Goal: Information Seeking & Learning: Learn about a topic

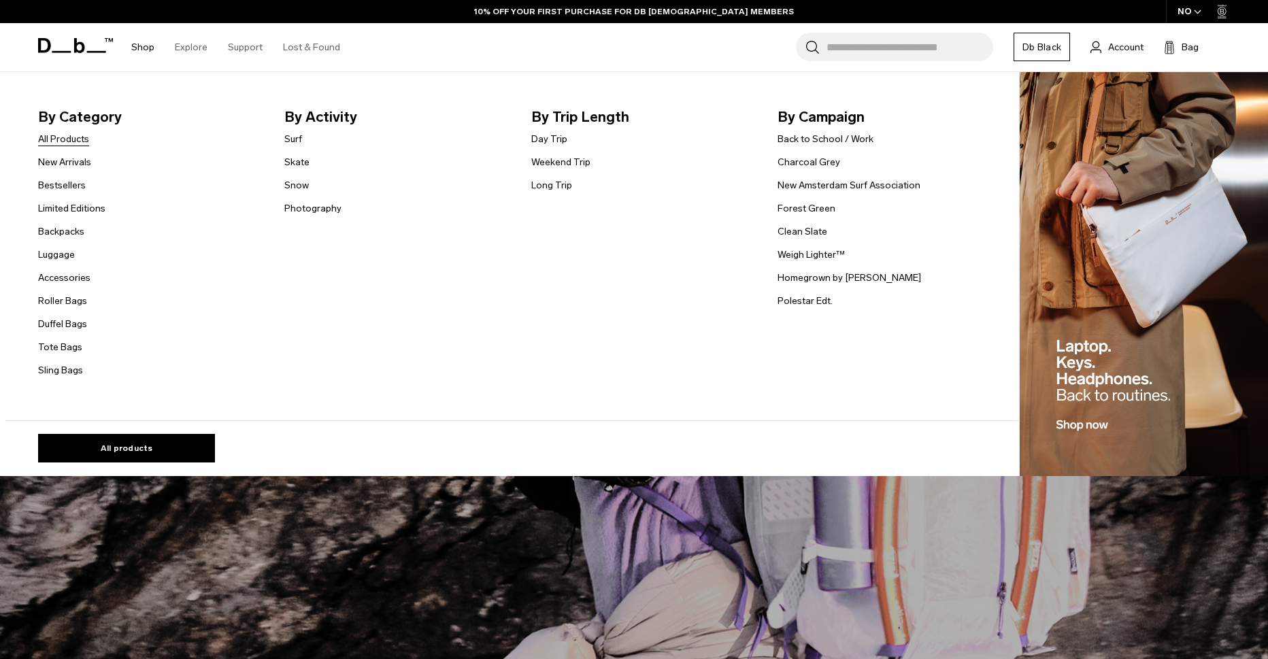
click at [84, 143] on link "All Products" at bounding box center [63, 139] width 51 height 14
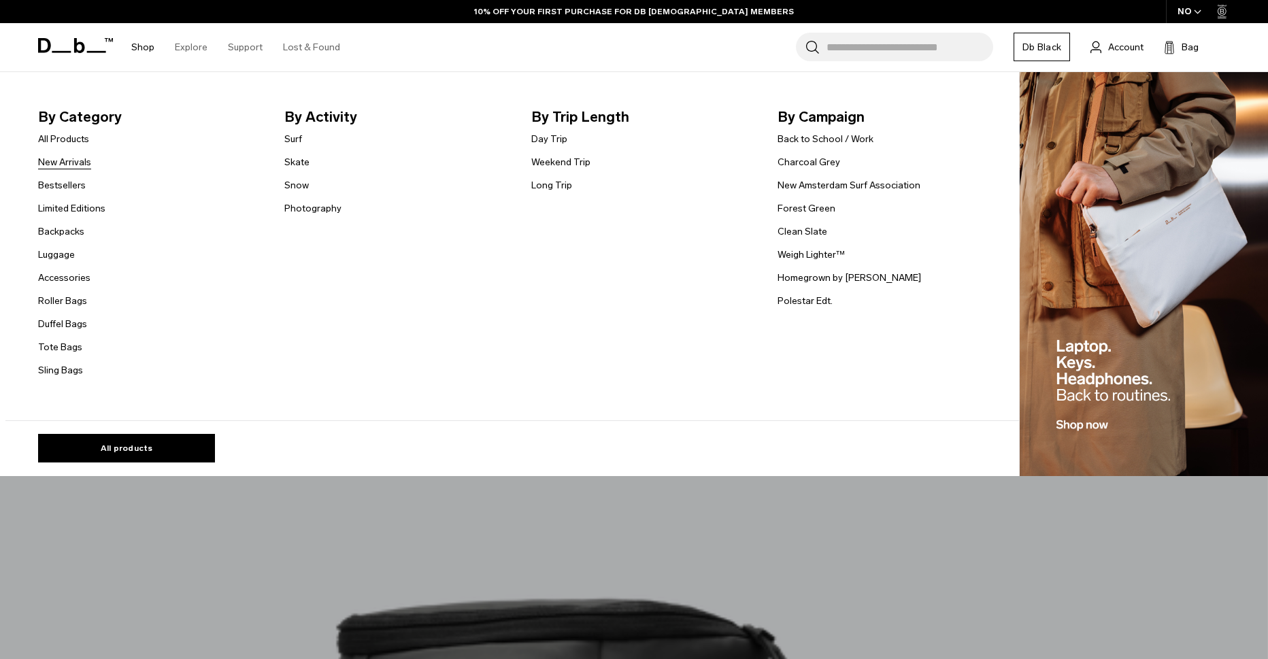
click at [62, 166] on link "New Arrivals" at bounding box center [64, 162] width 53 height 14
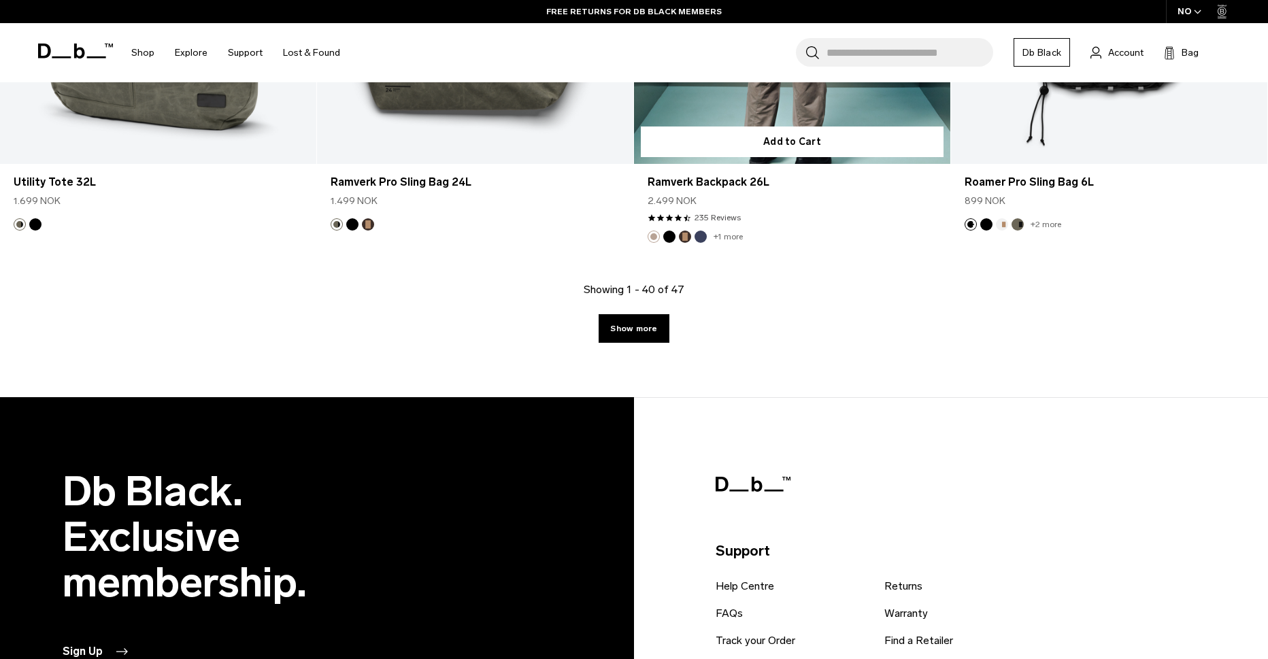
scroll to position [4762, 0]
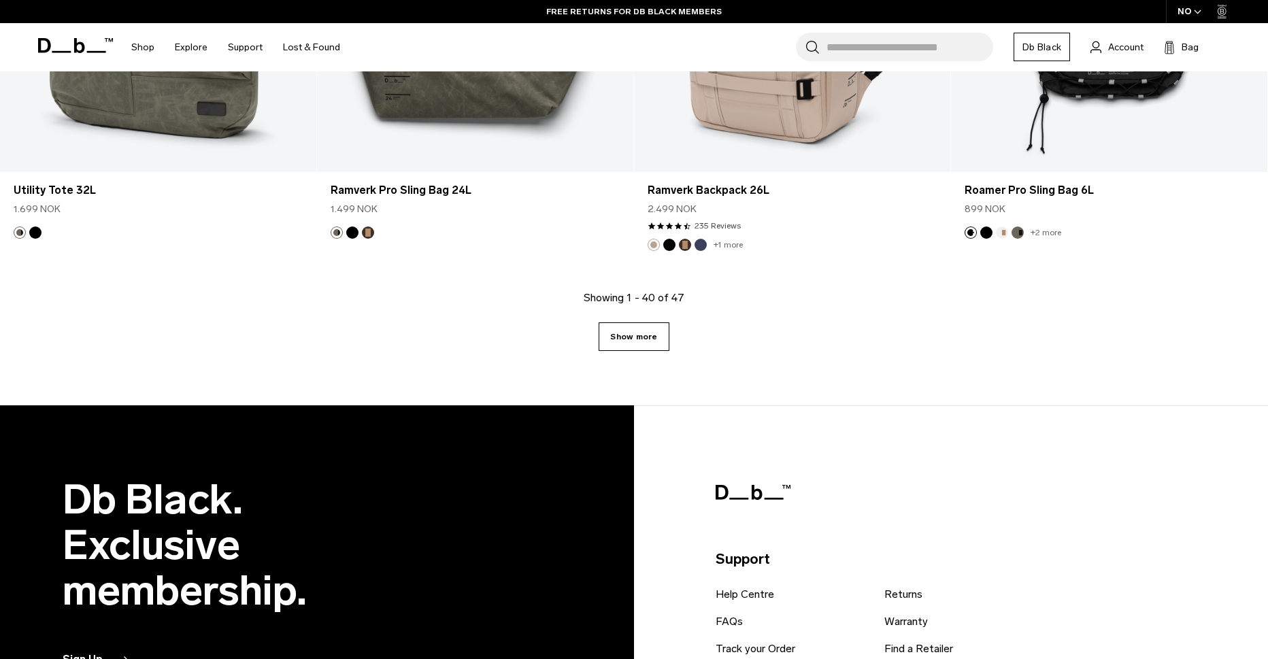
click at [651, 339] on link "Show more" at bounding box center [634, 336] width 70 height 29
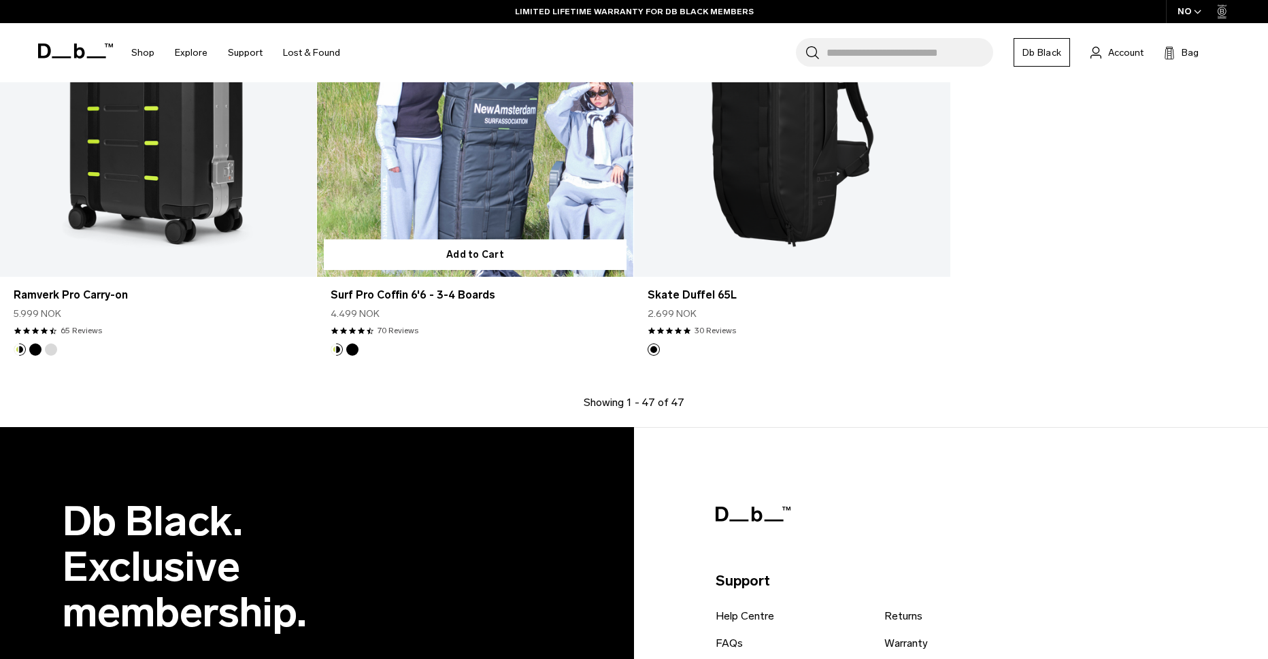
scroll to position [5631, 0]
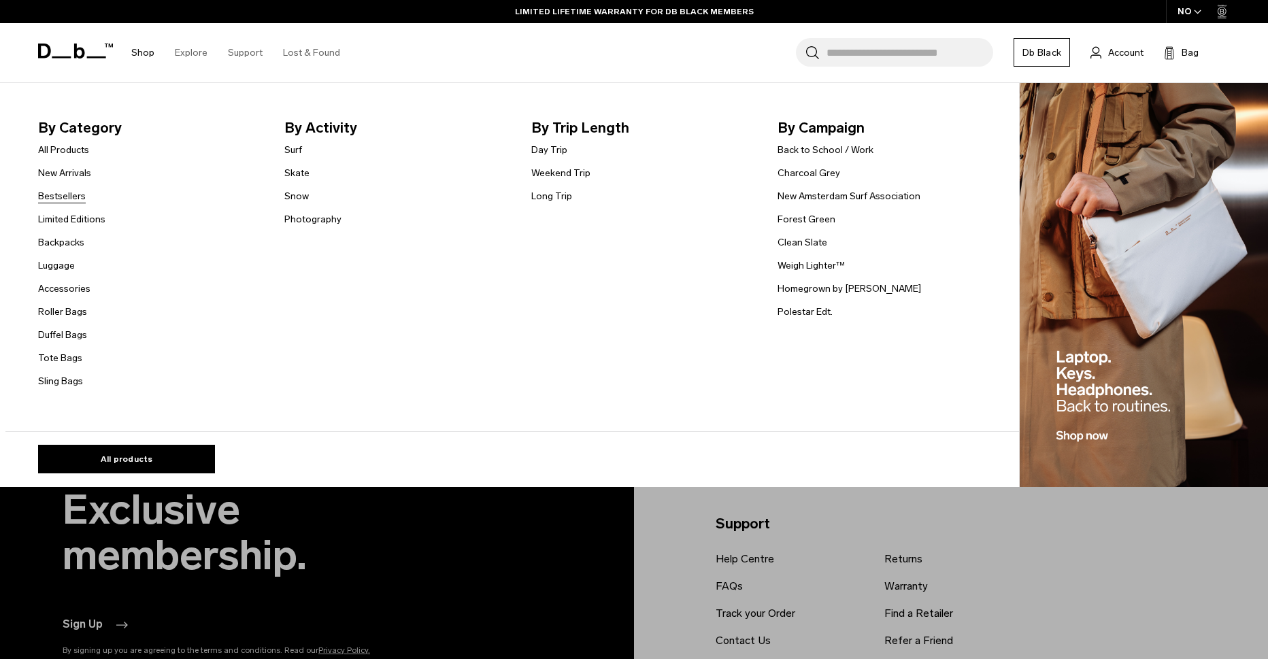
click at [84, 197] on link "Bestsellers" at bounding box center [62, 196] width 48 height 14
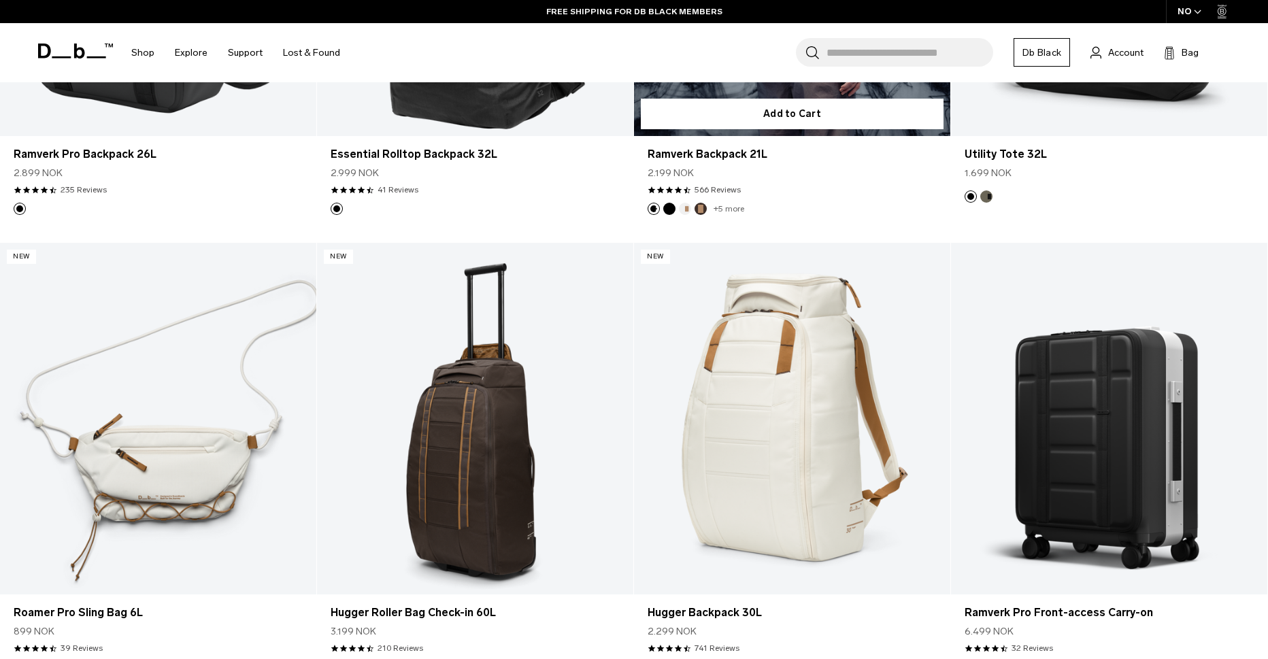
scroll to position [2993, 0]
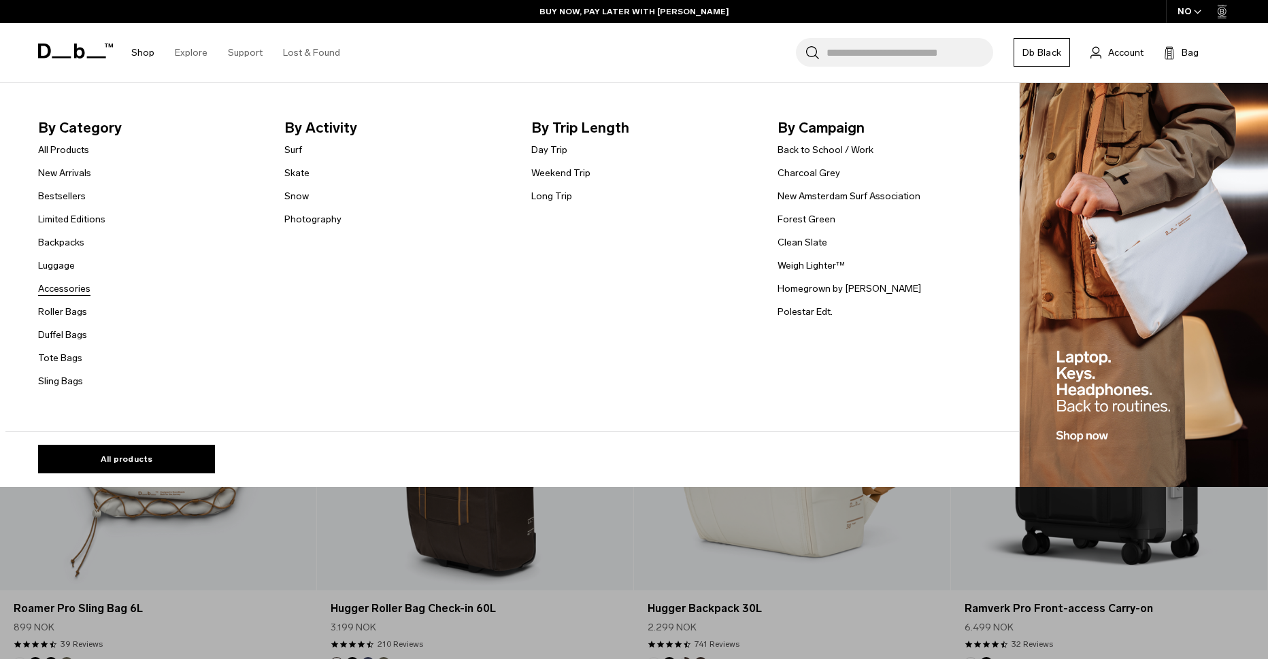
click at [60, 288] on link "Accessories" at bounding box center [64, 289] width 52 height 14
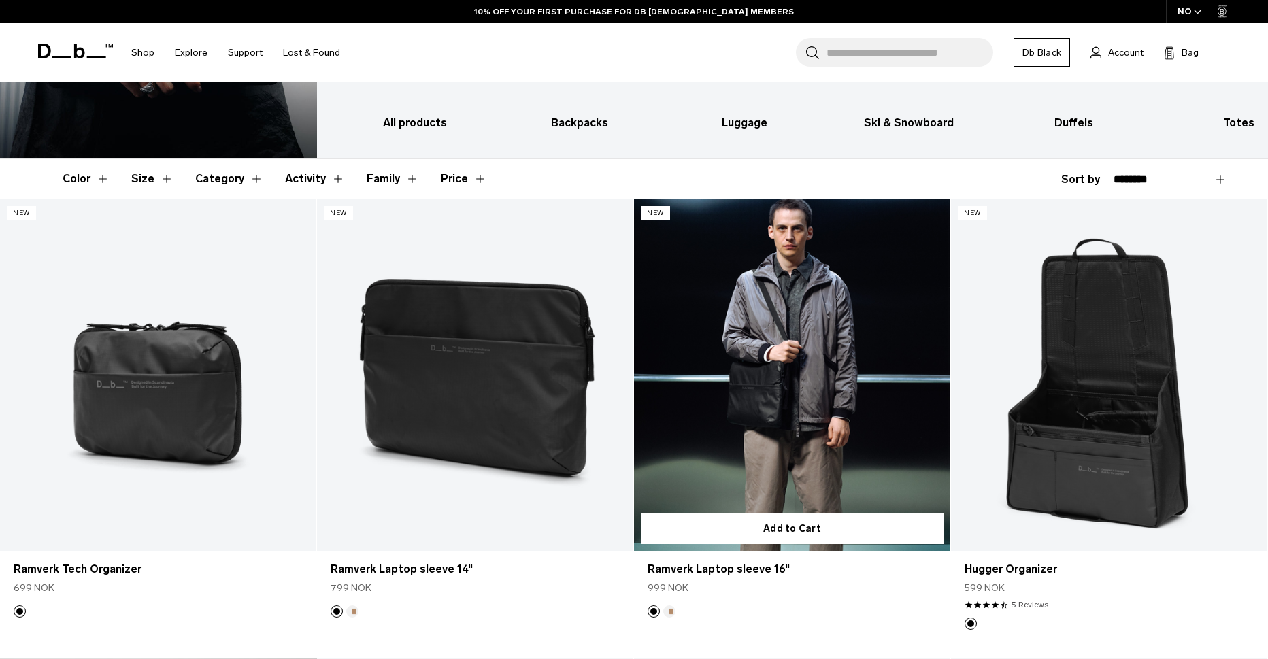
scroll to position [204, 0]
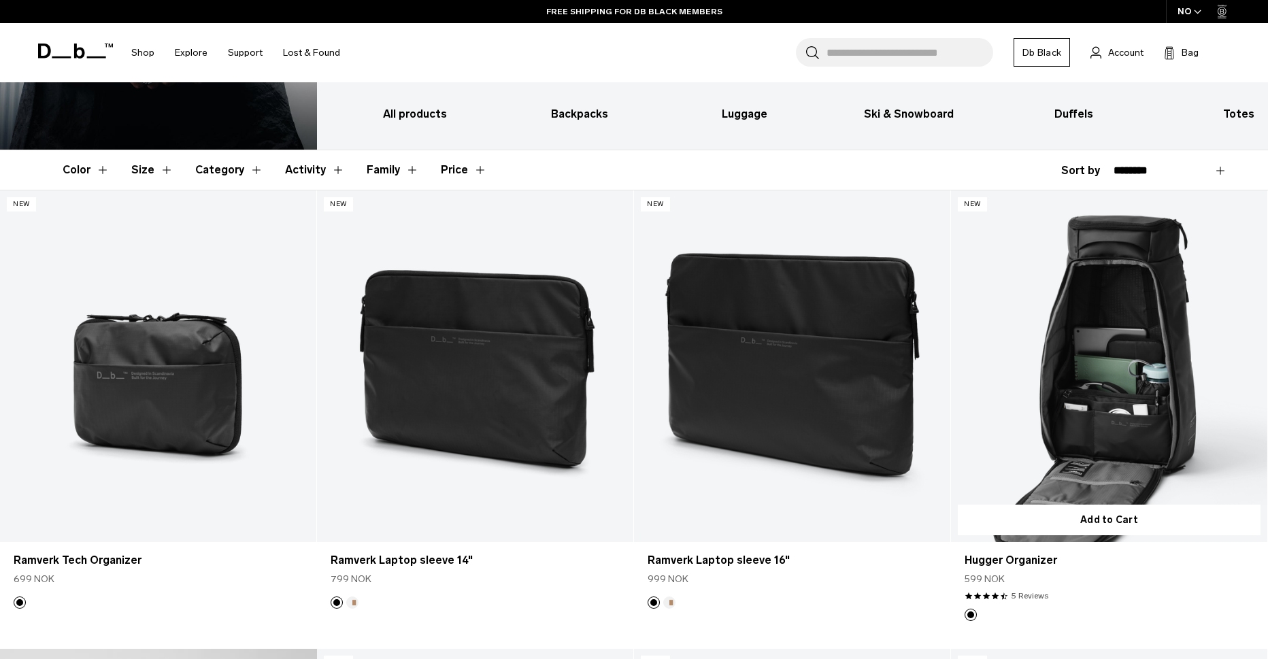
click at [1116, 427] on link "Hugger Organizer" at bounding box center [1109, 366] width 316 height 352
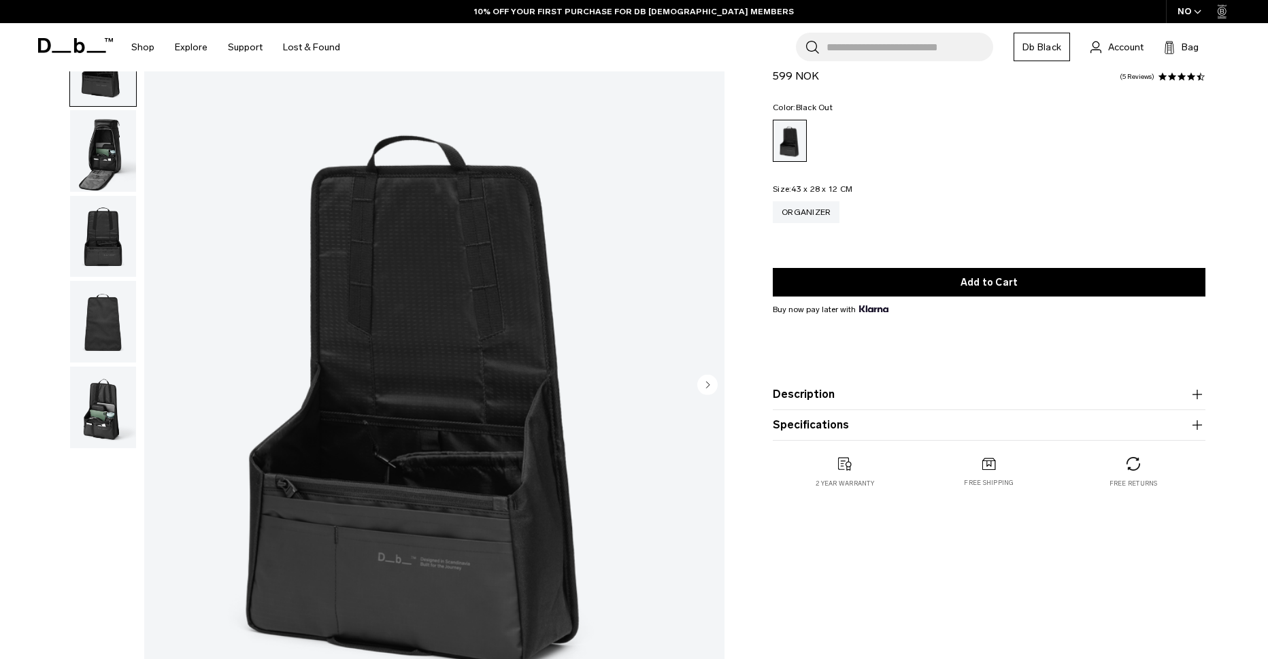
click at [112, 151] on img "button" at bounding box center [103, 151] width 66 height 82
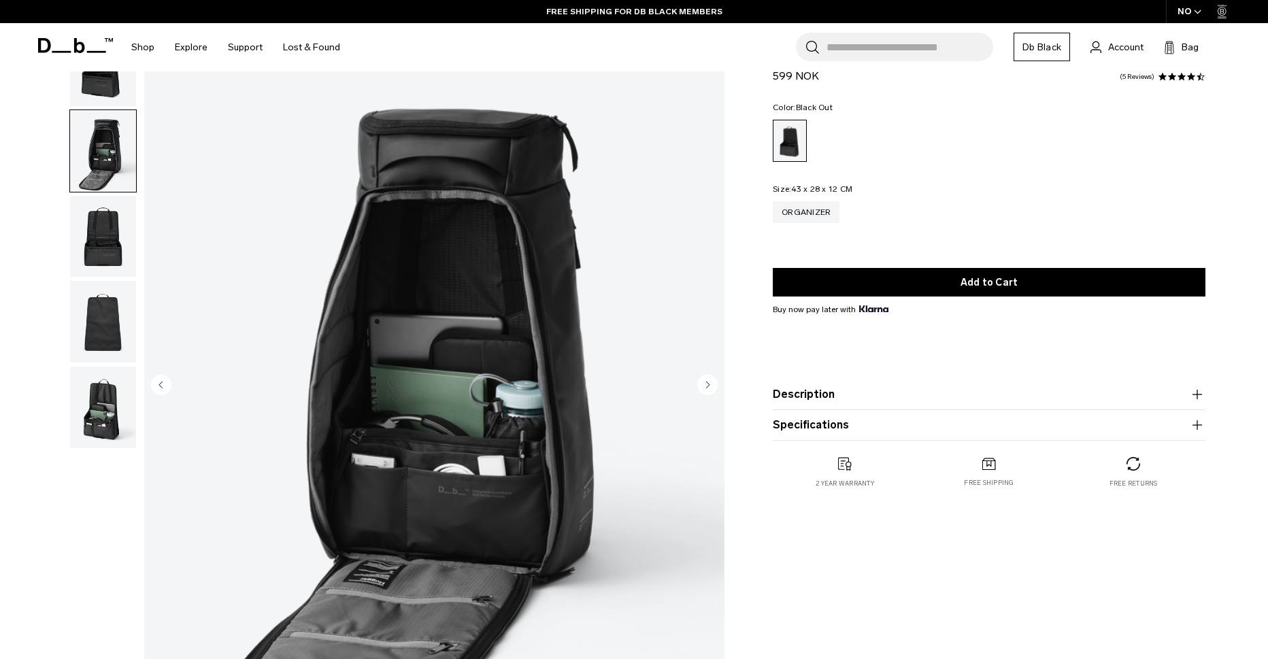
click at [114, 237] on img "button" at bounding box center [103, 237] width 66 height 82
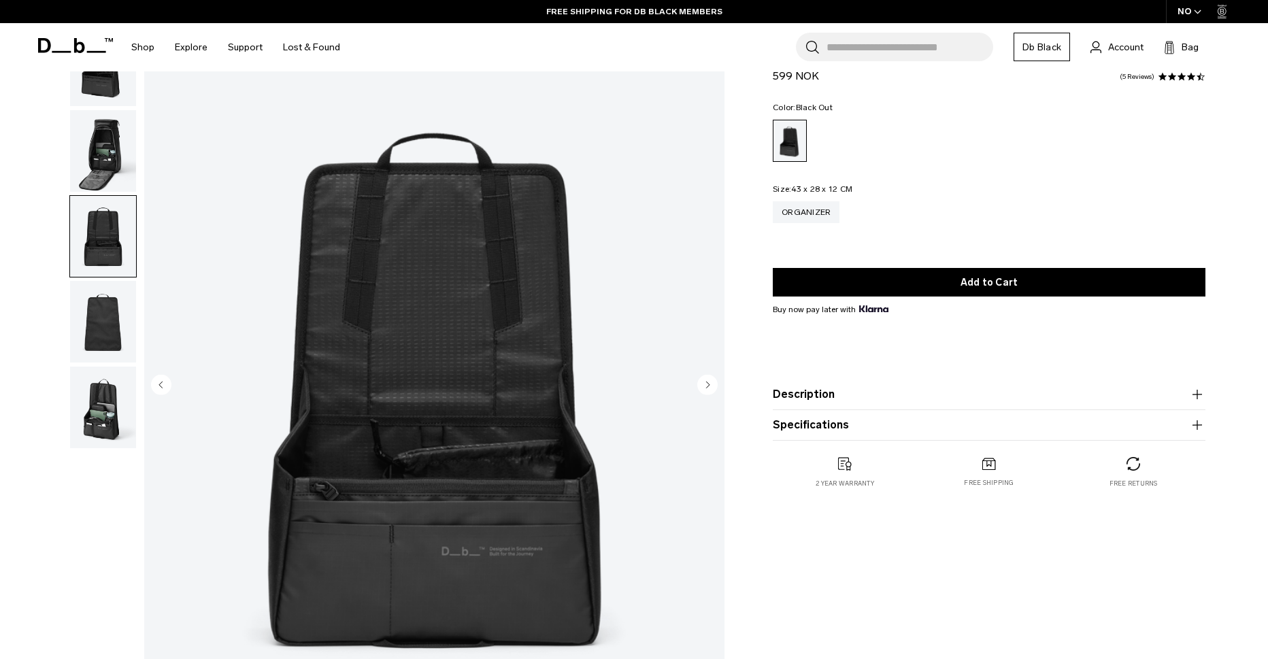
click at [86, 367] on img "button" at bounding box center [103, 408] width 66 height 82
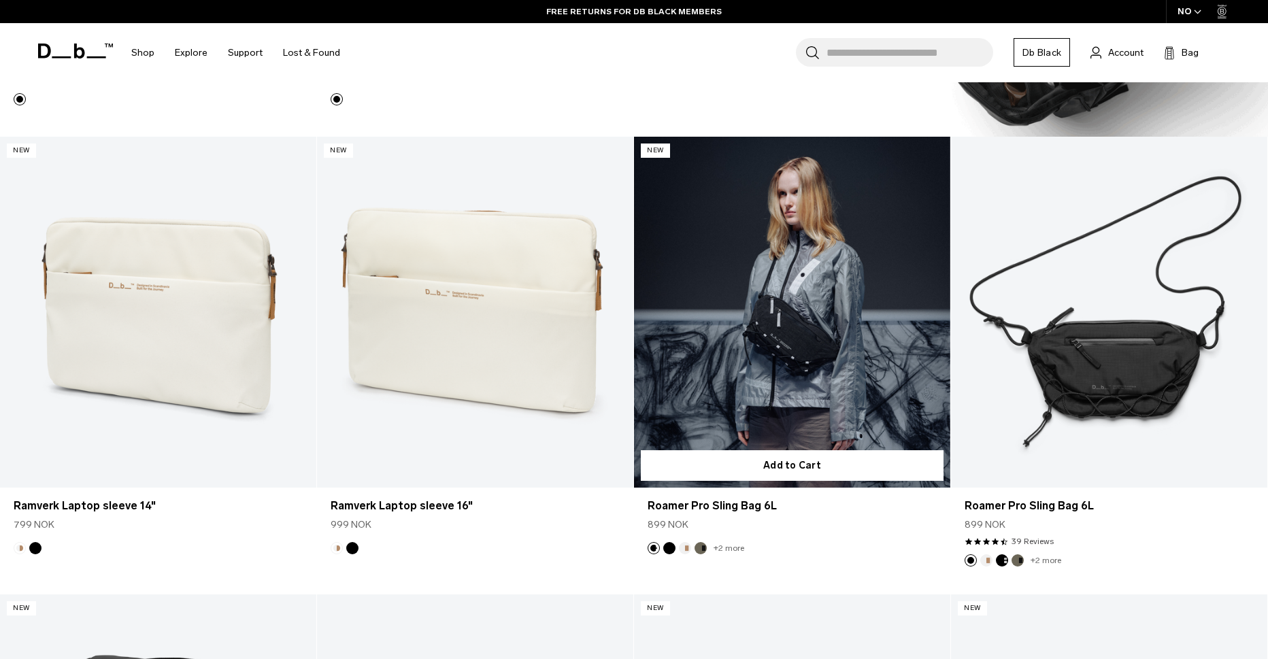
scroll to position [1633, 0]
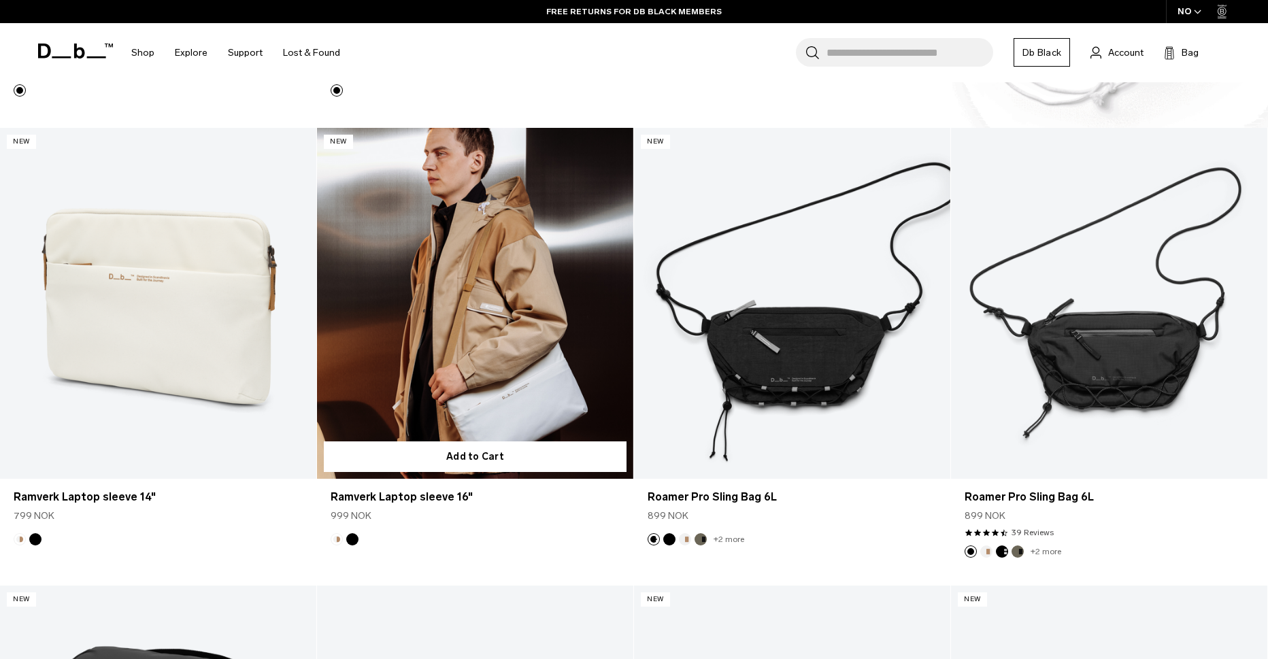
click at [457, 357] on link "Ramverk Laptop sleeve 16" at bounding box center [475, 304] width 316 height 352
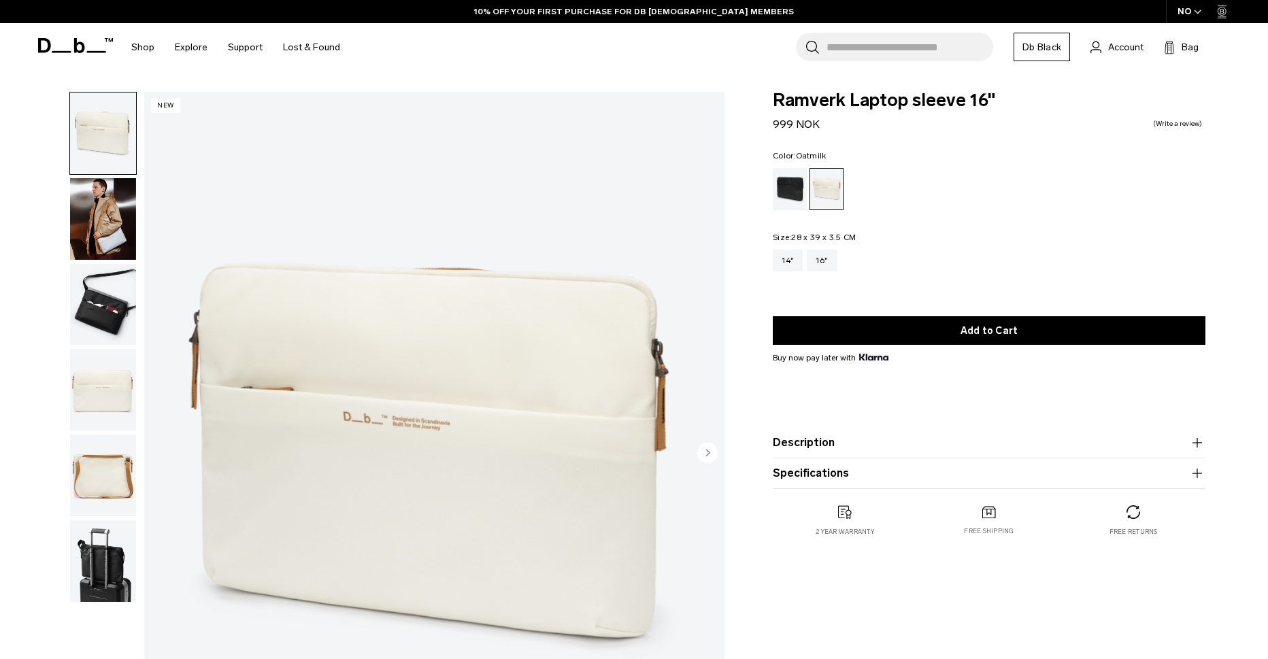
click at [88, 305] on img "button" at bounding box center [103, 305] width 66 height 82
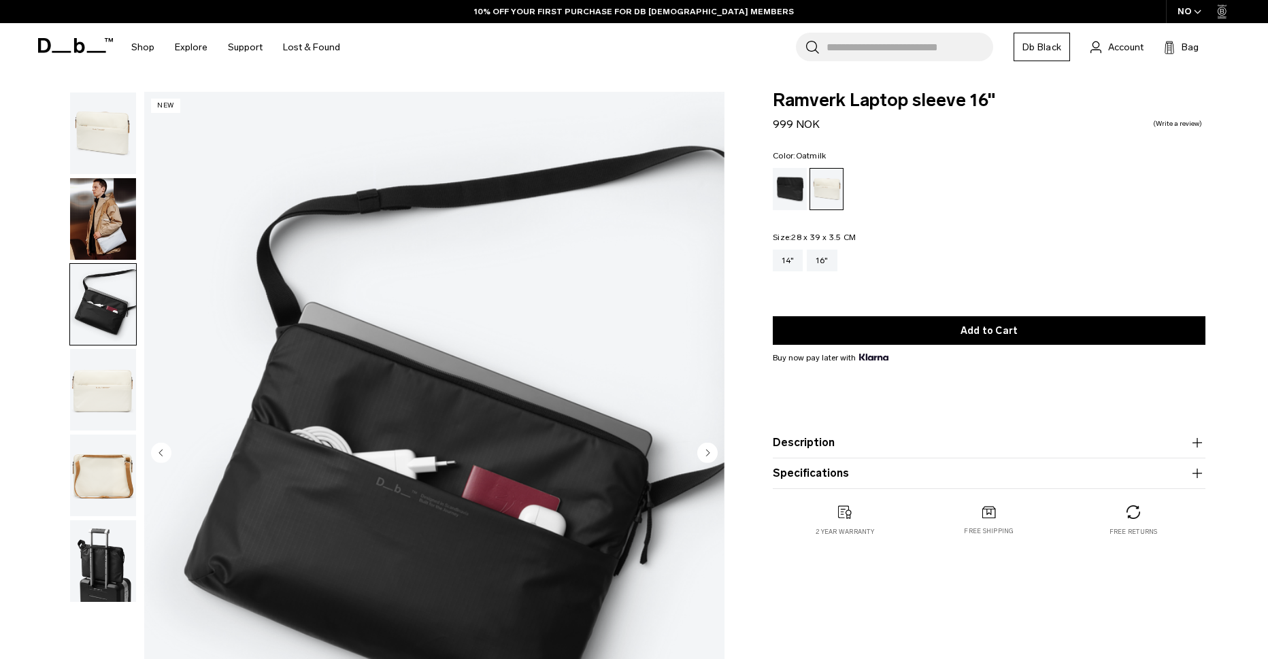
click at [107, 227] on img "button" at bounding box center [103, 219] width 66 height 82
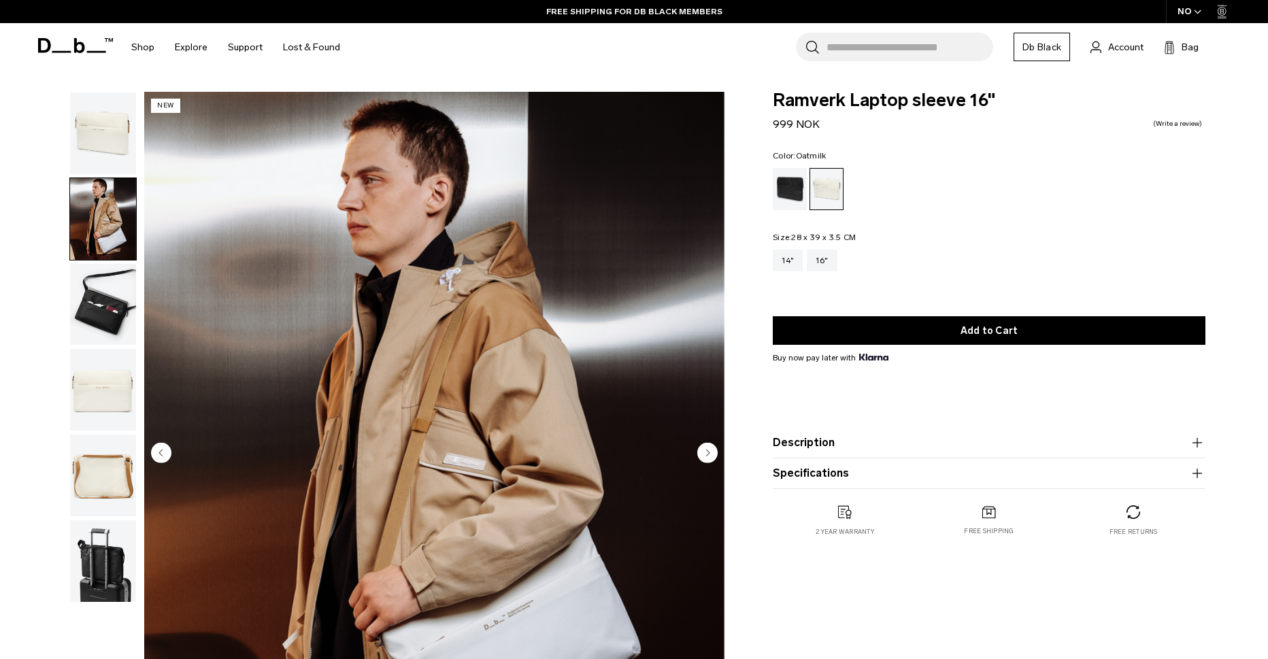
click at [115, 391] on img "button" at bounding box center [103, 390] width 66 height 82
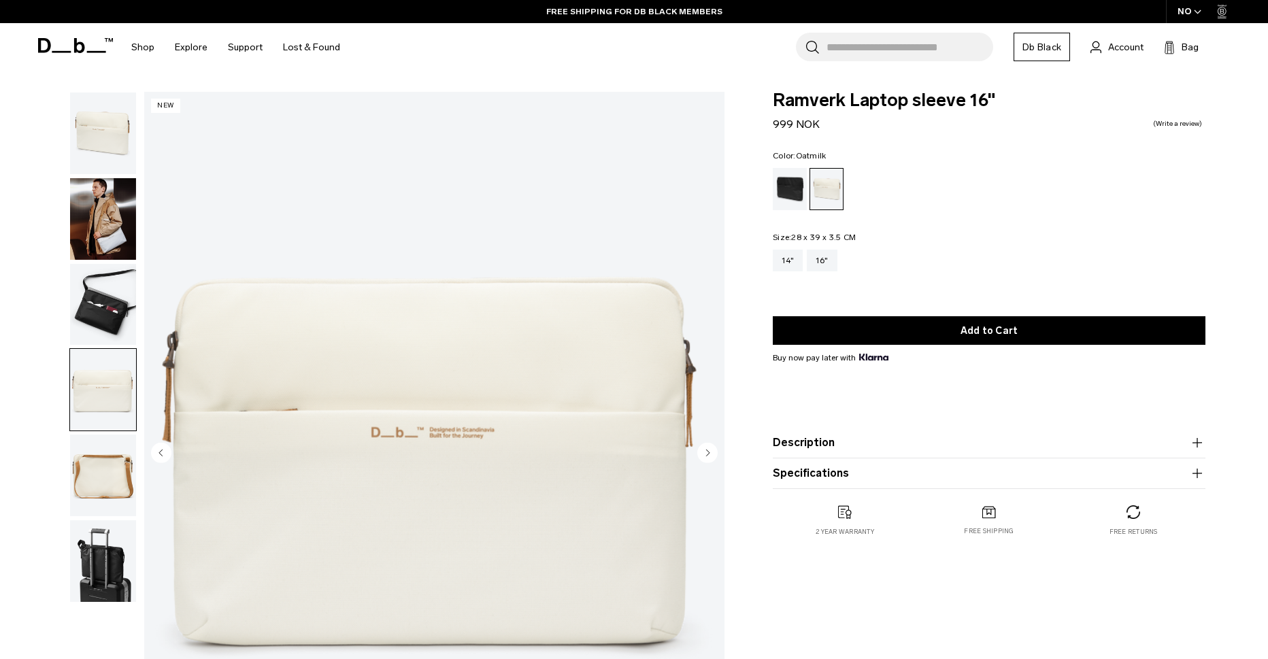
click at [114, 454] on img "button" at bounding box center [103, 476] width 66 height 82
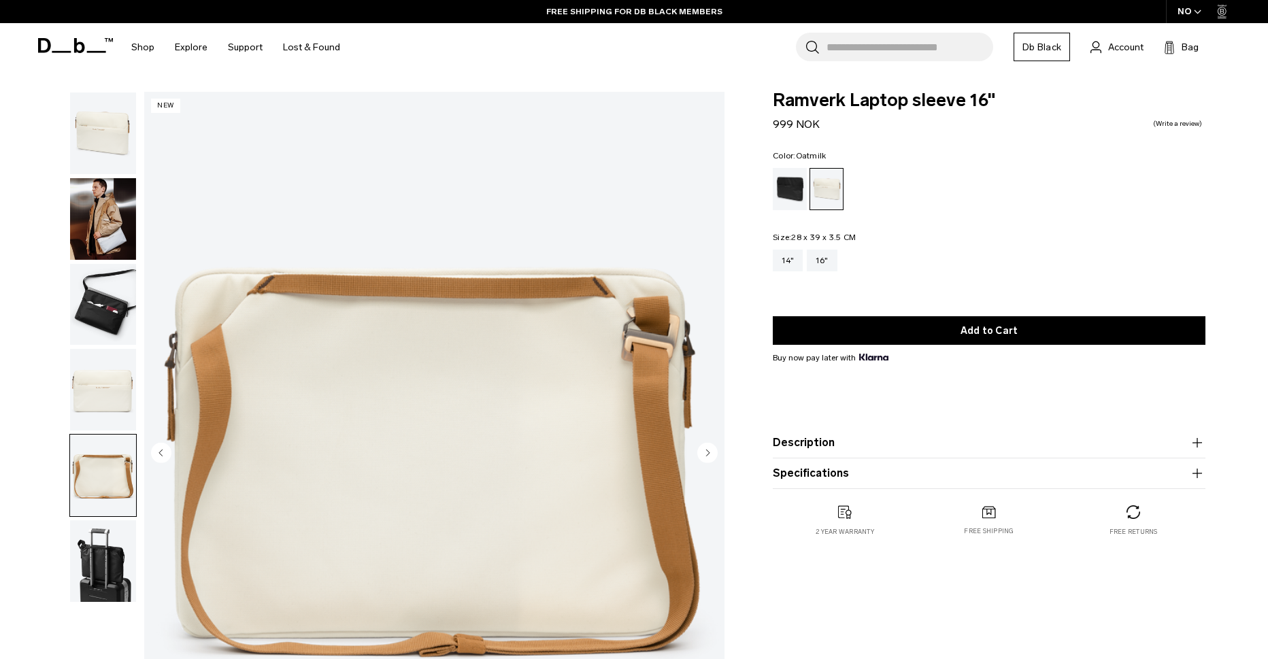
click at [87, 552] on img "button" at bounding box center [103, 561] width 66 height 82
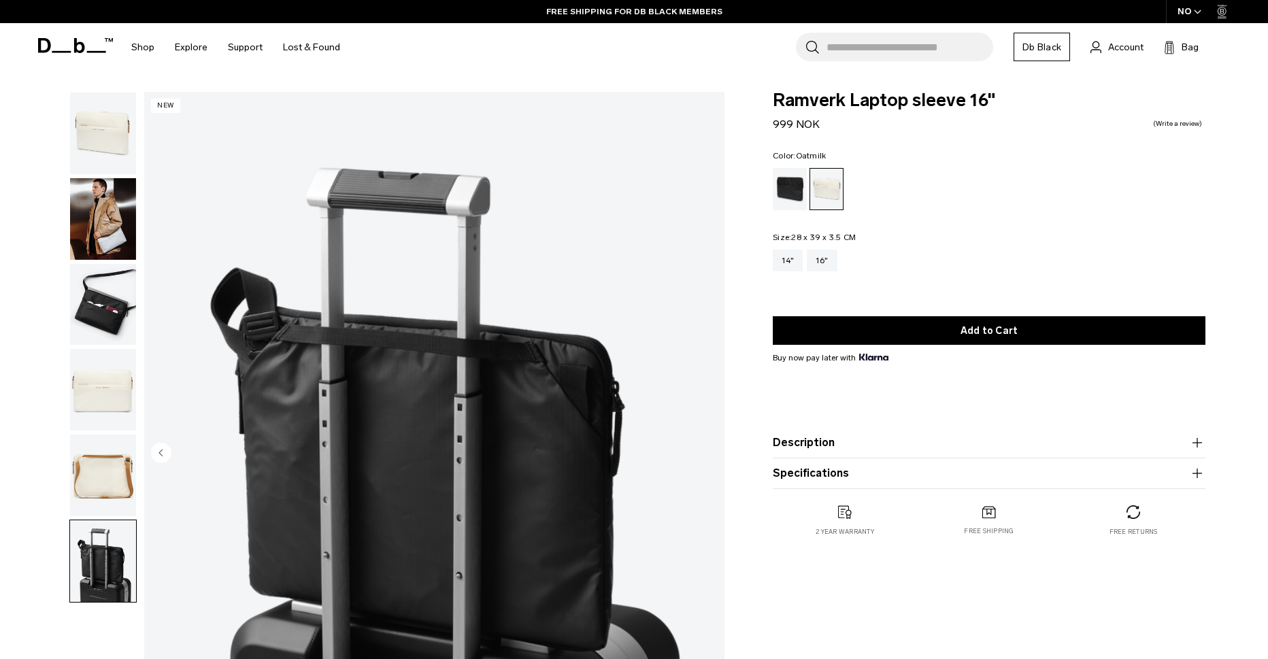
click at [82, 472] on img "button" at bounding box center [103, 476] width 66 height 82
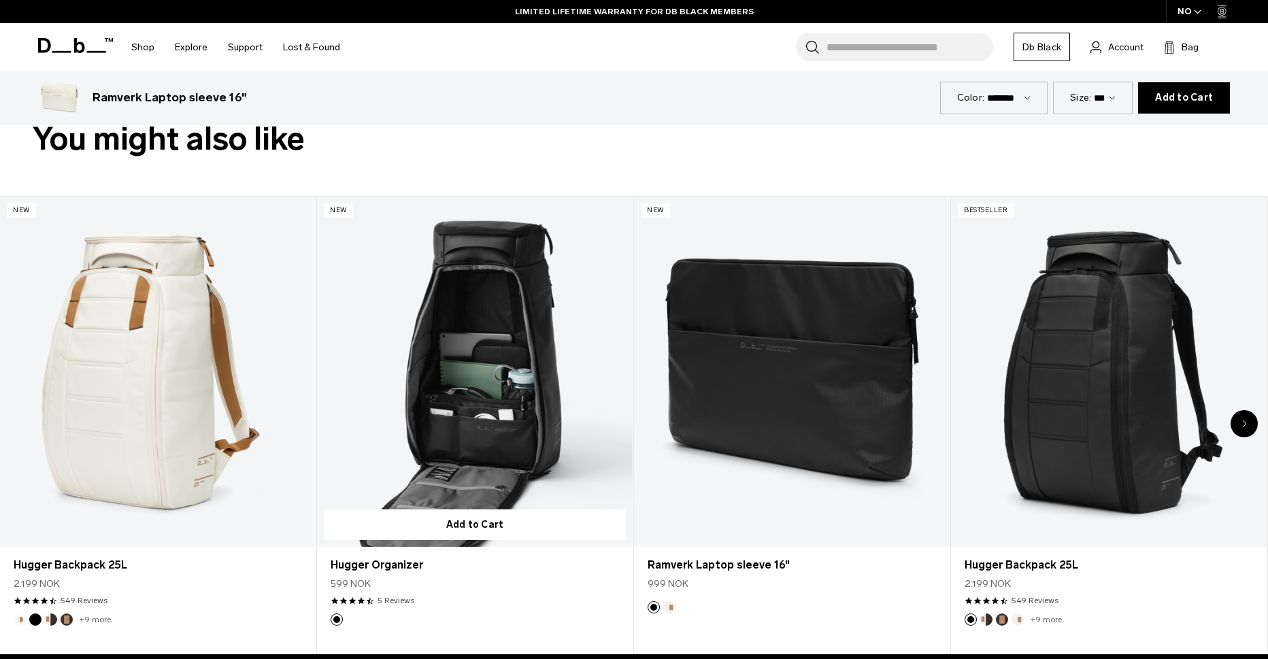
scroll to position [748, 0]
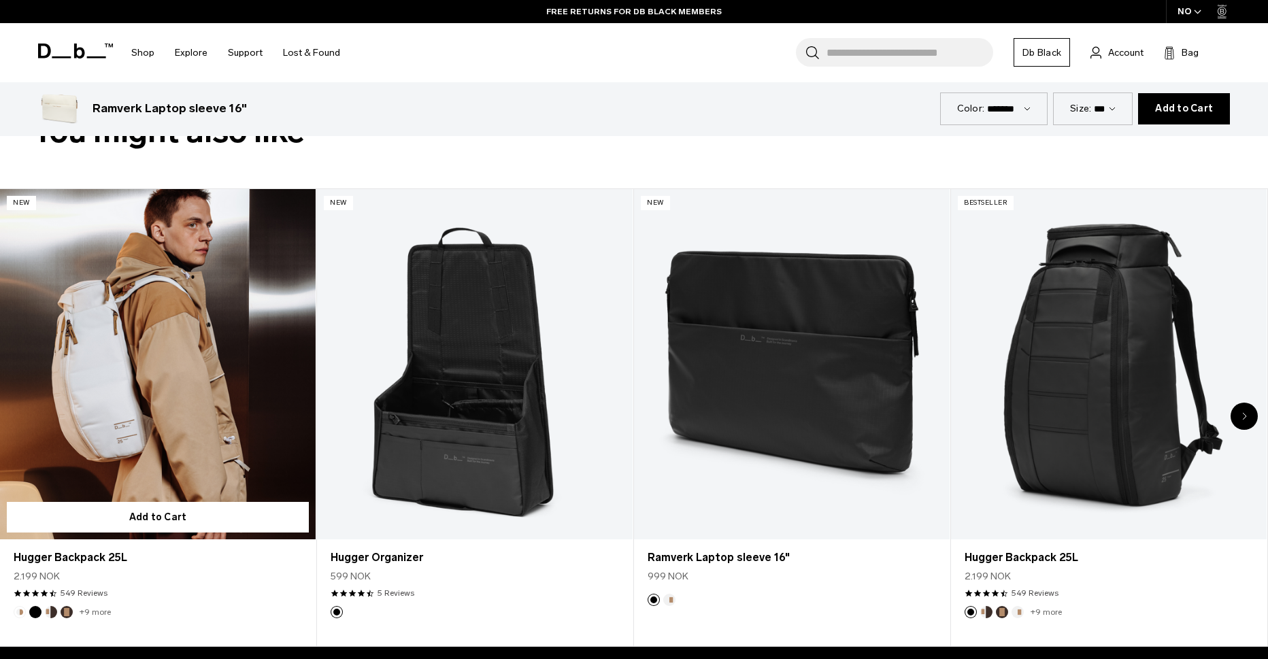
click at [139, 408] on link "Hugger Backpack 25L" at bounding box center [158, 364] width 316 height 351
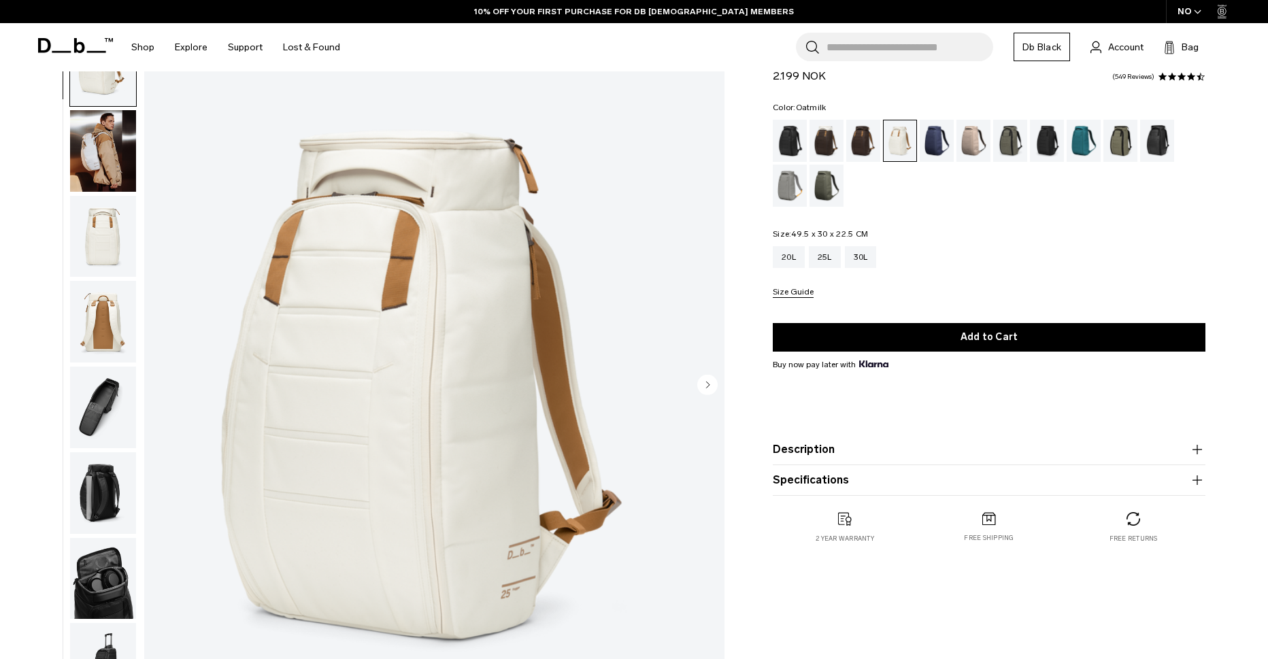
scroll to position [68, 0]
click at [862, 263] on div "30L" at bounding box center [861, 257] width 32 height 22
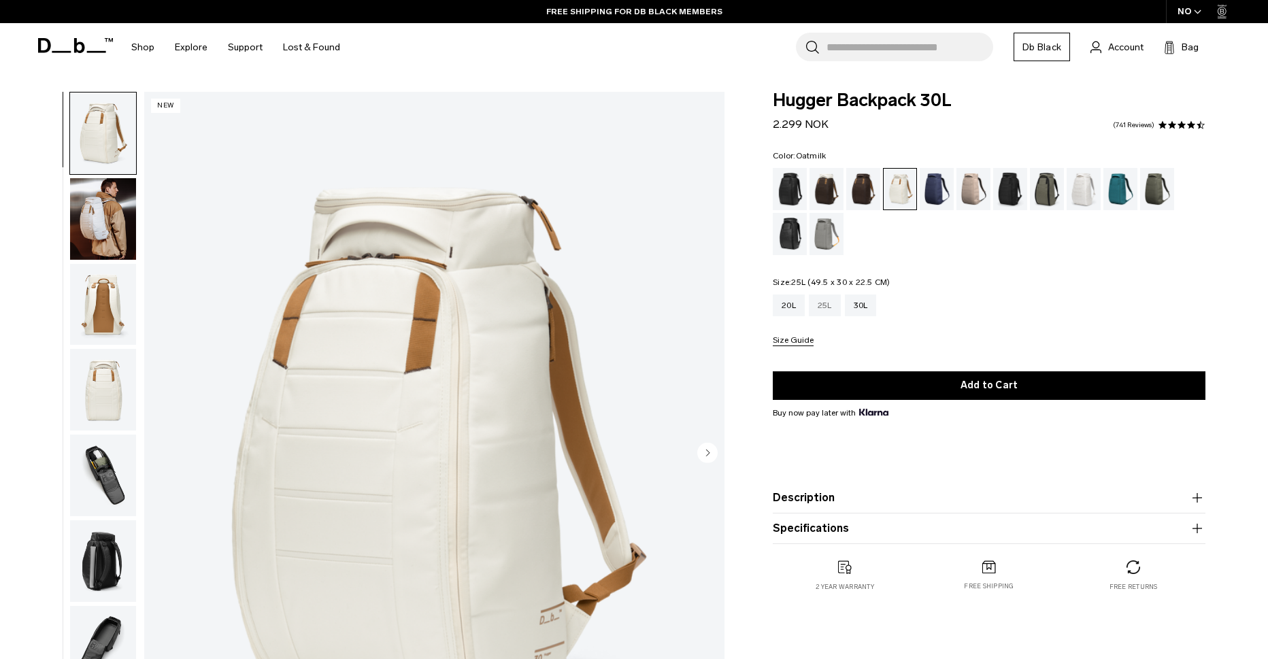
click at [833, 311] on div "25L" at bounding box center [825, 306] width 32 height 22
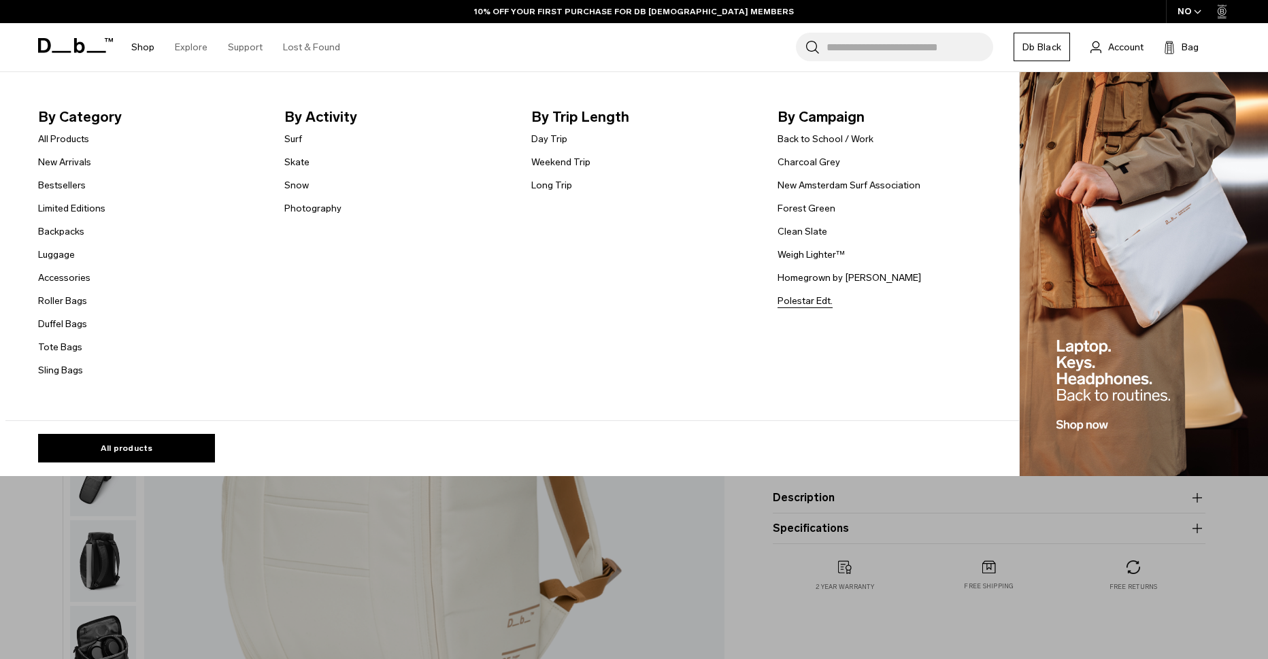
click at [816, 305] on link "Polestar Edt." at bounding box center [805, 301] width 55 height 14
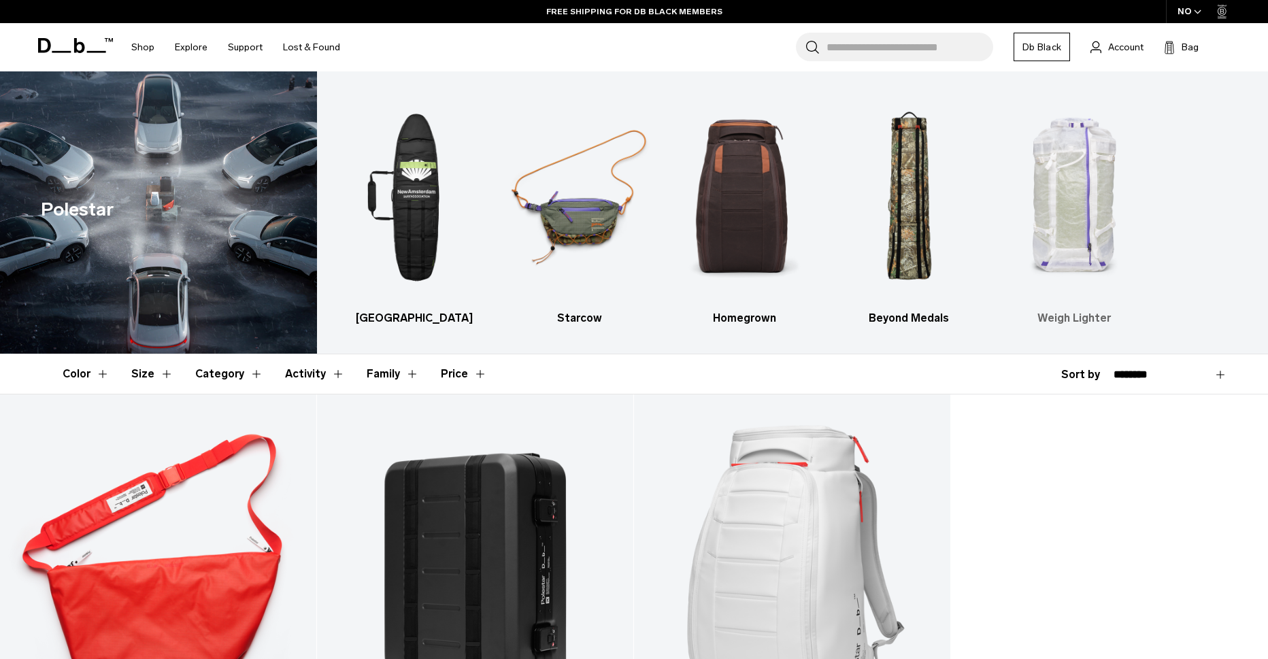
click at [1040, 179] on img "5 / 5" at bounding box center [1073, 198] width 141 height 212
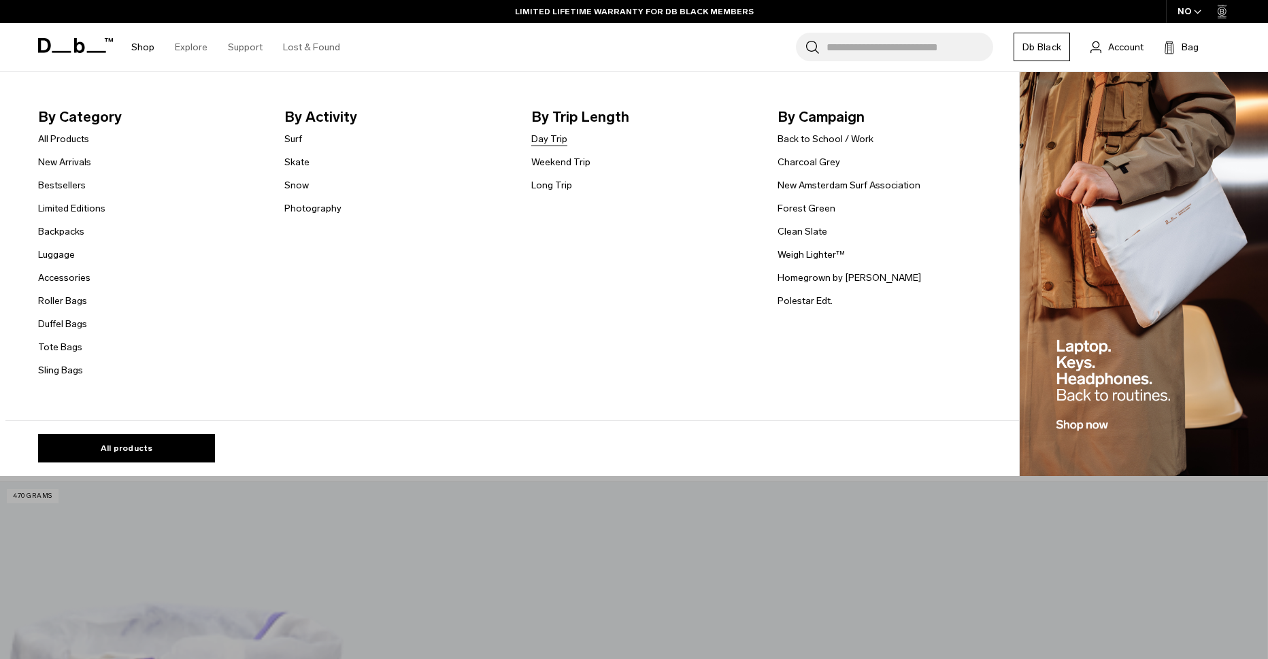
click at [551, 141] on link "Day Trip" at bounding box center [549, 139] width 36 height 14
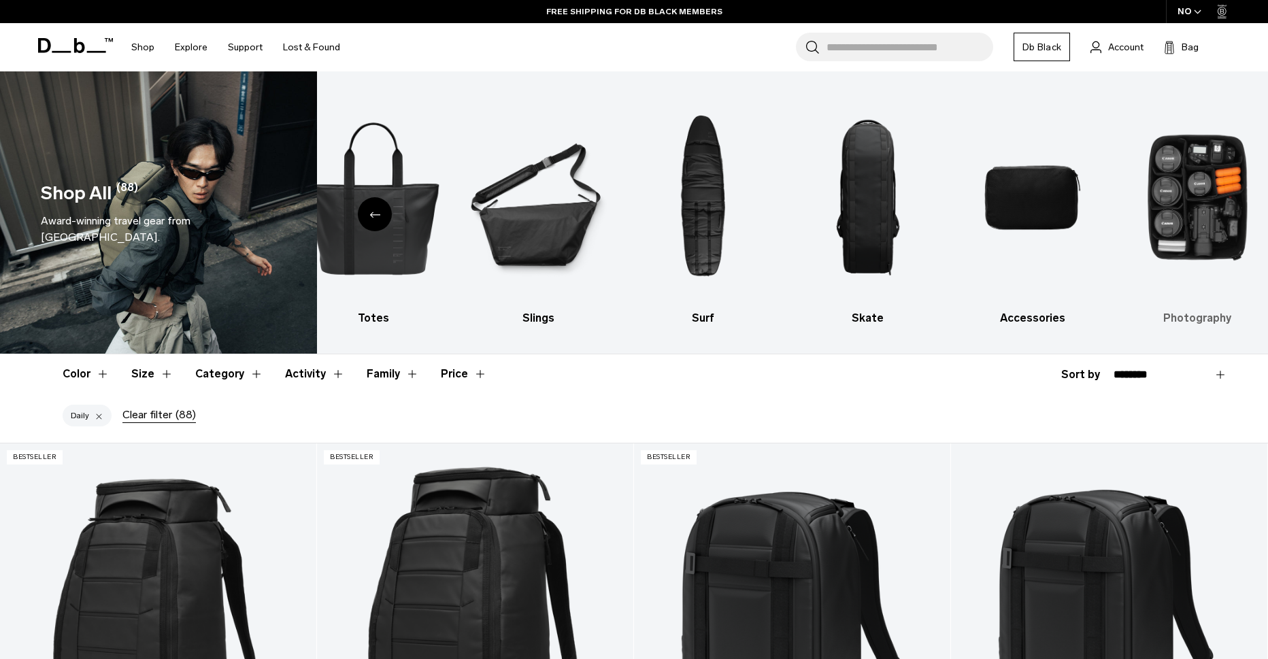
click at [1169, 207] on img "10 / 10" at bounding box center [1197, 198] width 141 height 212
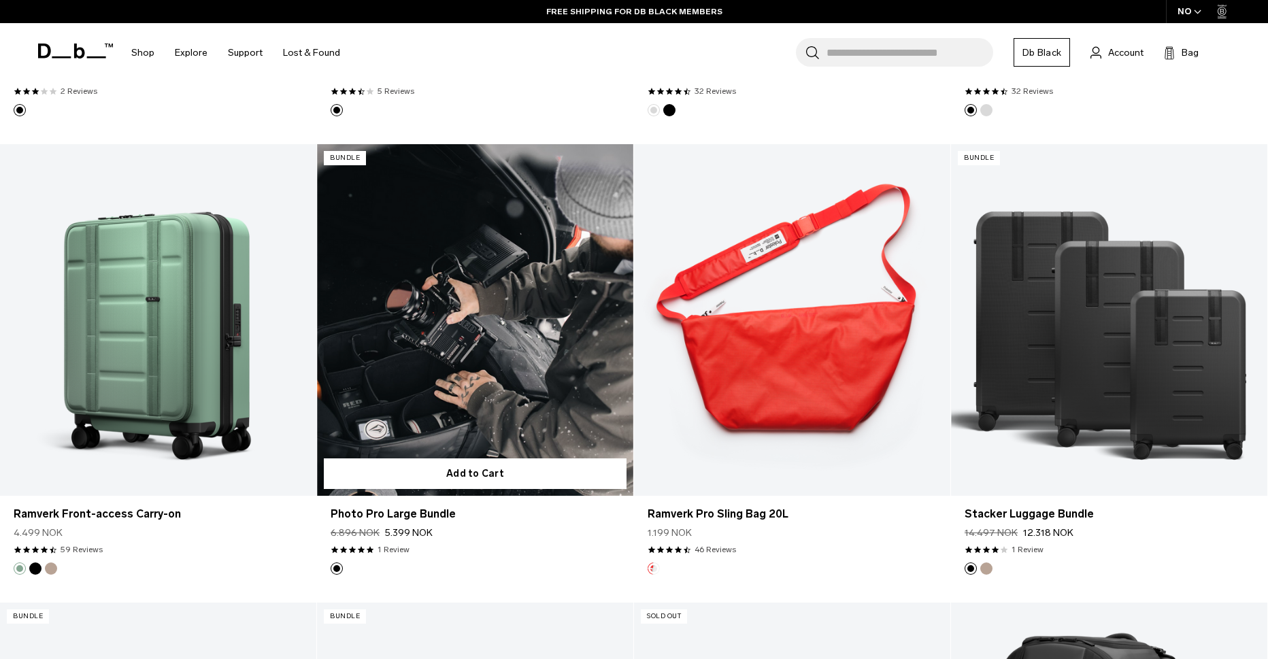
scroll to position [2177, 0]
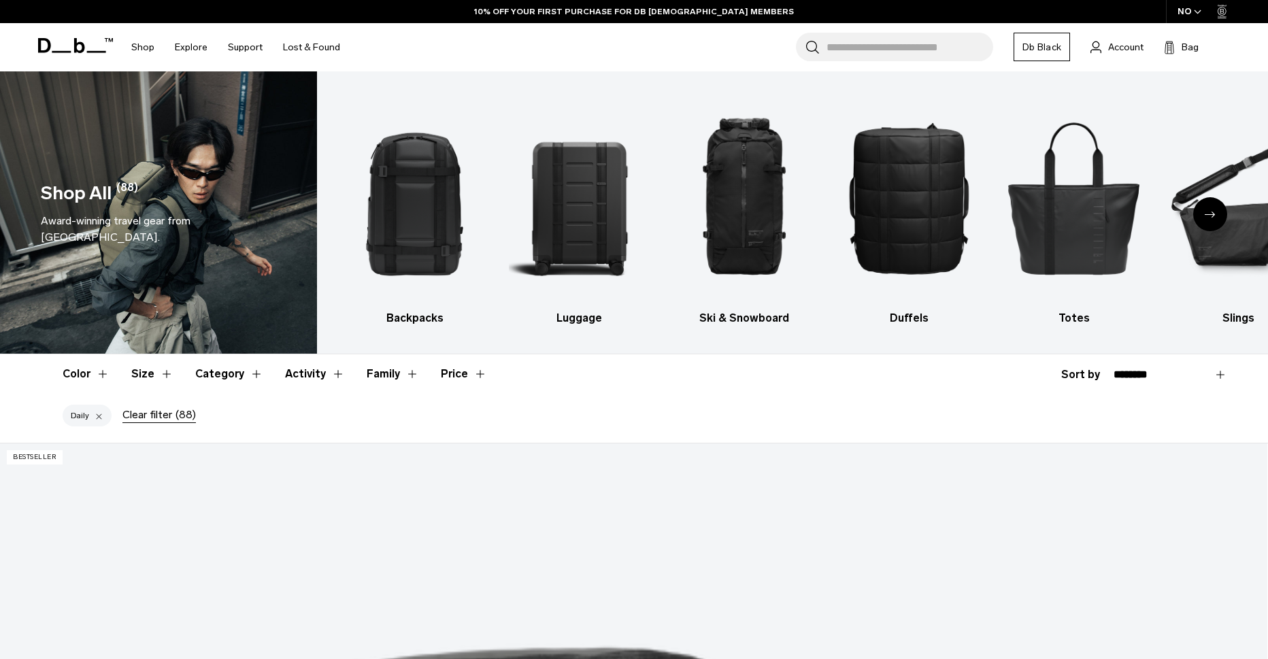
click at [1218, 211] on div "Next slide" at bounding box center [1210, 214] width 34 height 34
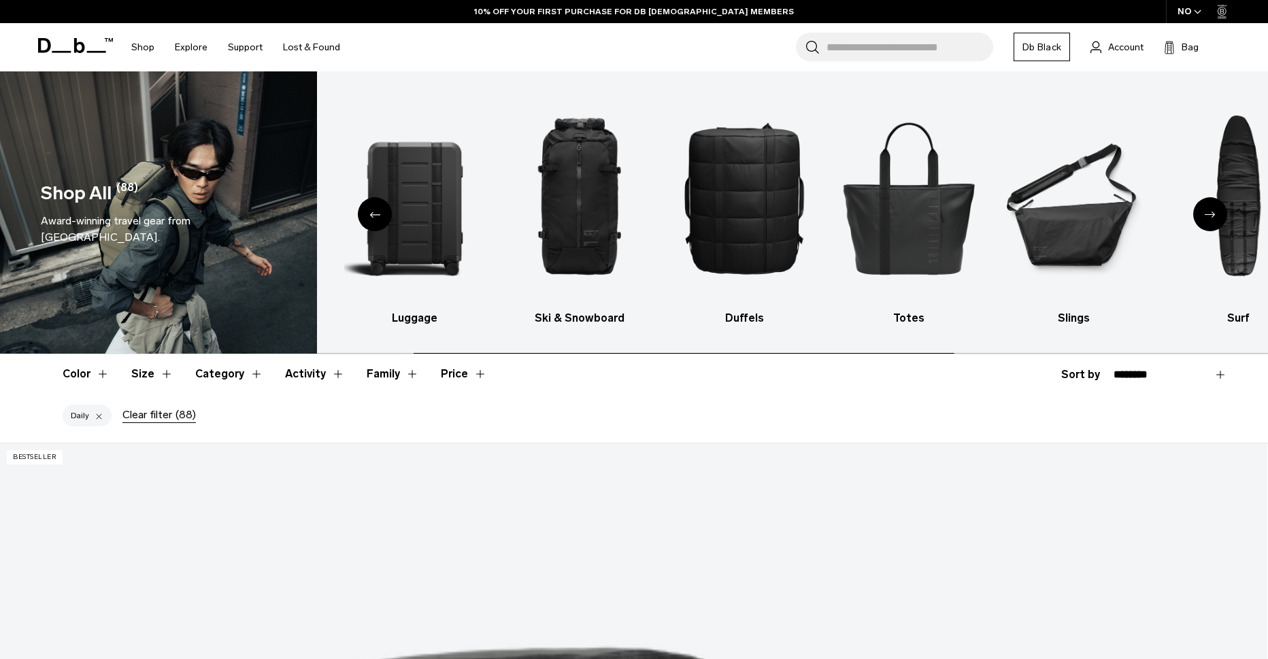
click at [1218, 211] on div "Next slide" at bounding box center [1210, 214] width 34 height 34
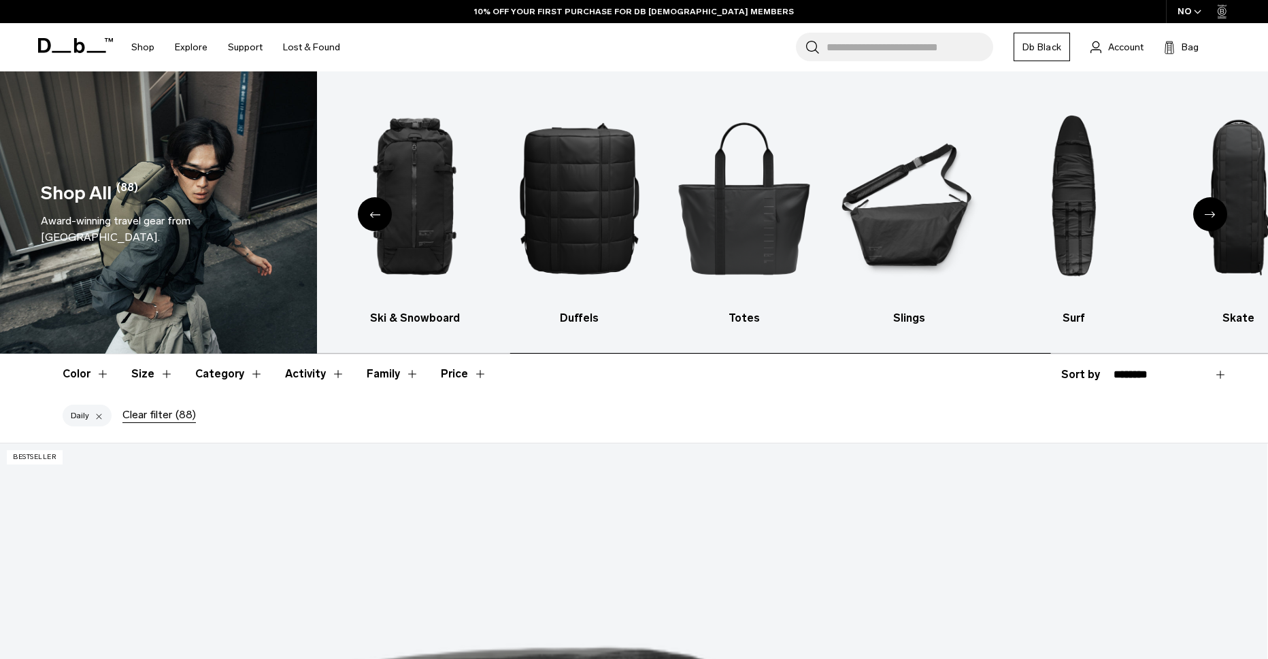
click at [1218, 211] on div "Next slide" at bounding box center [1210, 214] width 34 height 34
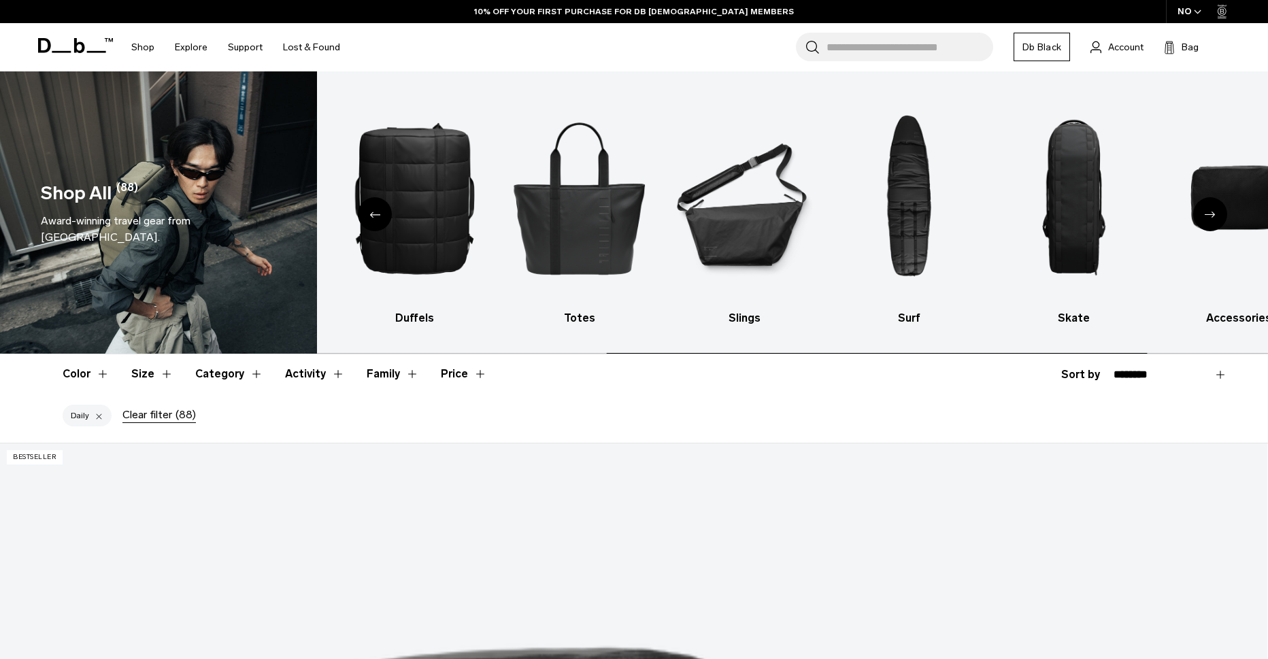
click at [1218, 211] on div "Next slide" at bounding box center [1210, 214] width 34 height 34
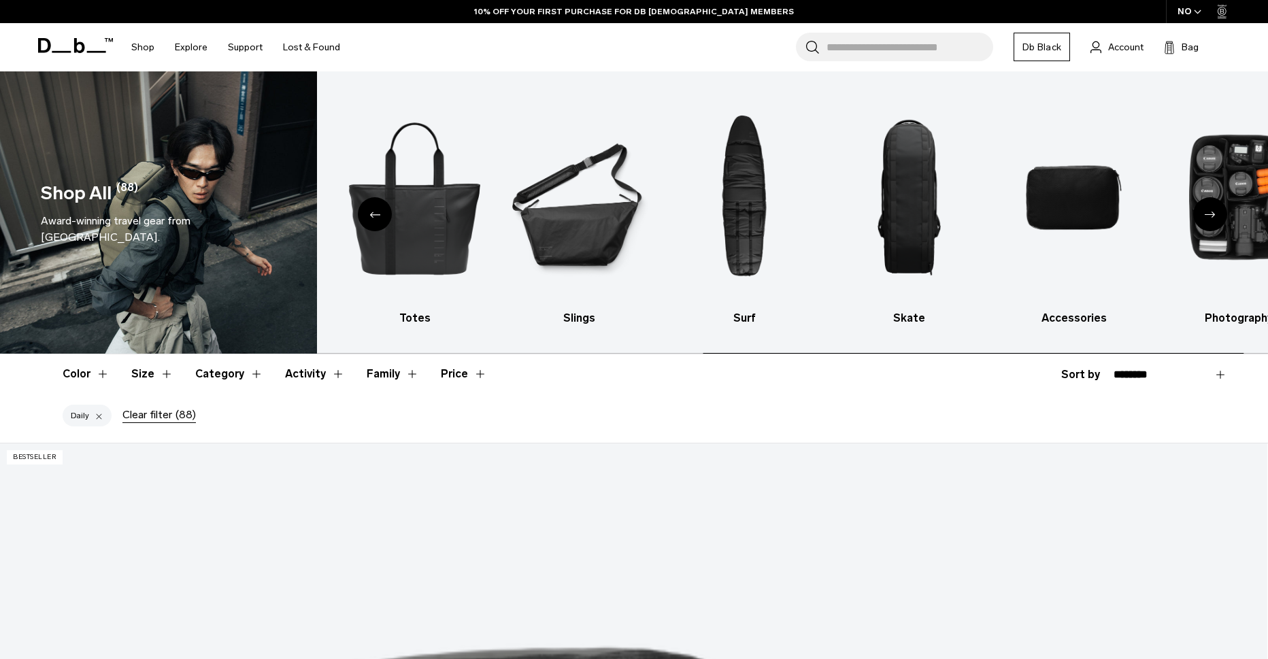
click at [1218, 211] on div "Next slide" at bounding box center [1210, 214] width 34 height 34
click at [1218, 211] on img "10 / 10" at bounding box center [1238, 198] width 141 height 212
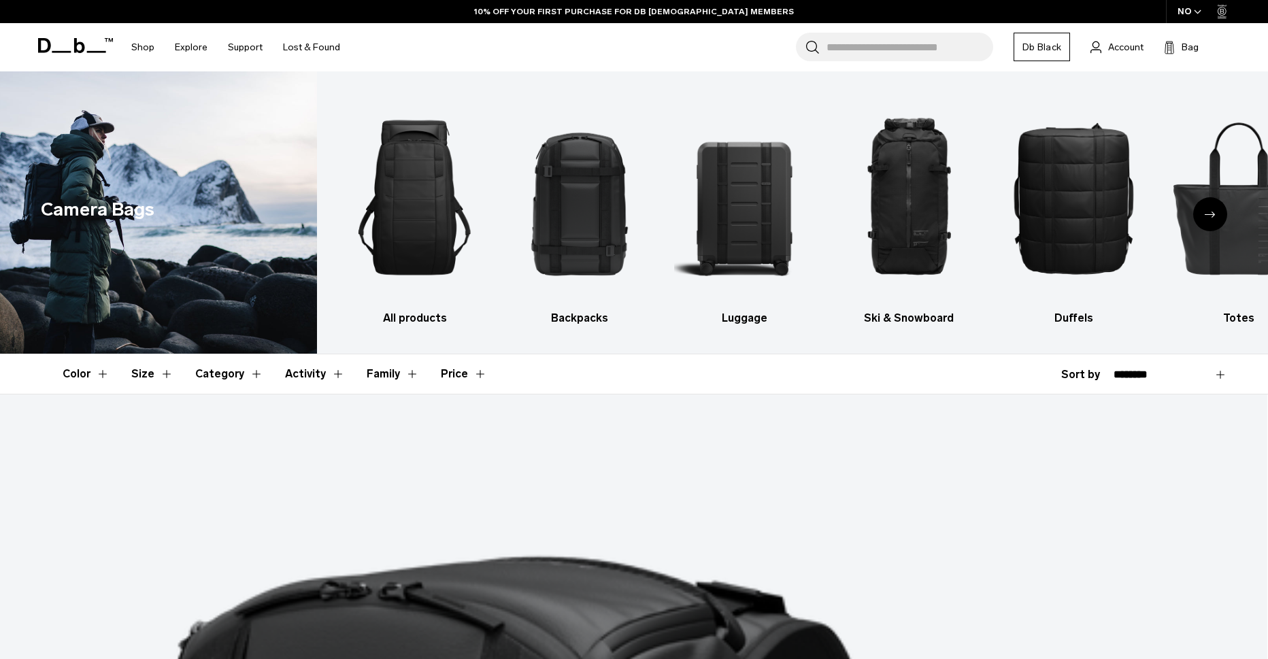
click at [1208, 217] on icon "Next slide" at bounding box center [1210, 215] width 11 height 6
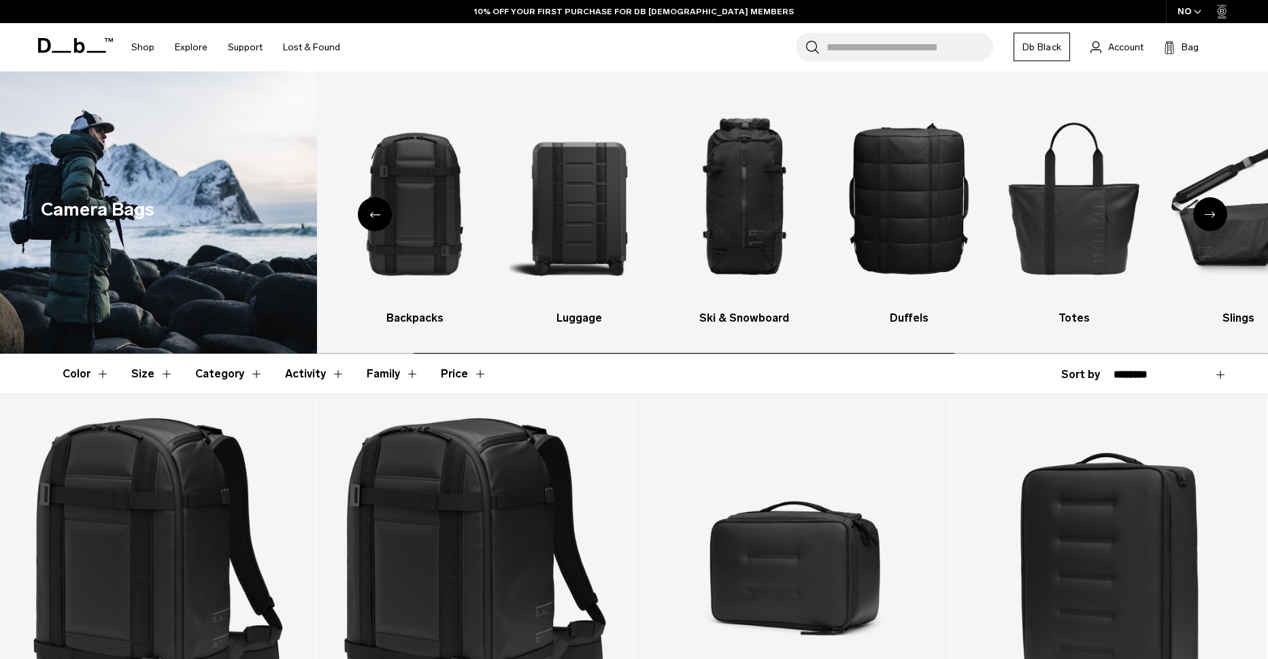
click at [1208, 217] on icon "Next slide" at bounding box center [1210, 215] width 11 height 6
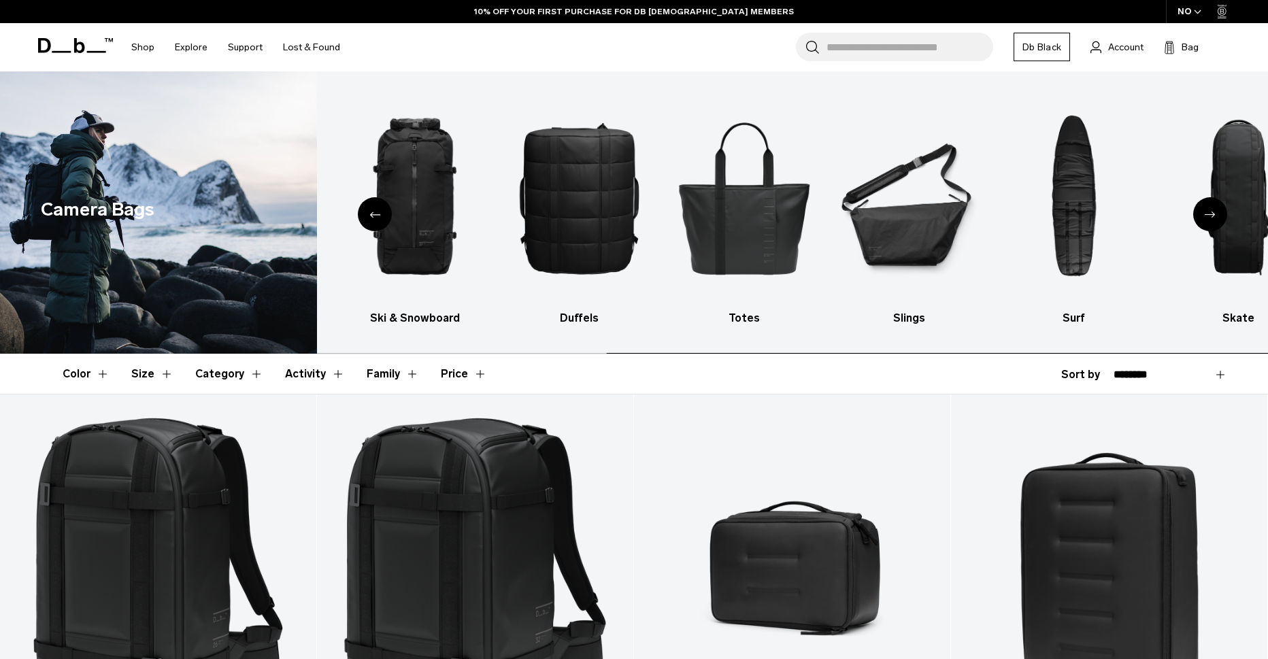
click at [1208, 217] on icon "Next slide" at bounding box center [1210, 215] width 11 height 6
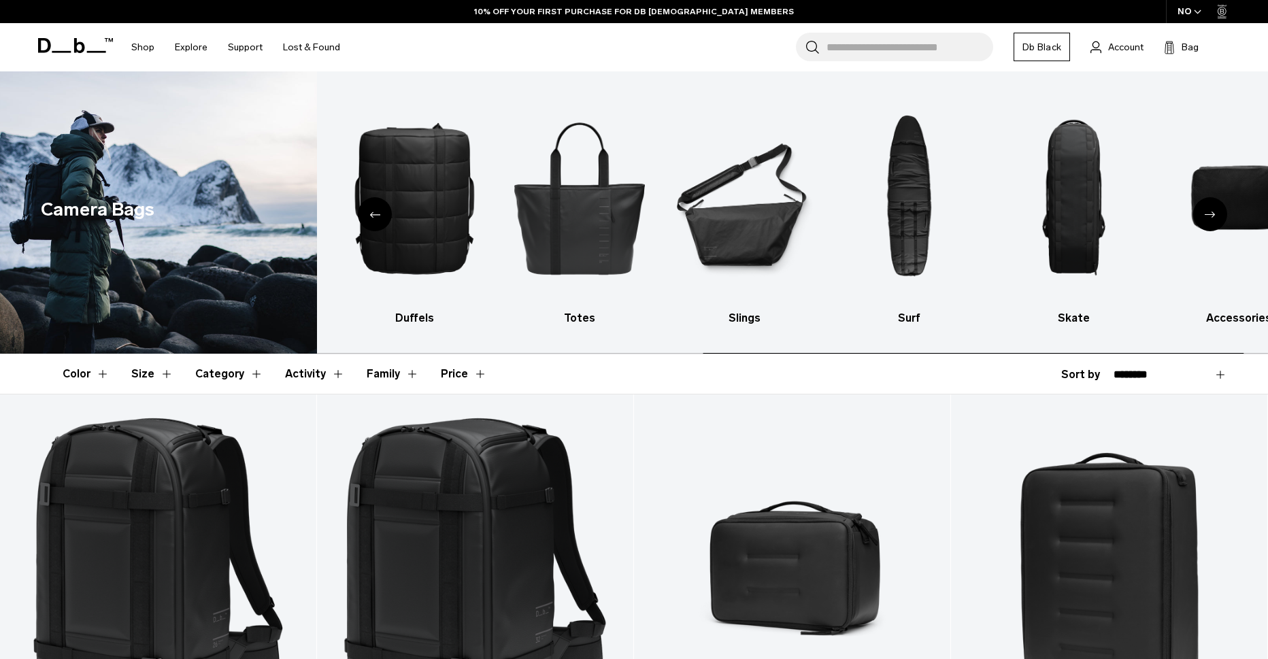
click at [1208, 217] on icon "Next slide" at bounding box center [1210, 215] width 11 height 6
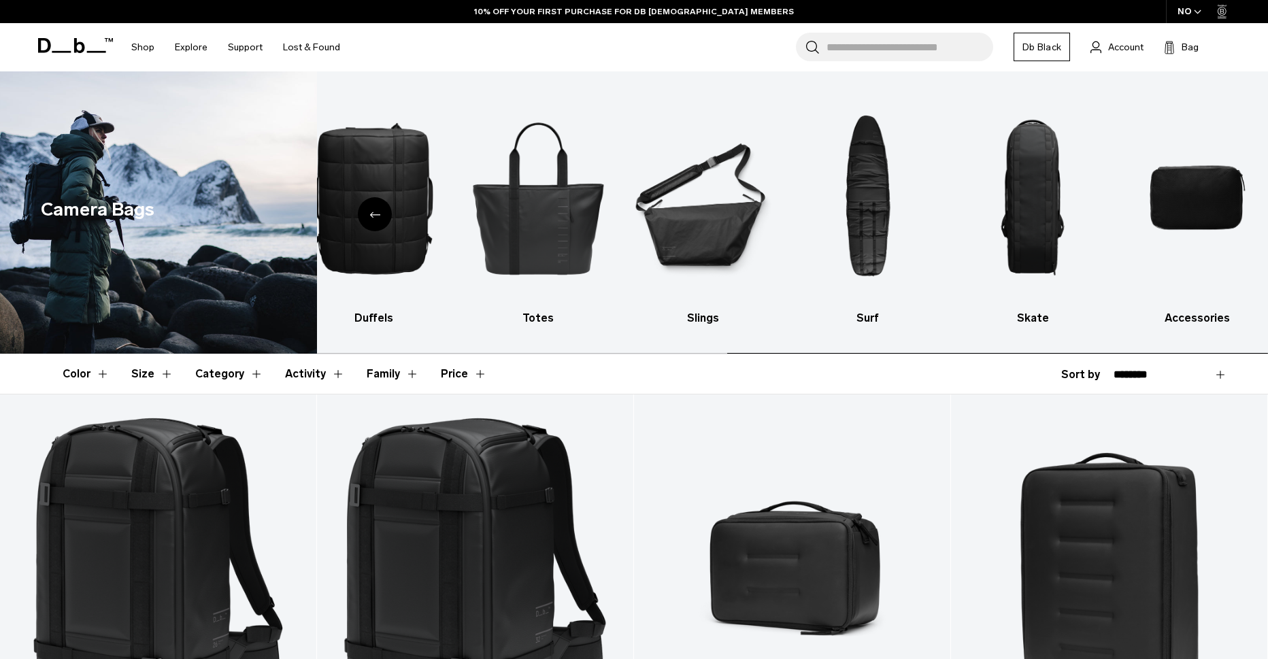
click at [1208, 217] on img "10 / 10" at bounding box center [1197, 198] width 141 height 212
click at [1170, 212] on img "10 / 10" at bounding box center [1197, 198] width 141 height 212
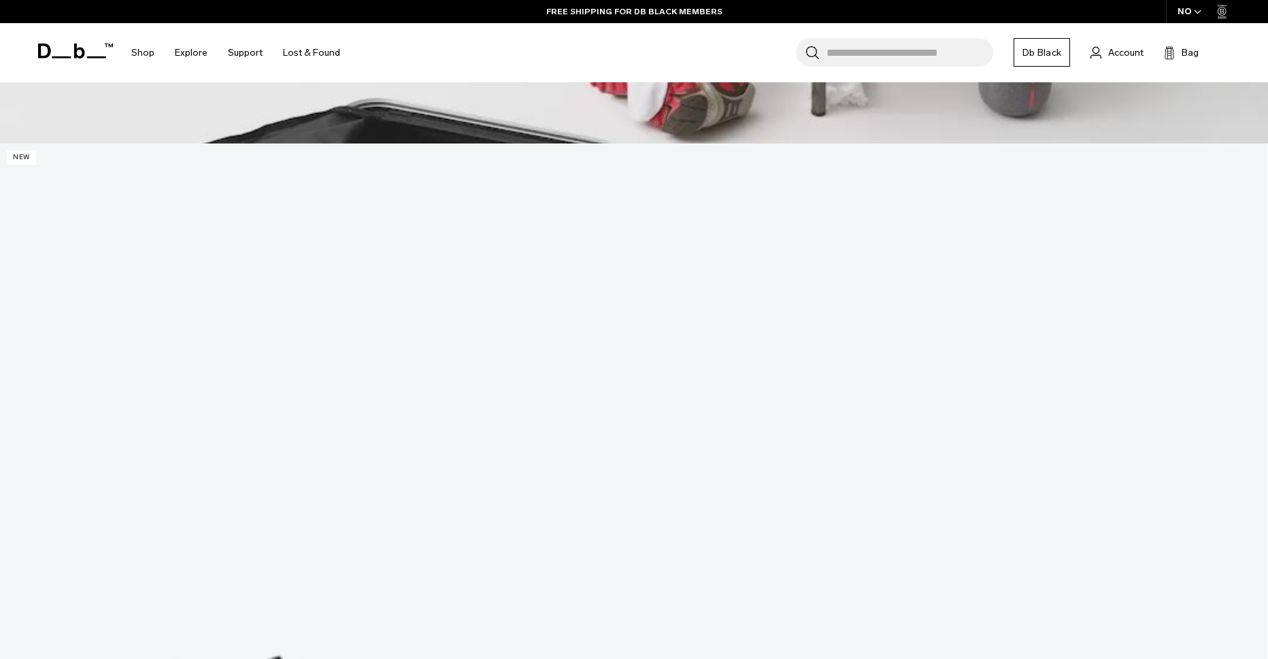
scroll to position [1156, 0]
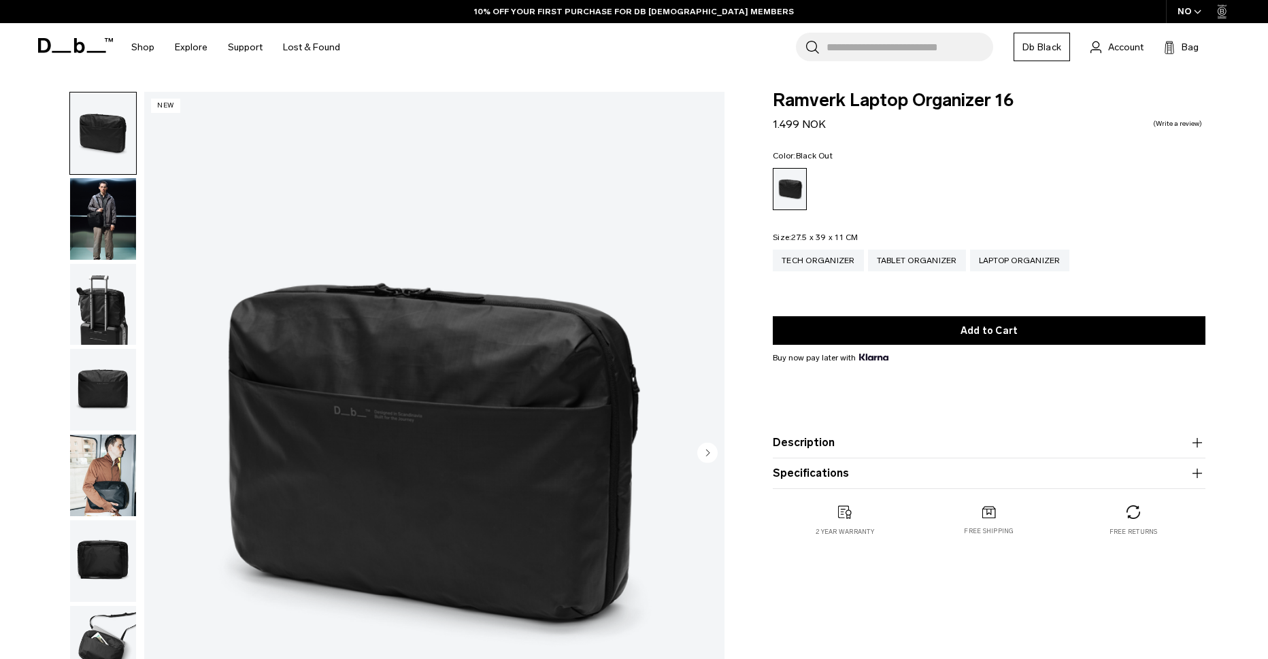
click at [95, 298] on img "button" at bounding box center [103, 305] width 66 height 82
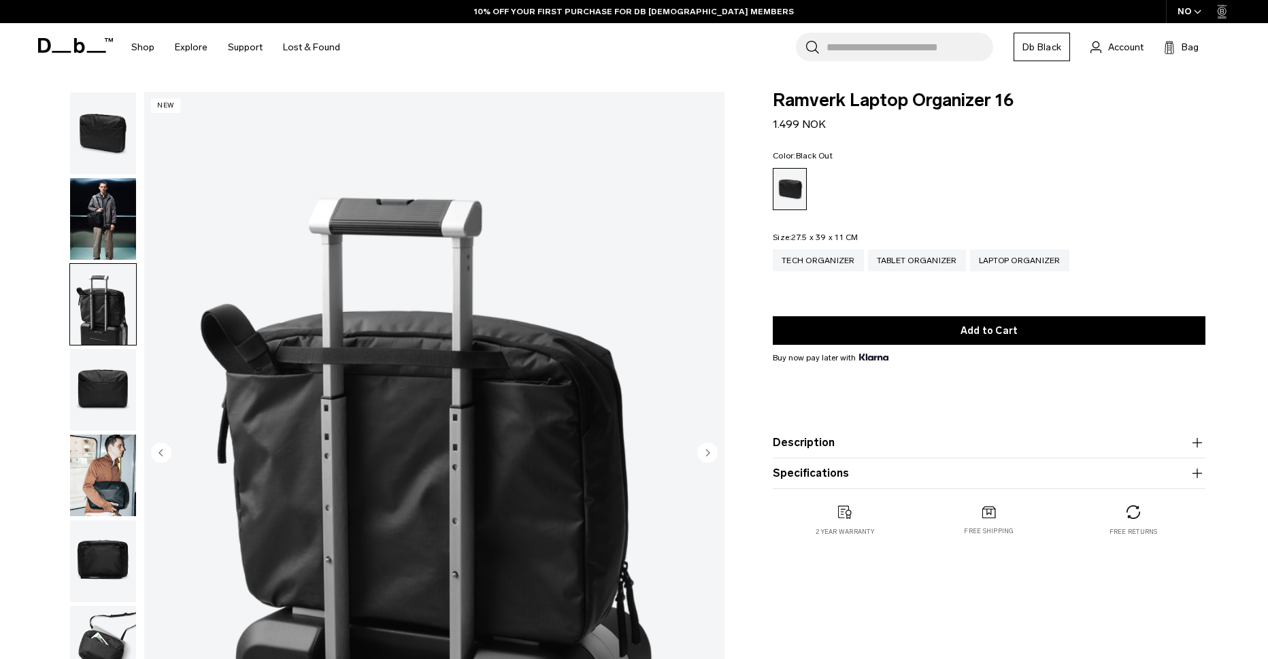
click at [97, 219] on img "button" at bounding box center [103, 219] width 66 height 82
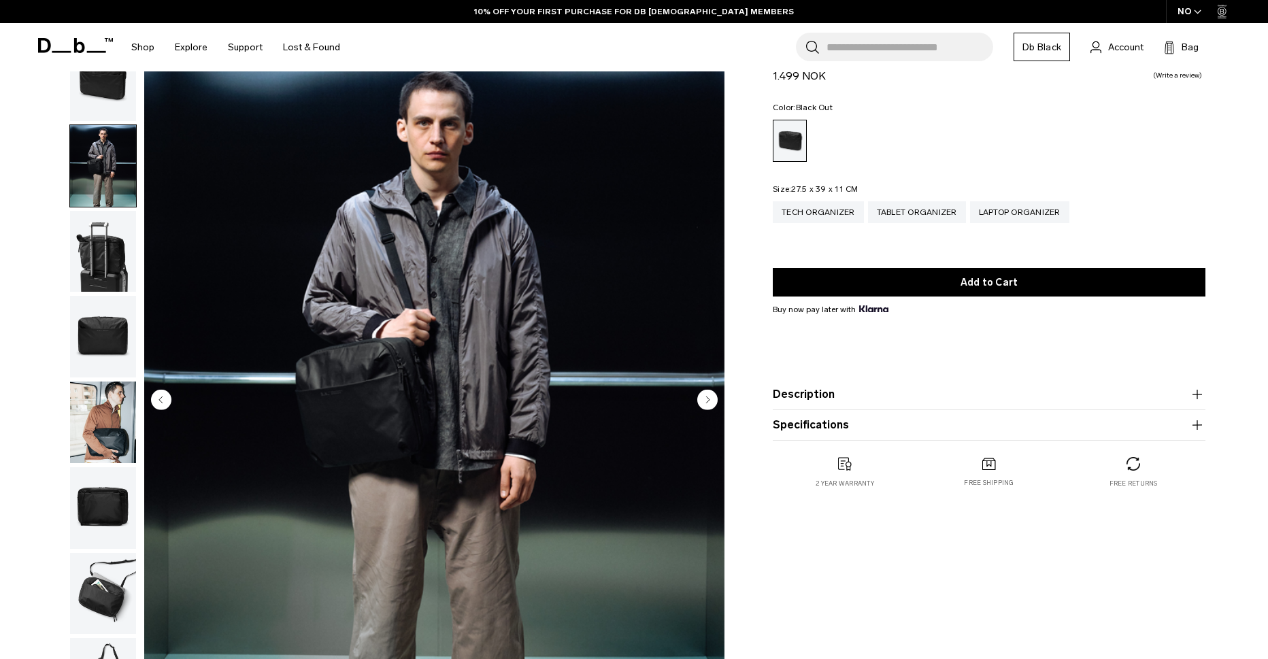
scroll to position [136, 0]
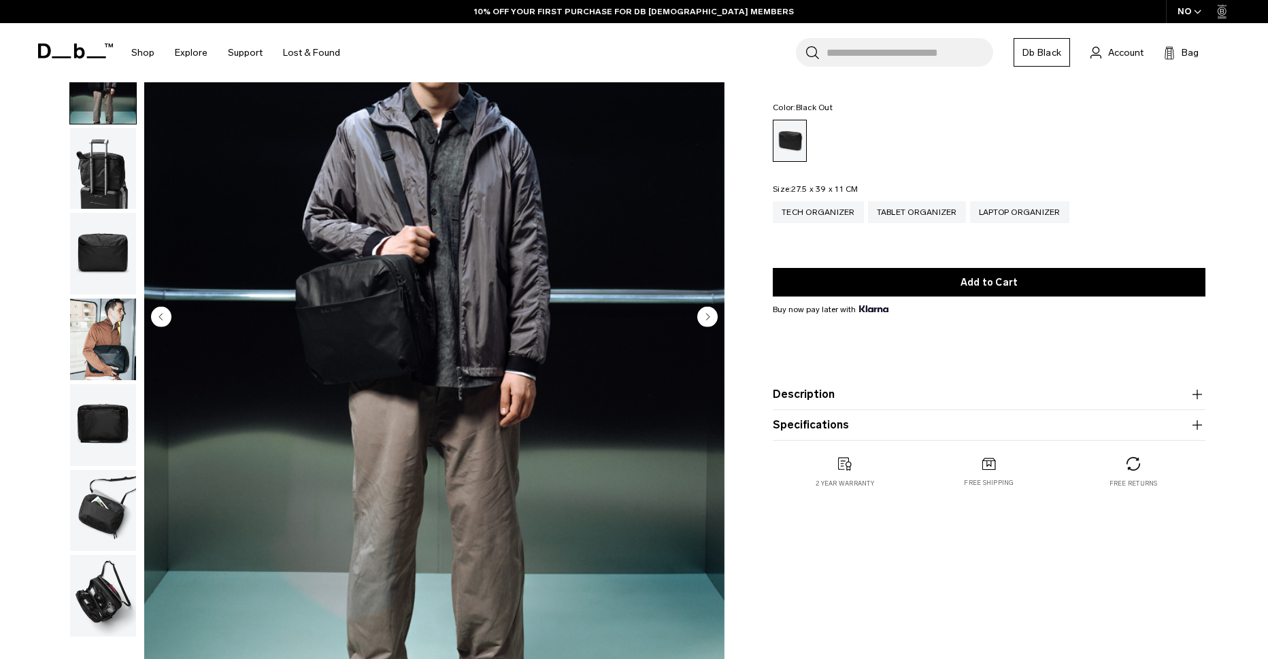
click at [83, 346] on img "button" at bounding box center [103, 340] width 66 height 82
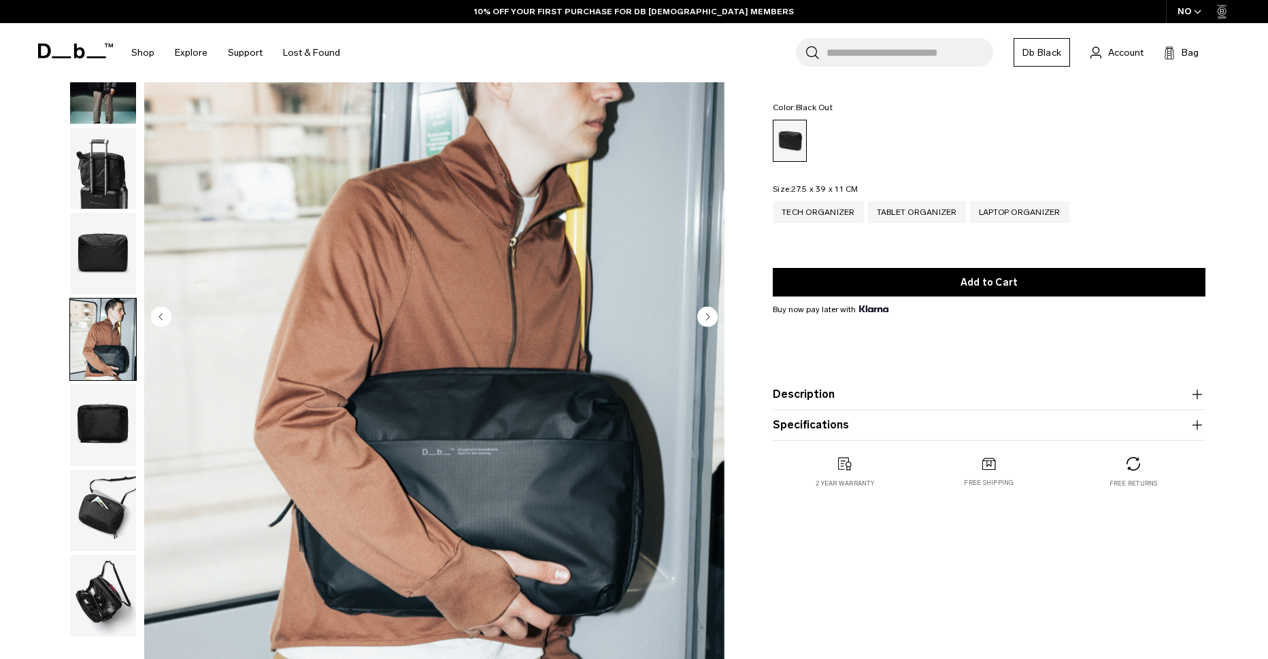
click at [101, 416] on img "button" at bounding box center [103, 425] width 66 height 82
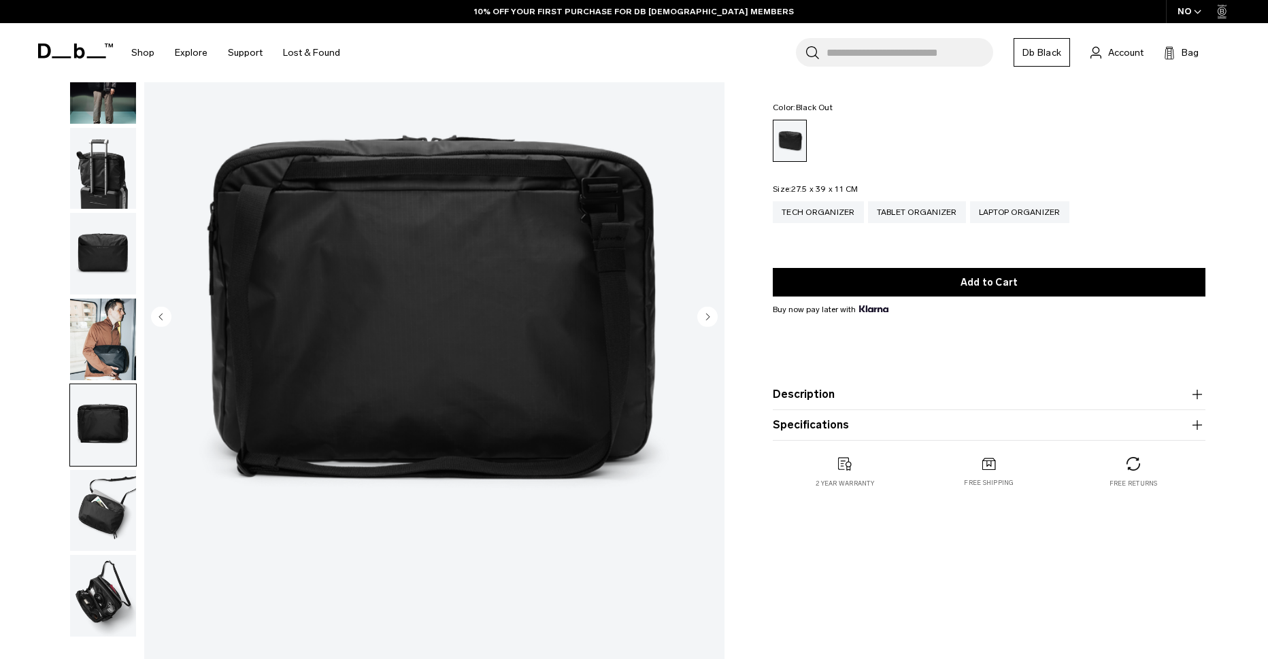
click at [77, 511] on img "button" at bounding box center [103, 511] width 66 height 82
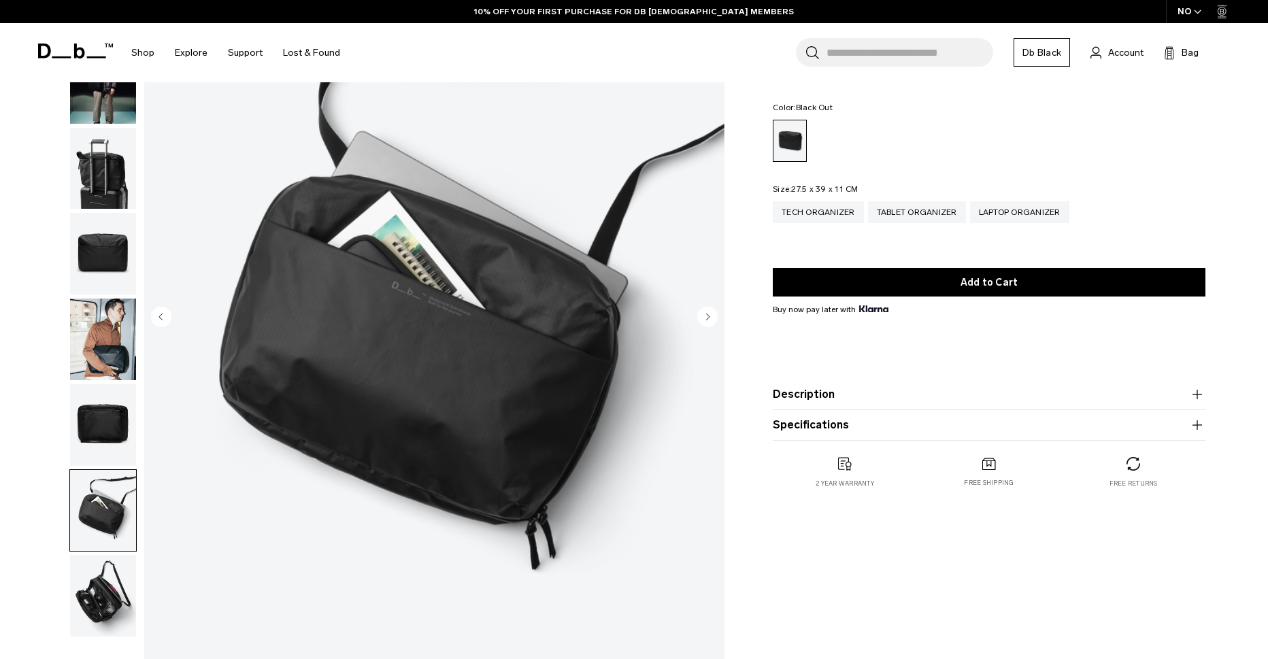
click at [76, 610] on img "button" at bounding box center [103, 596] width 66 height 82
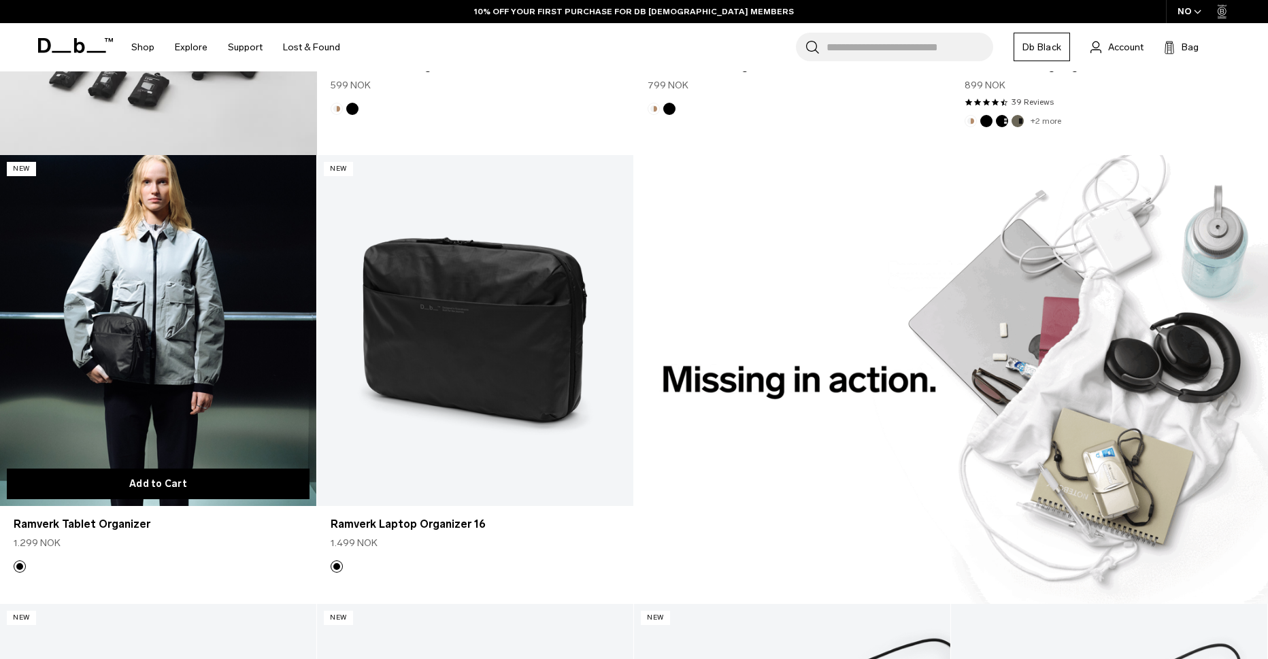
click at [176, 478] on button "Add to Cart" at bounding box center [158, 484] width 303 height 31
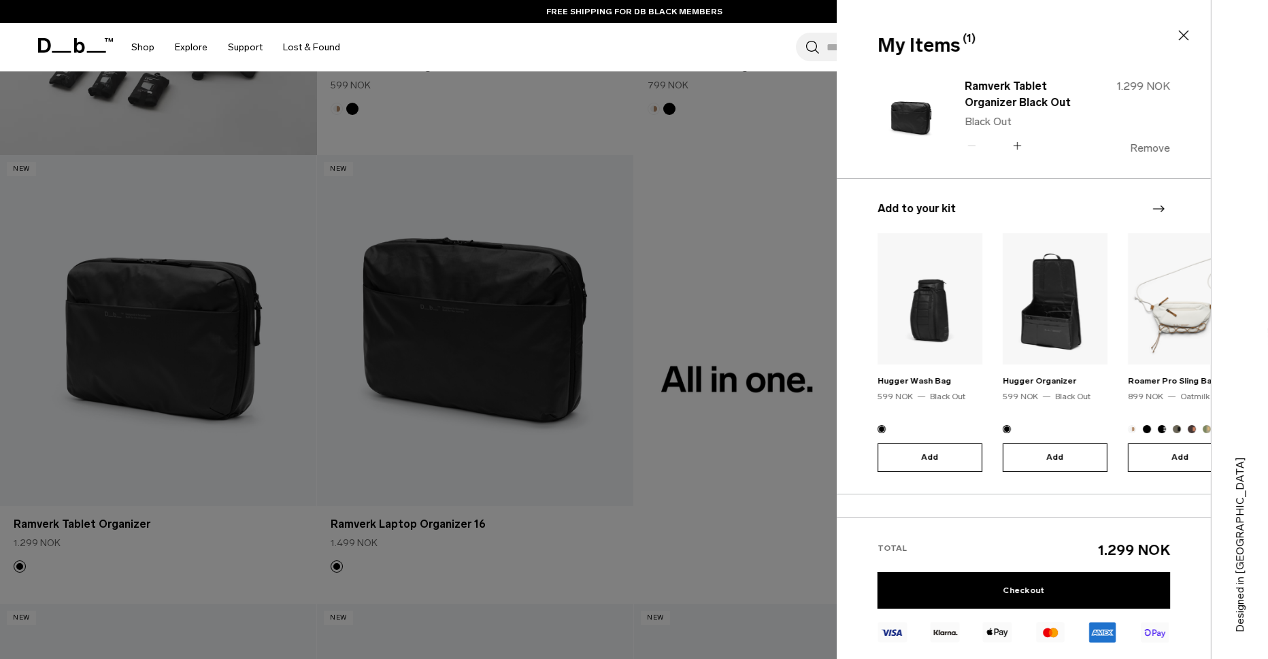
click at [1145, 148] on button "Remove" at bounding box center [1150, 148] width 40 height 12
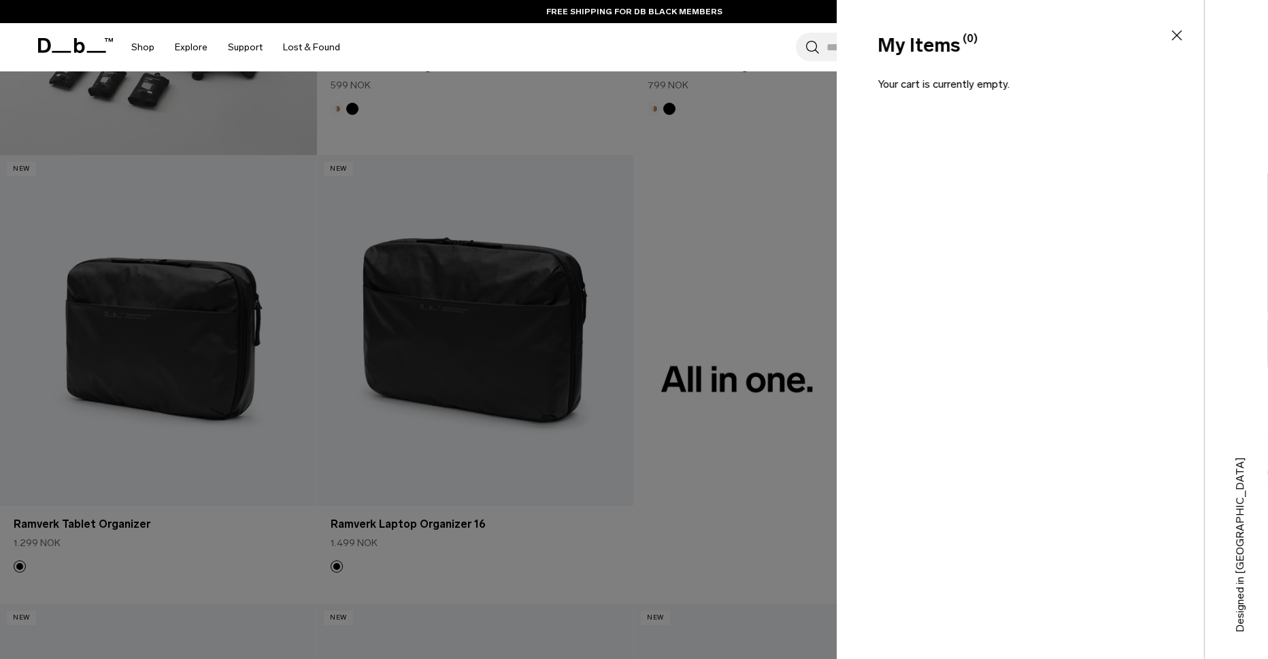
click at [1179, 48] on div "My Items (0) Close" at bounding box center [1019, 45] width 365 height 29
click at [1176, 38] on icon at bounding box center [1177, 35] width 16 height 16
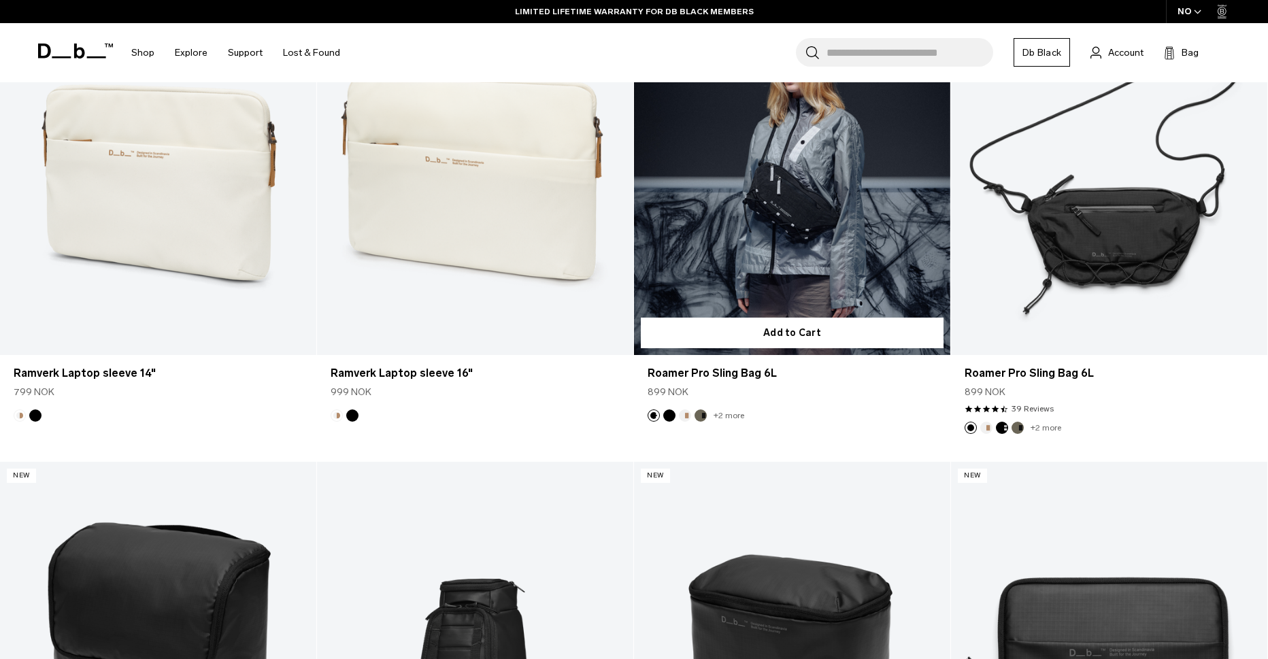
scroll to position [1769, 0]
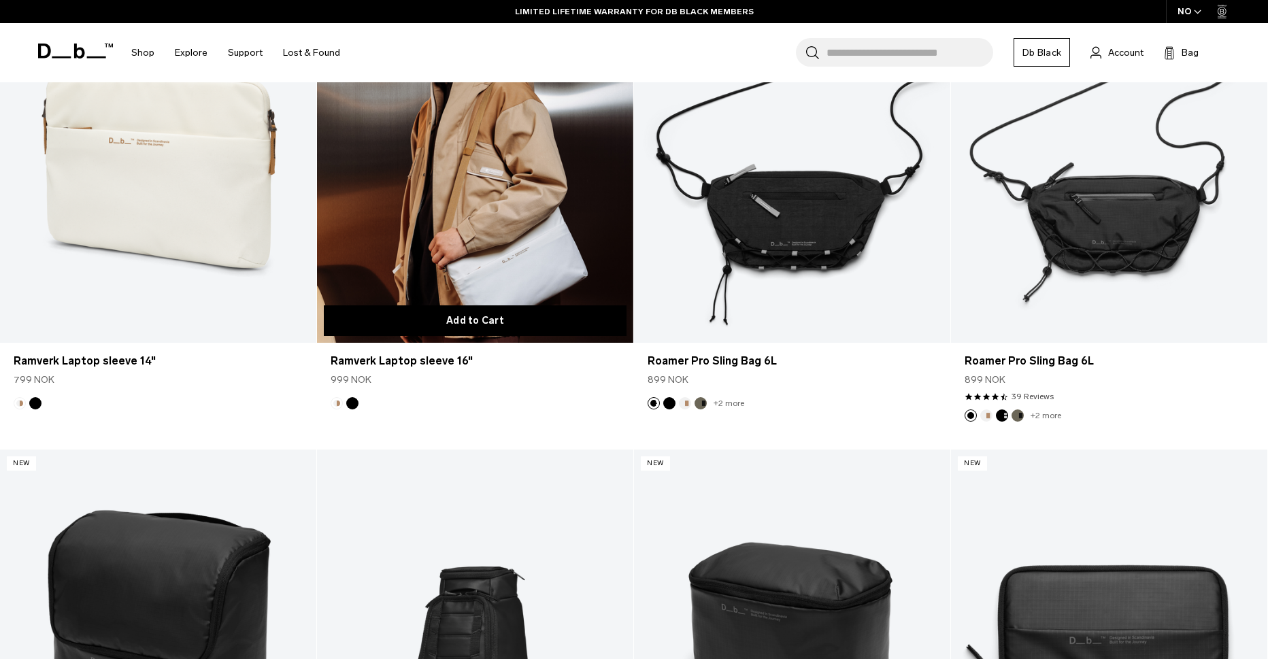
click at [555, 312] on button "Add to Cart" at bounding box center [475, 320] width 303 height 31
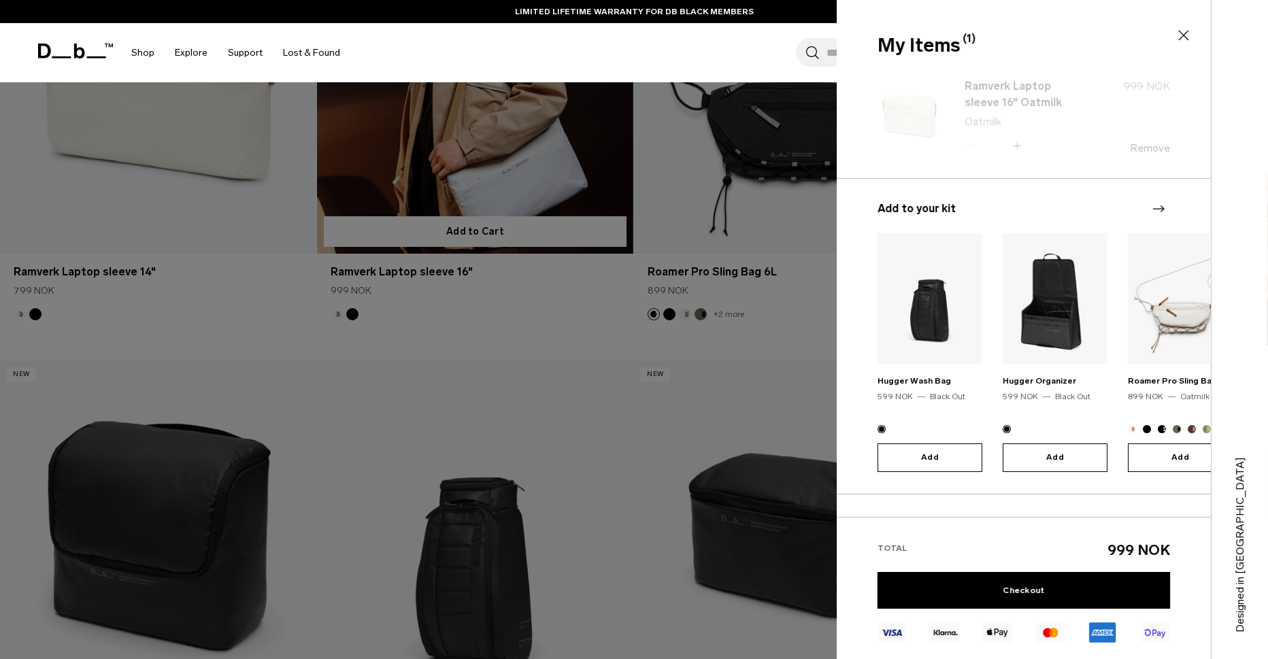
scroll to position [2109, 0]
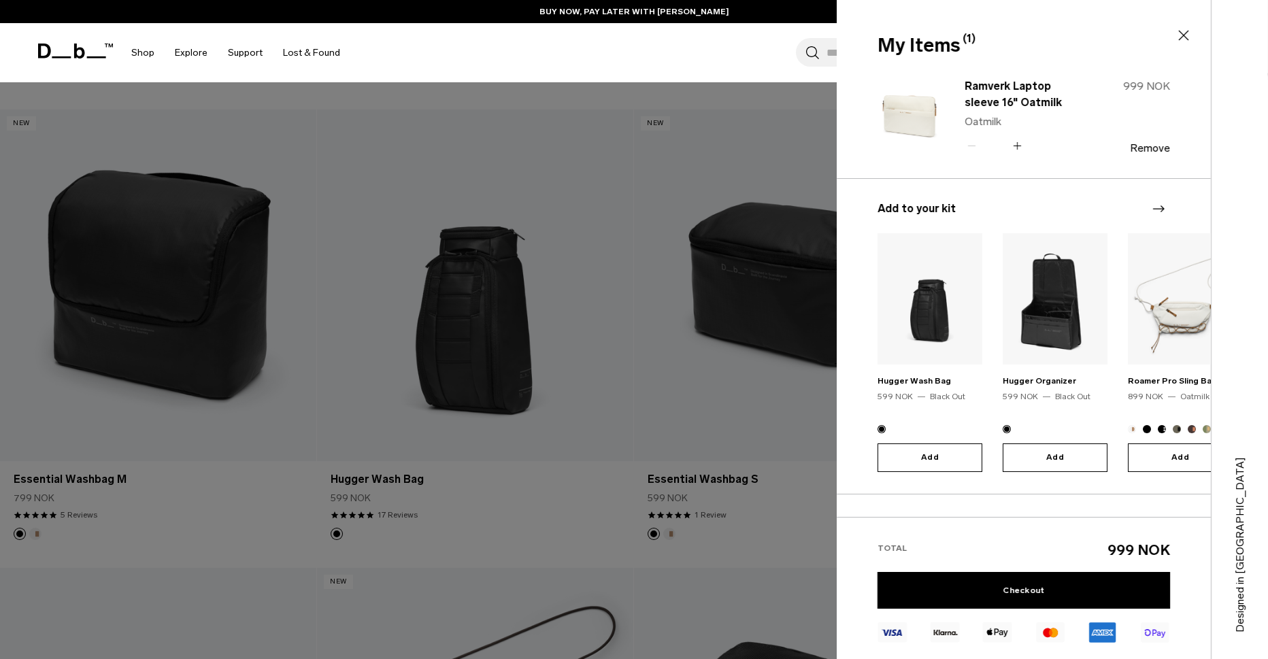
click at [1195, 39] on div "My Items (1) Close" at bounding box center [1022, 45] width 371 height 29
click at [1190, 44] on div "My Items (1) Close" at bounding box center [1022, 45] width 371 height 29
click at [1196, 32] on div "My Items (1) Close" at bounding box center [1022, 45] width 371 height 29
click at [1188, 32] on icon at bounding box center [1184, 35] width 16 height 16
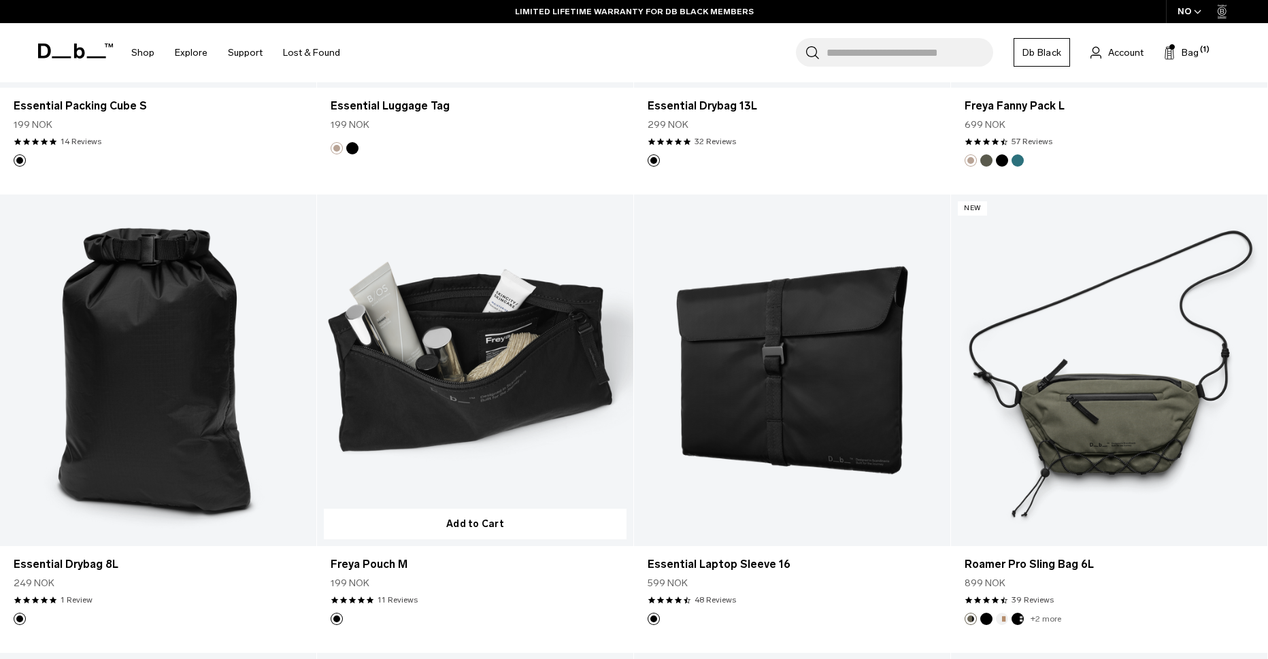
scroll to position [3878, 0]
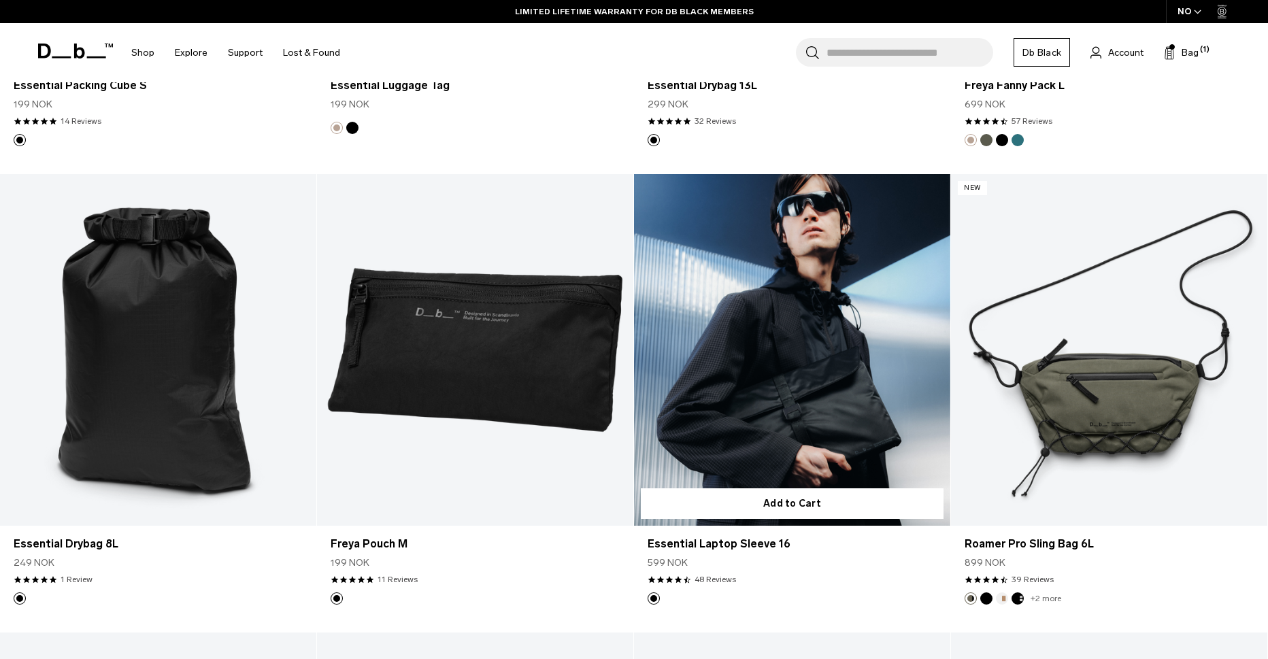
click at [737, 273] on link "Essential Laptop Sleeve 16" at bounding box center [792, 350] width 316 height 352
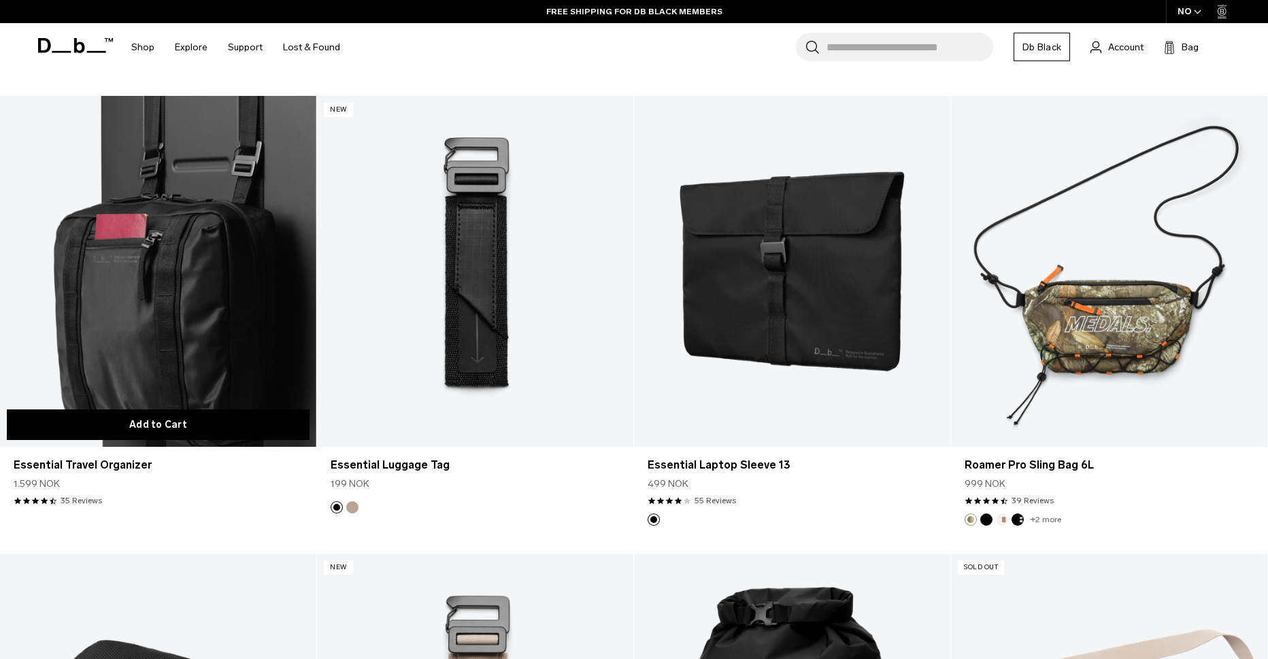
scroll to position [2925, 0]
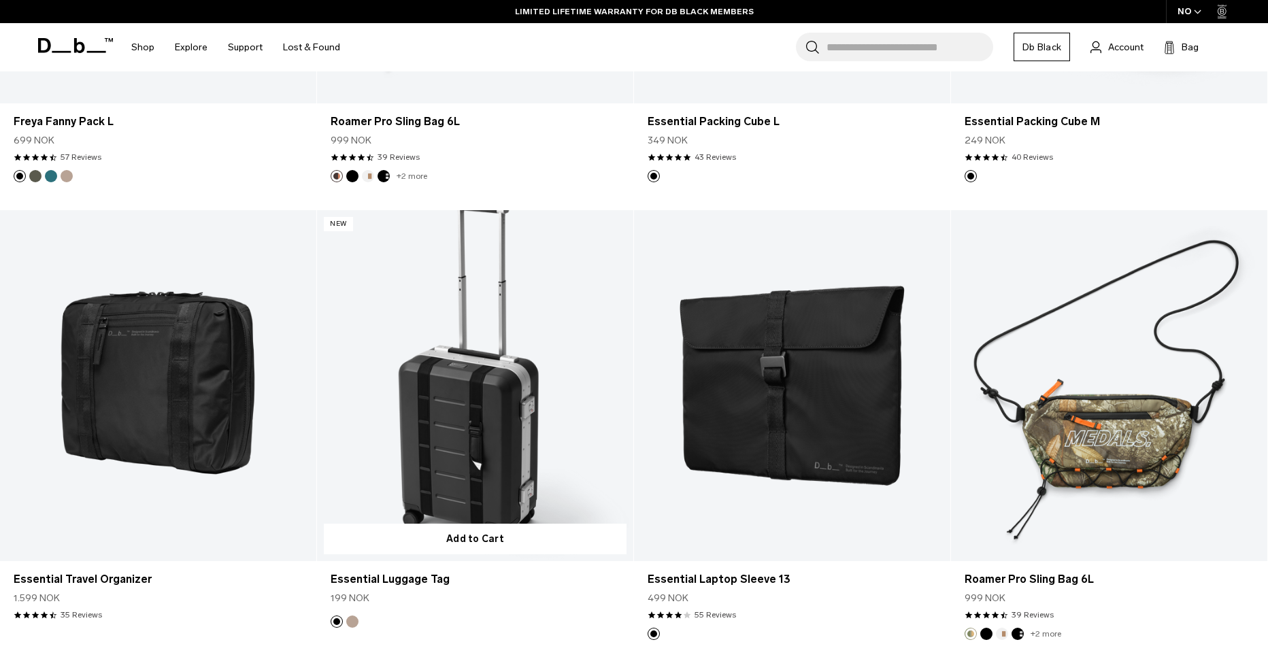
click at [350, 622] on button "Fogbow Beige" at bounding box center [352, 622] width 12 height 12
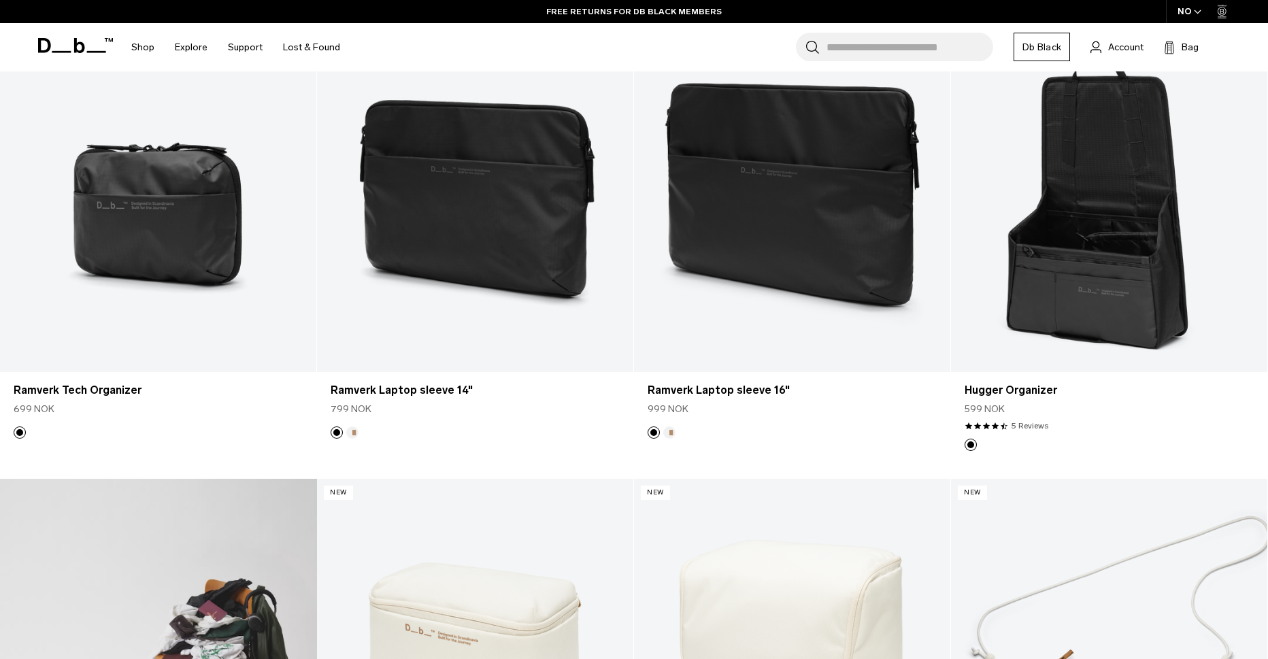
scroll to position [340, 0]
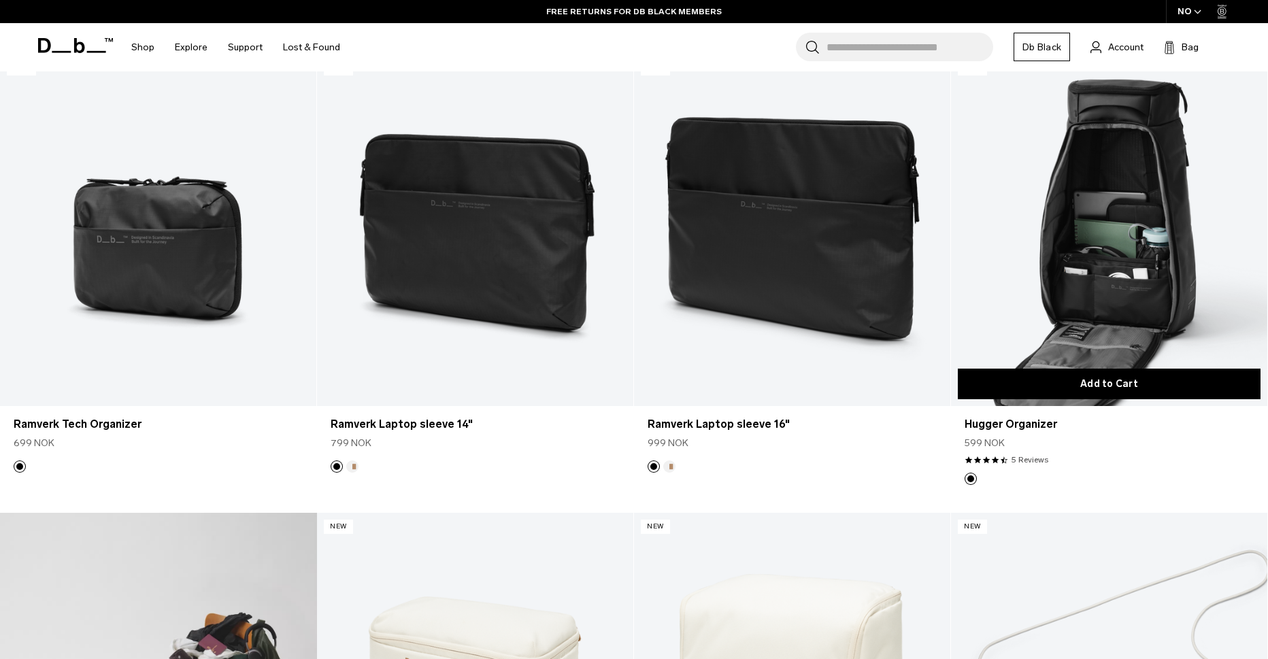
click at [1037, 386] on button "Add to Cart" at bounding box center [1109, 384] width 303 height 31
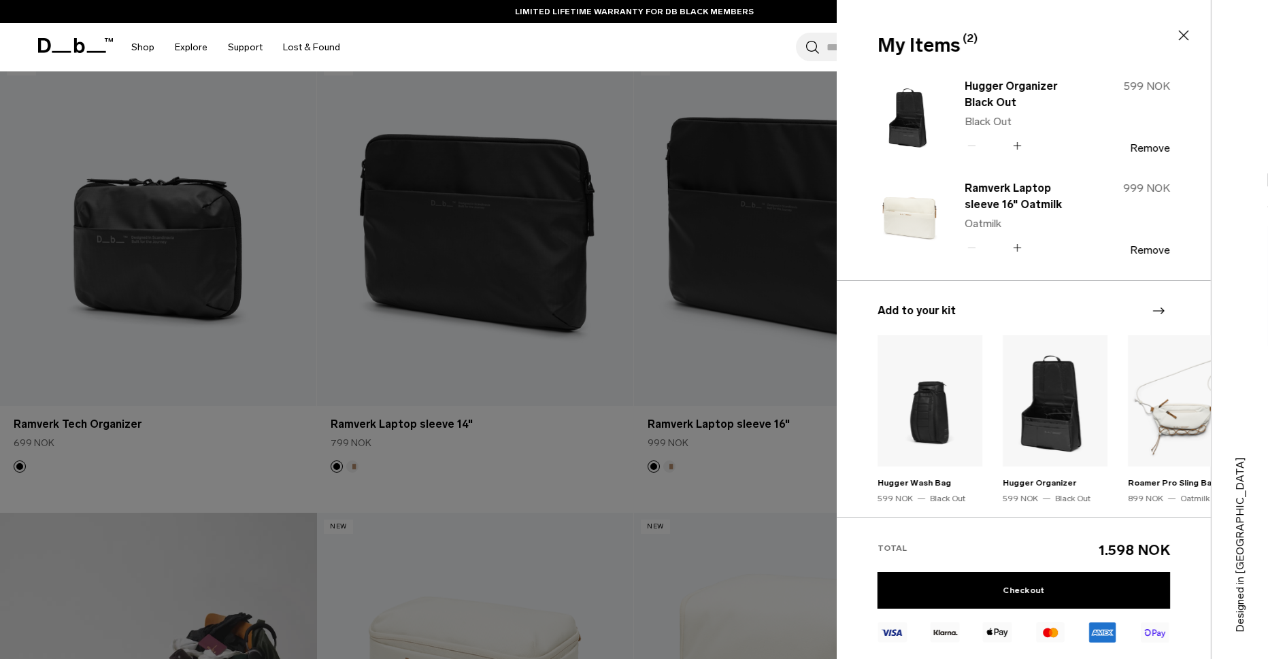
click at [1176, 37] on div "My Items (2) Close" at bounding box center [1022, 45] width 371 height 29
click at [1184, 36] on icon at bounding box center [1184, 35] width 16 height 16
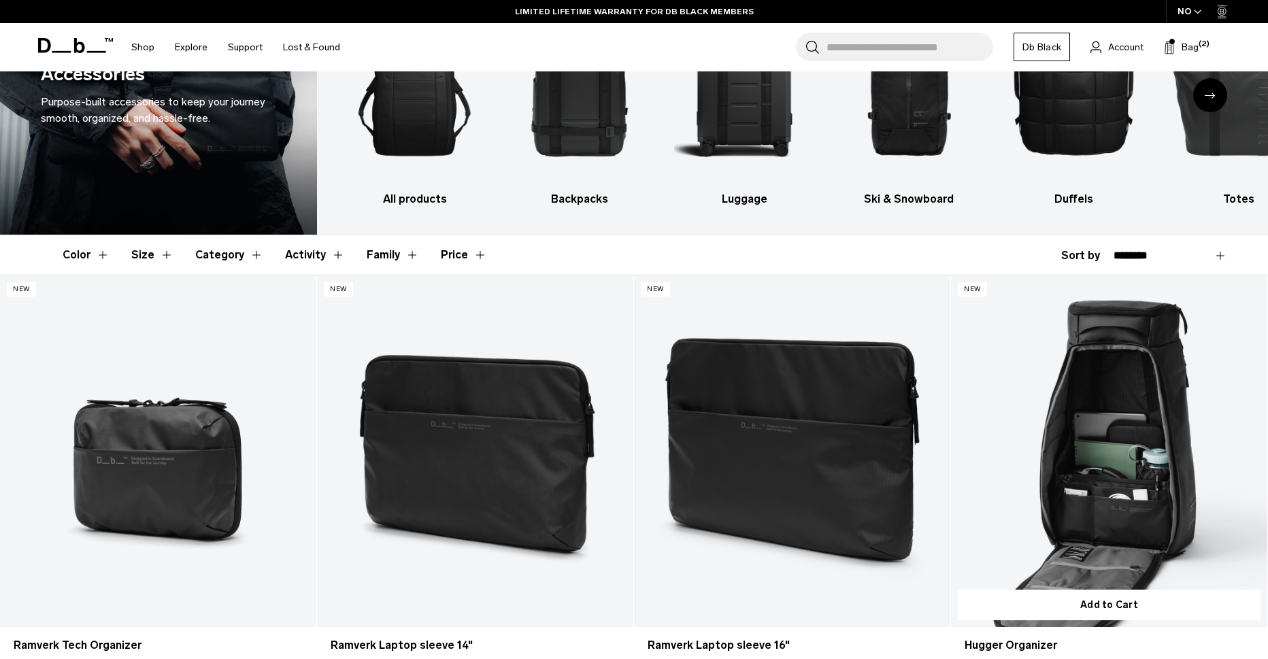
scroll to position [0, 0]
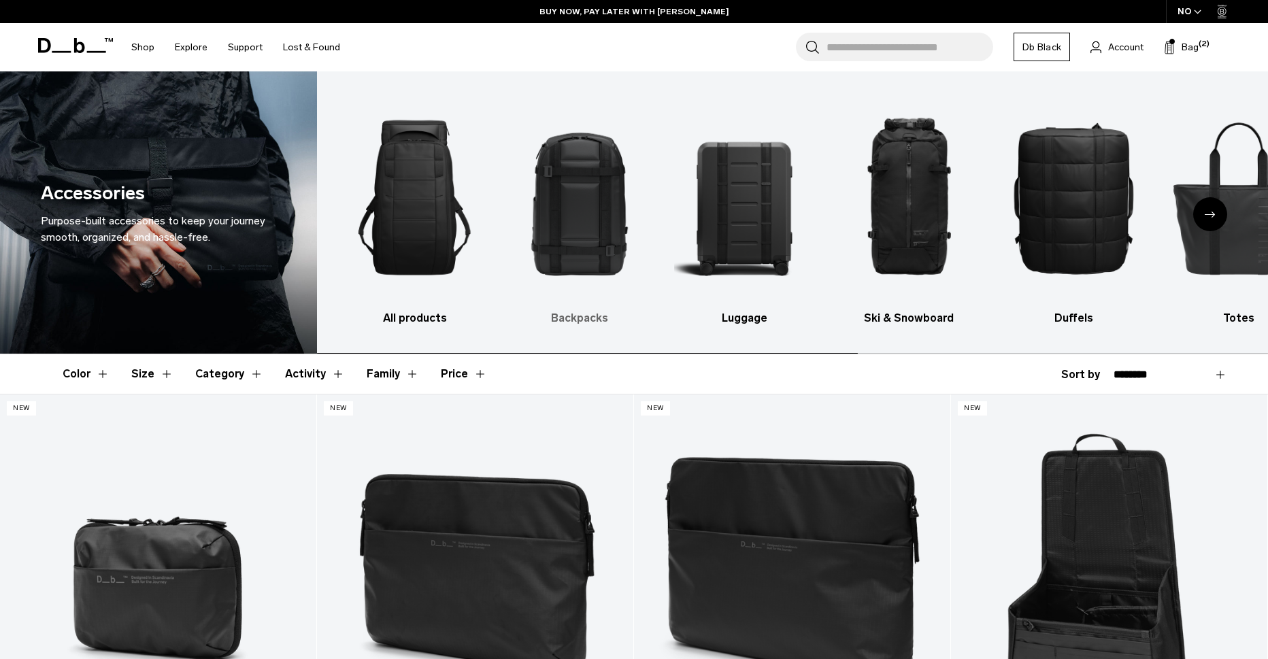
click at [590, 219] on img "2 / 10" at bounding box center [579, 198] width 141 height 212
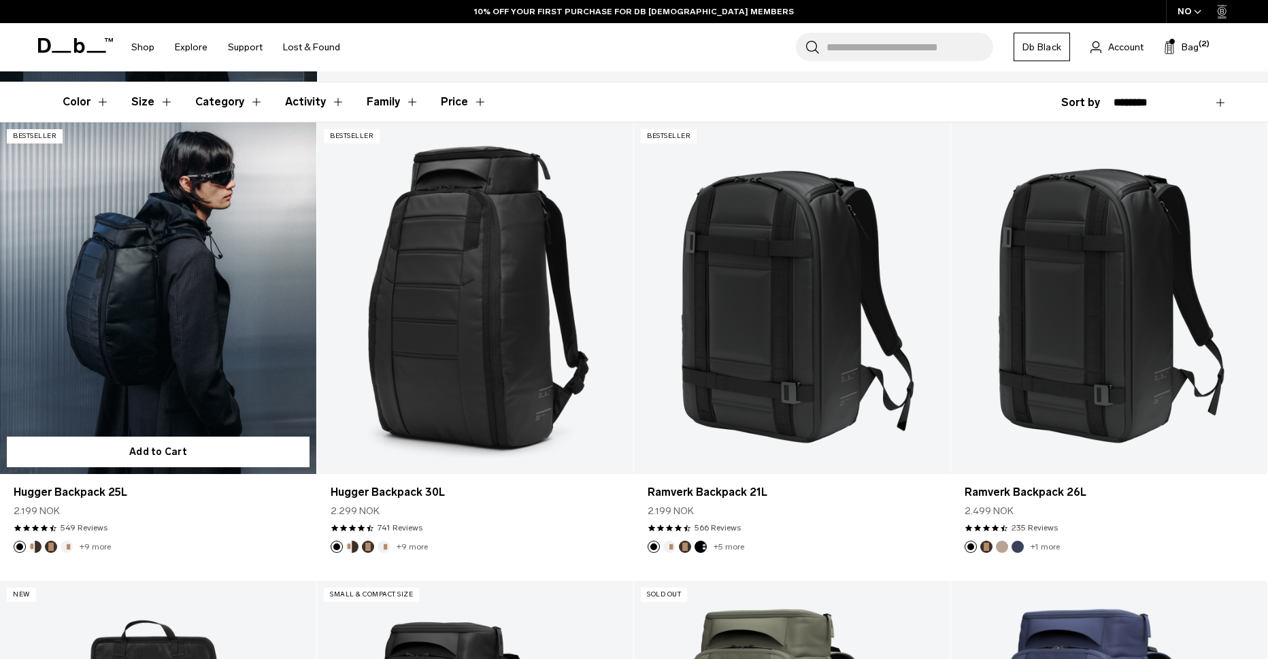
click at [261, 328] on link "Hugger Backpack 25L" at bounding box center [158, 298] width 316 height 352
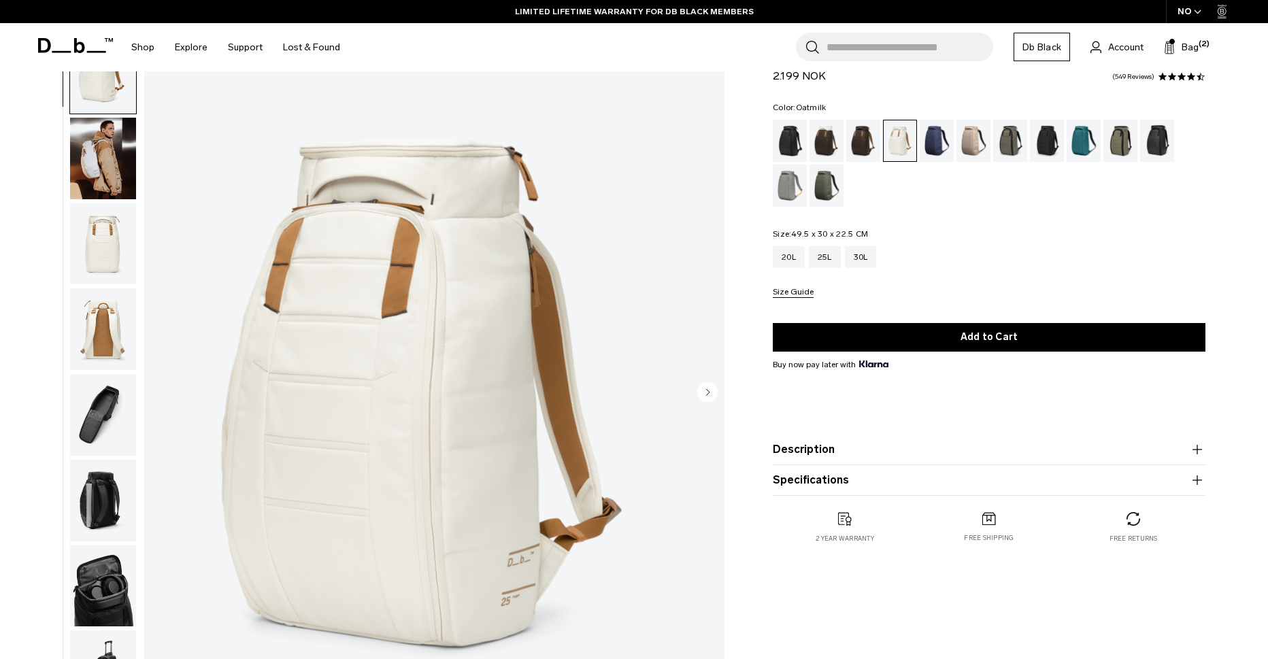
scroll to position [68, 0]
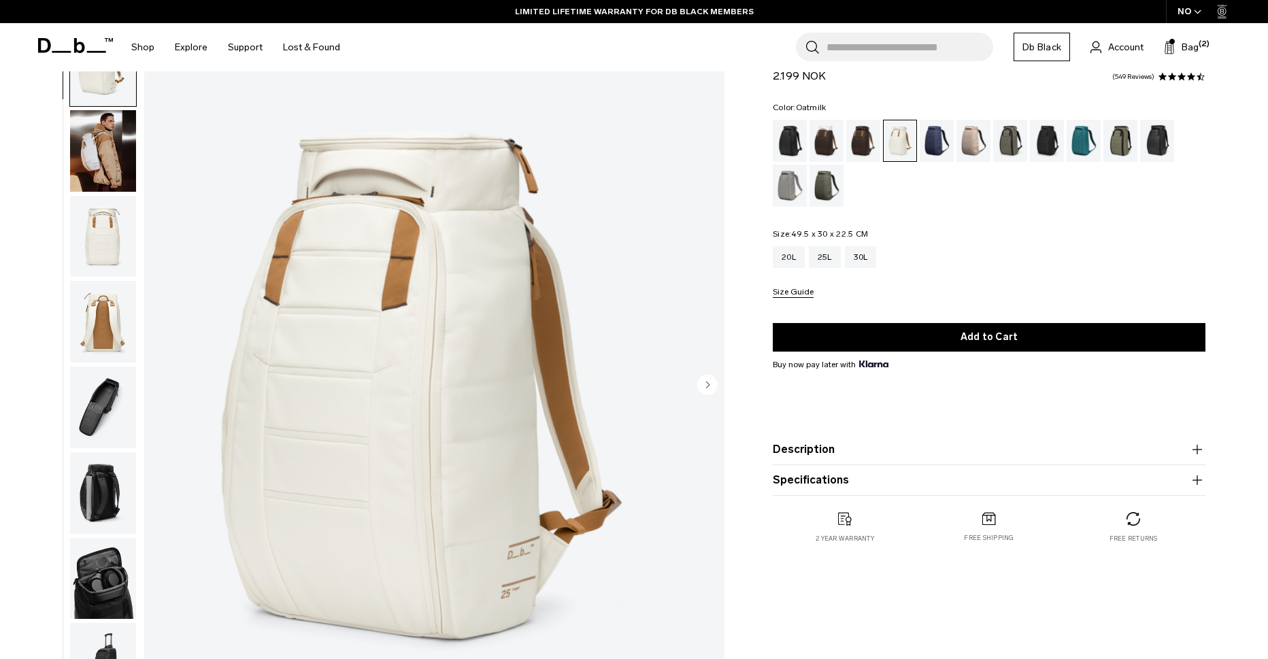
click at [705, 384] on circle "Next slide" at bounding box center [707, 384] width 20 height 20
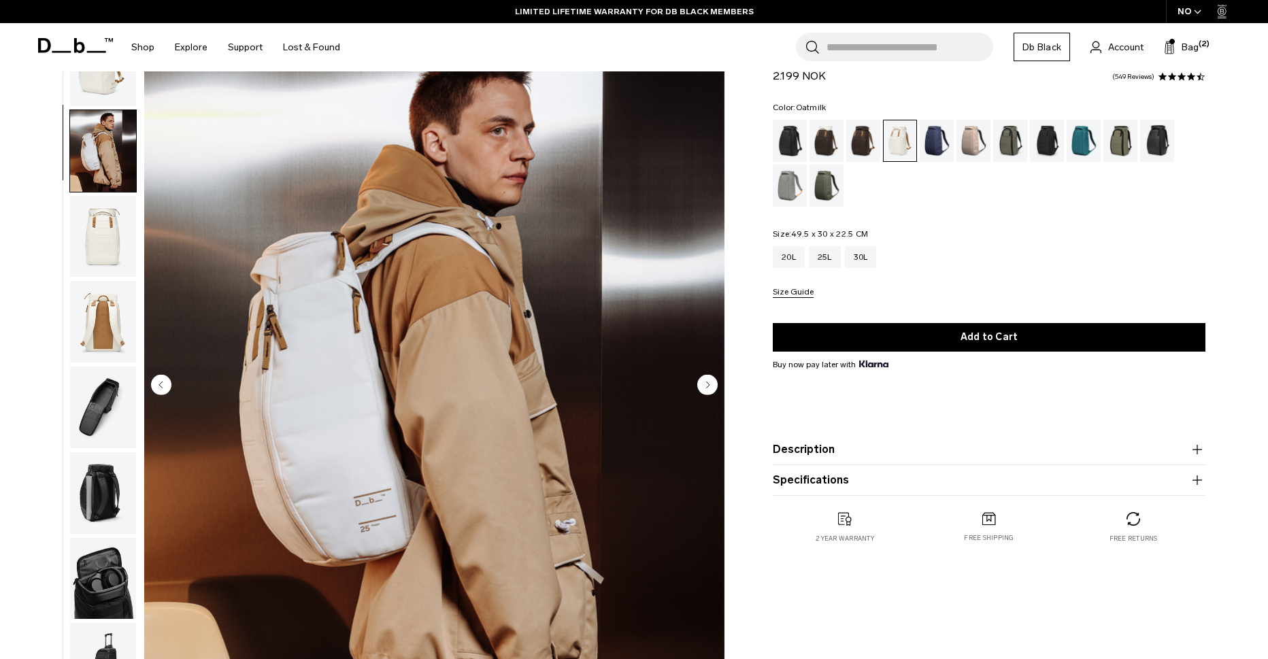
scroll to position [43, 0]
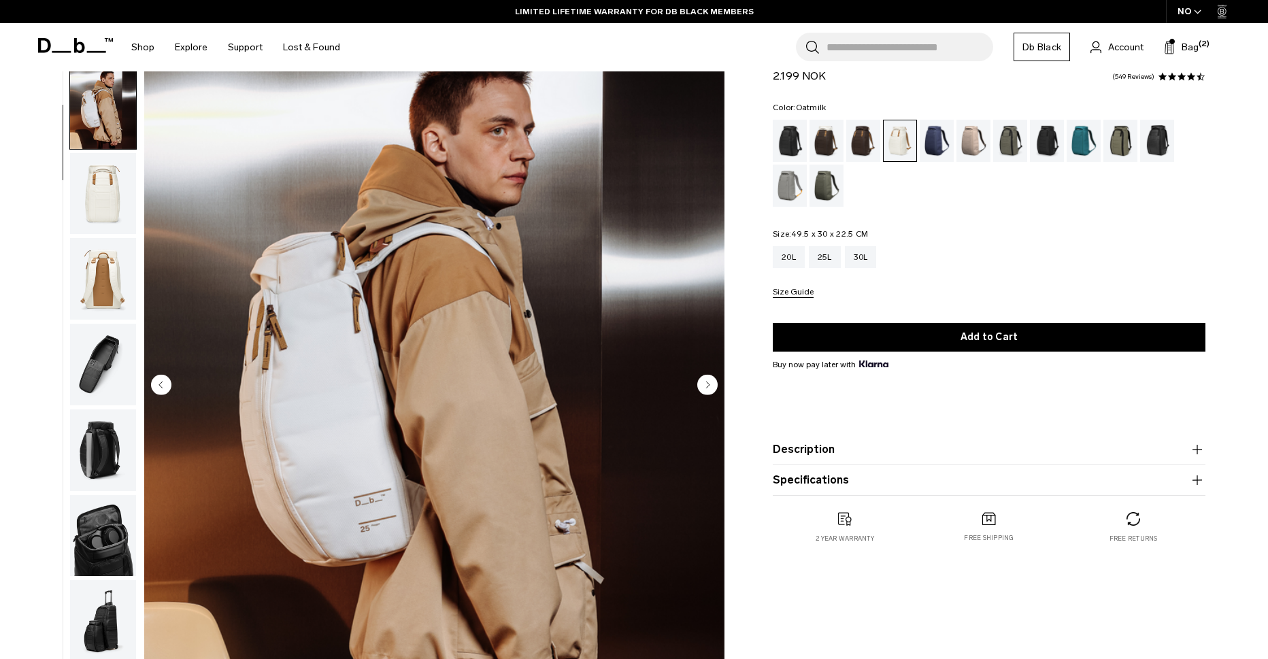
click at [706, 384] on circle "Next slide" at bounding box center [707, 384] width 20 height 20
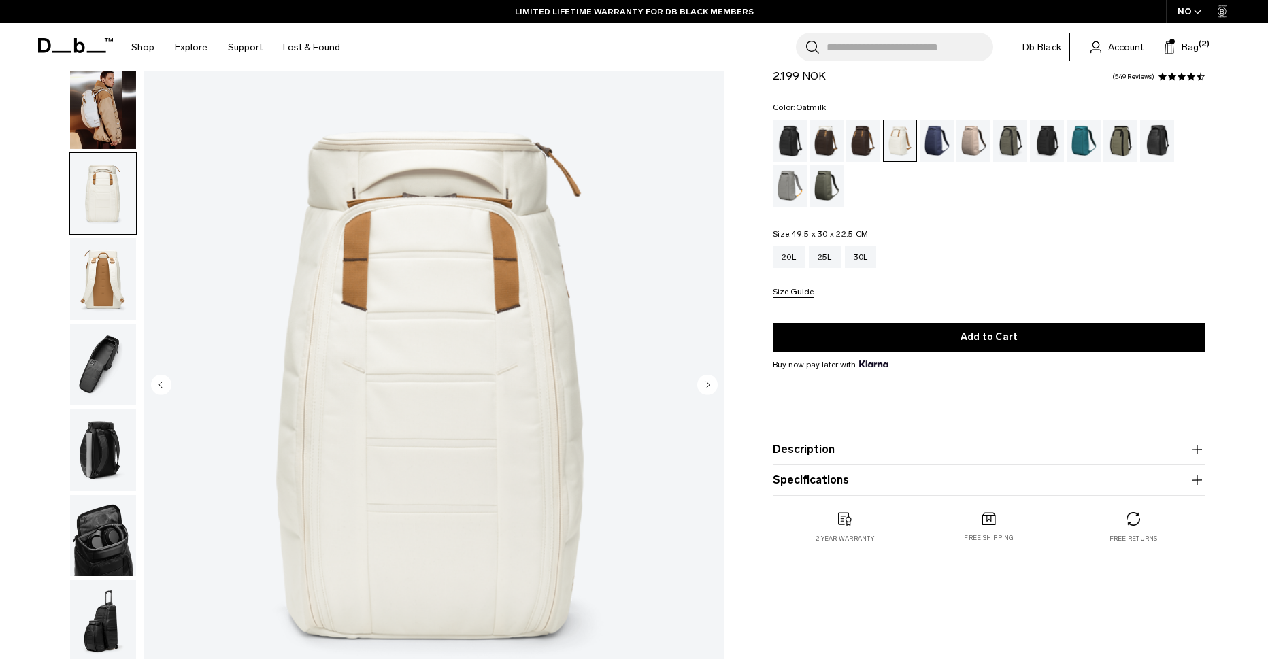
click at [706, 384] on circle "Next slide" at bounding box center [707, 384] width 20 height 20
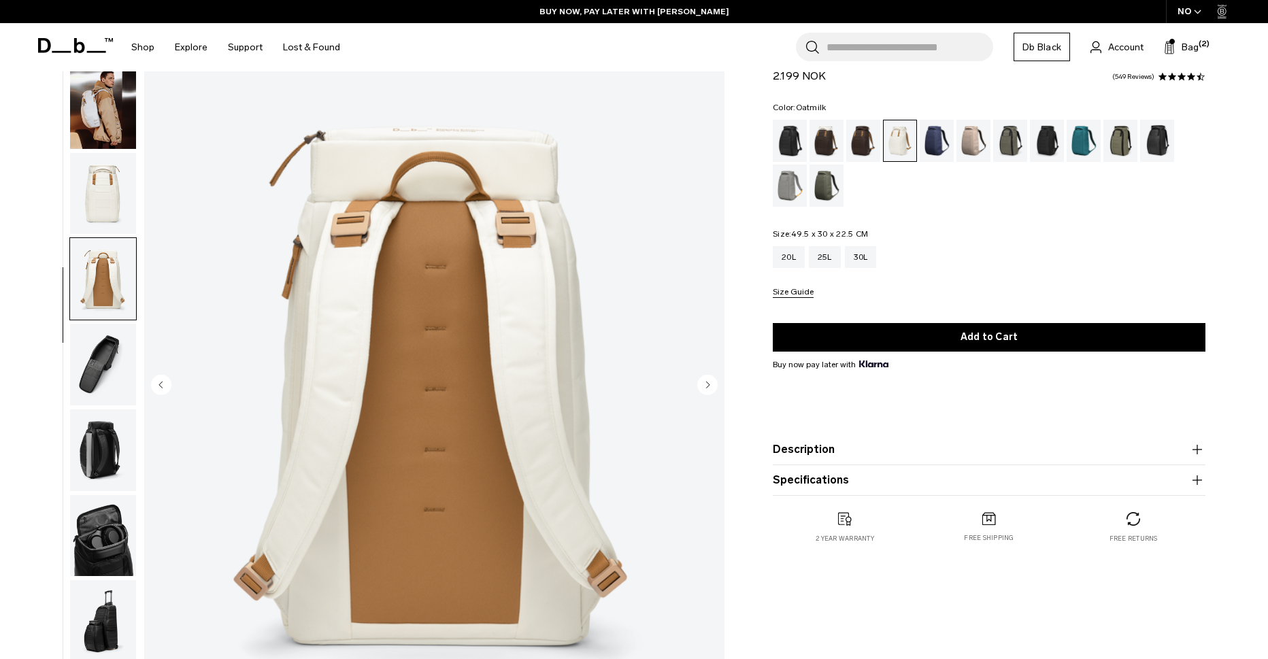
click at [706, 384] on circle "Next slide" at bounding box center [707, 384] width 20 height 20
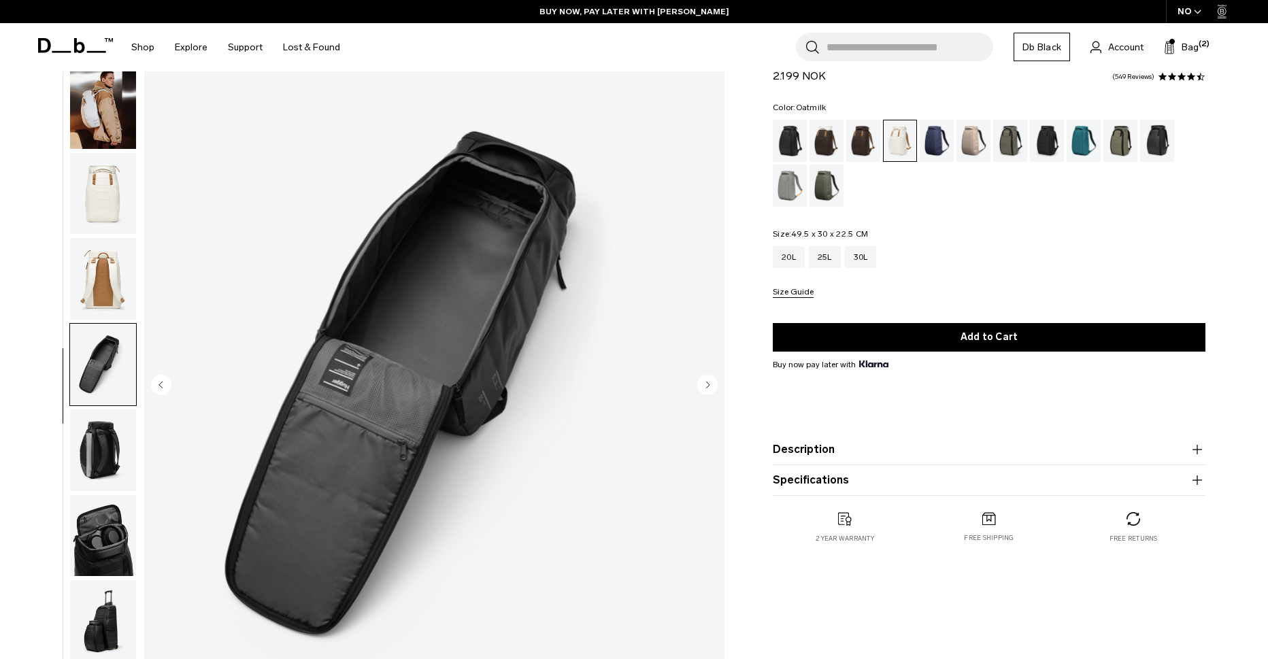
click at [706, 384] on circle "Next slide" at bounding box center [707, 384] width 20 height 20
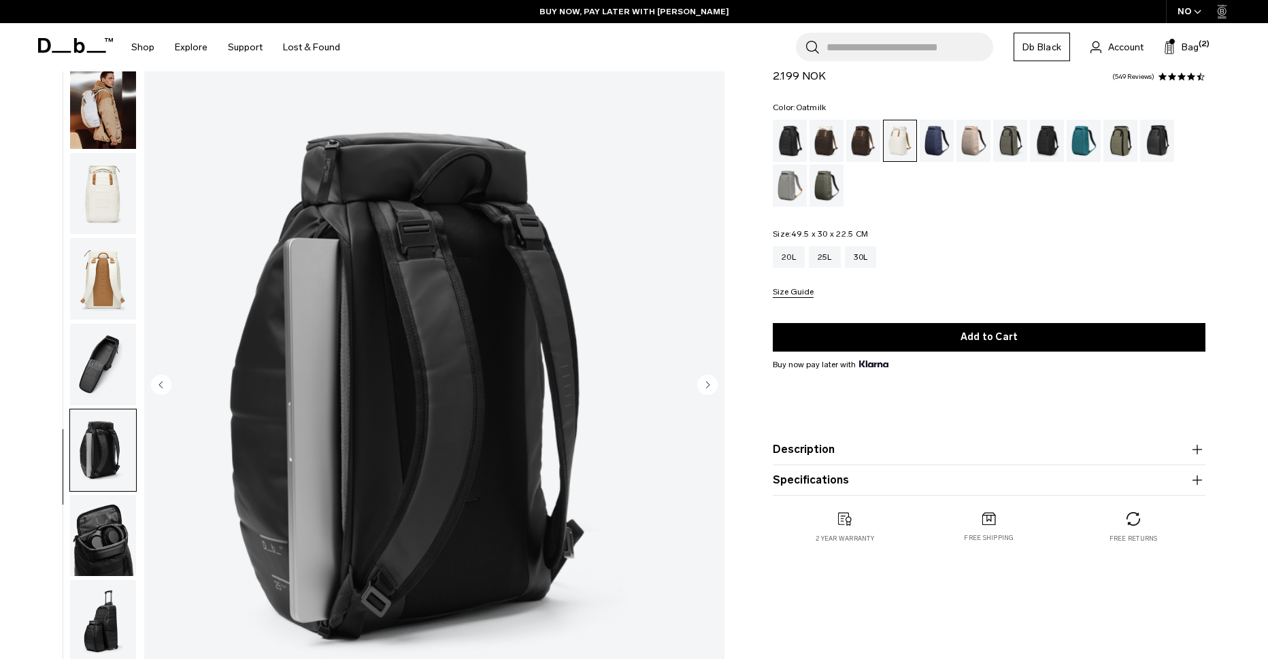
click at [706, 384] on circle "Next slide" at bounding box center [707, 384] width 20 height 20
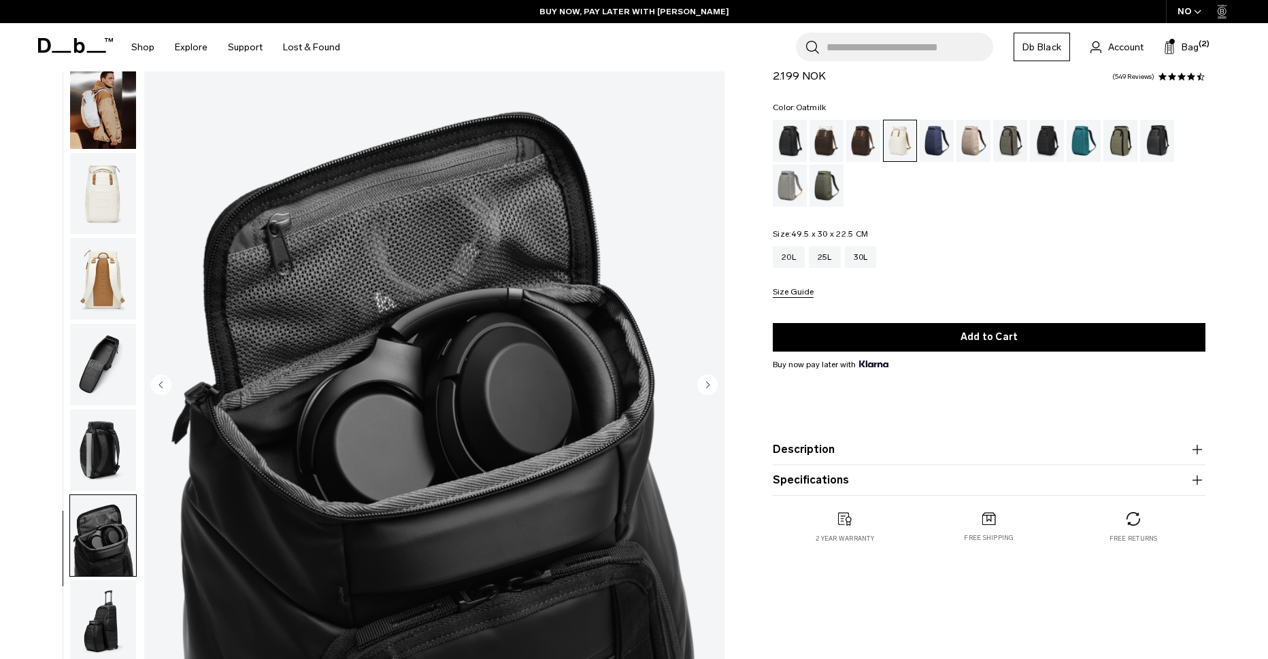
click at [706, 384] on circle "Next slide" at bounding box center [707, 384] width 20 height 20
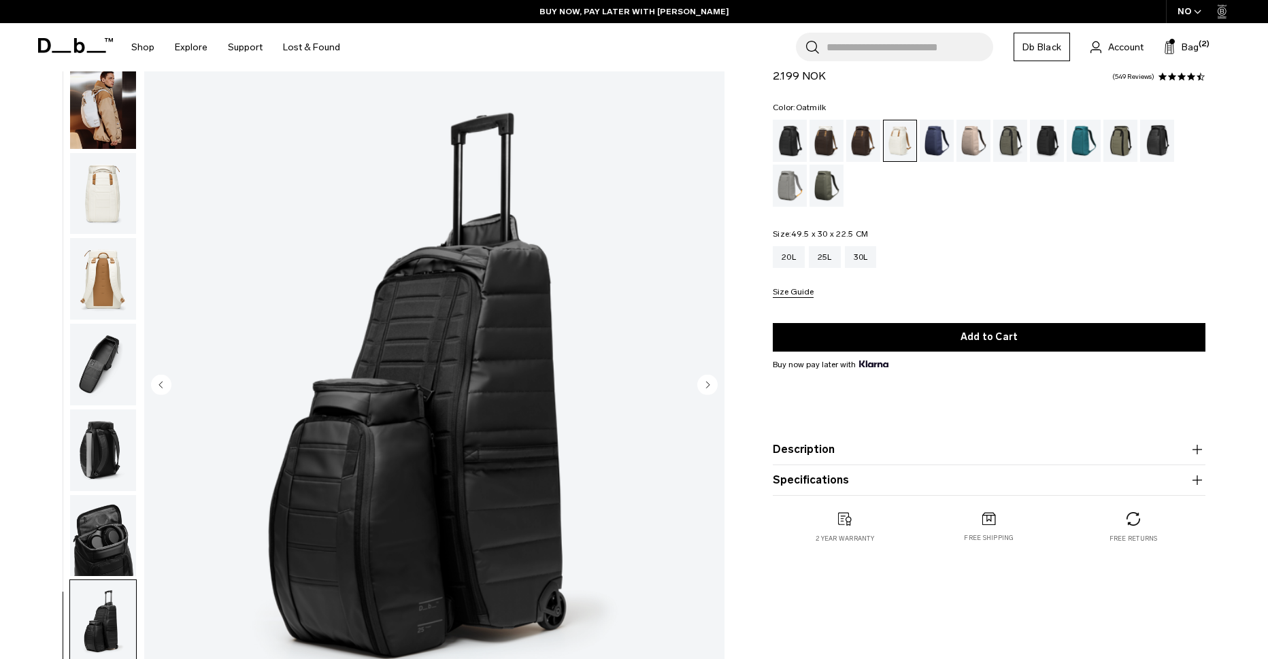
click at [706, 384] on circle "Next slide" at bounding box center [707, 384] width 20 height 20
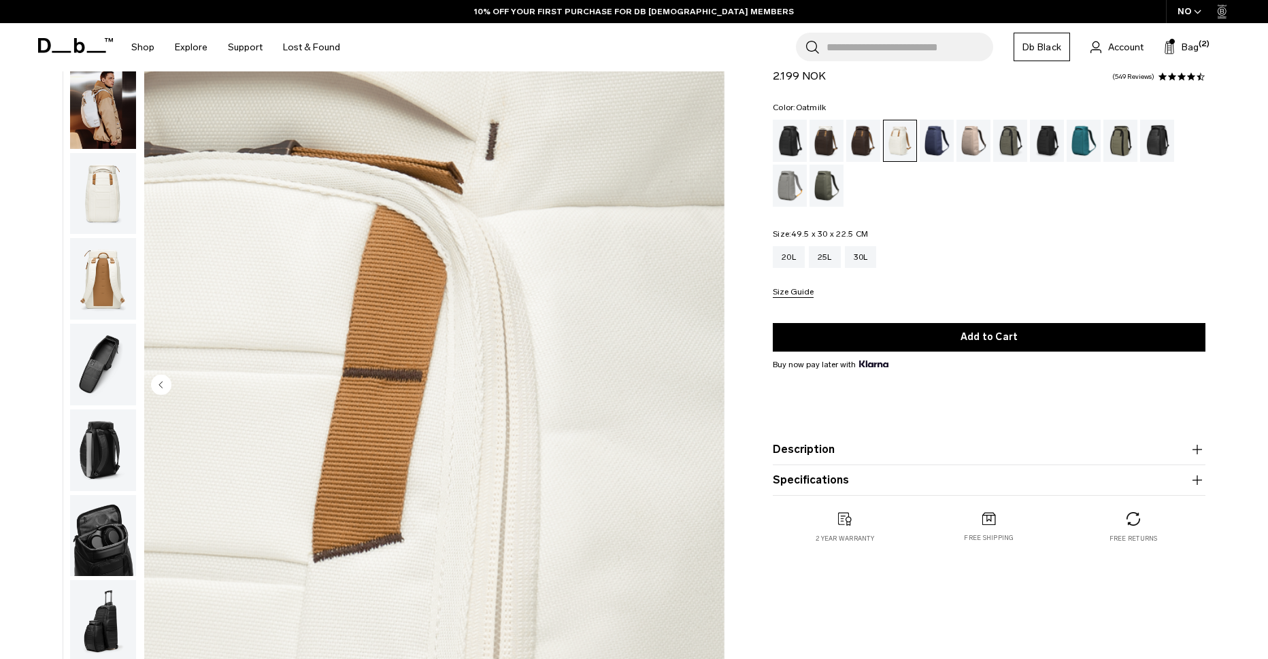
click at [706, 384] on img "9 / 9" at bounding box center [434, 386] width 580 height 724
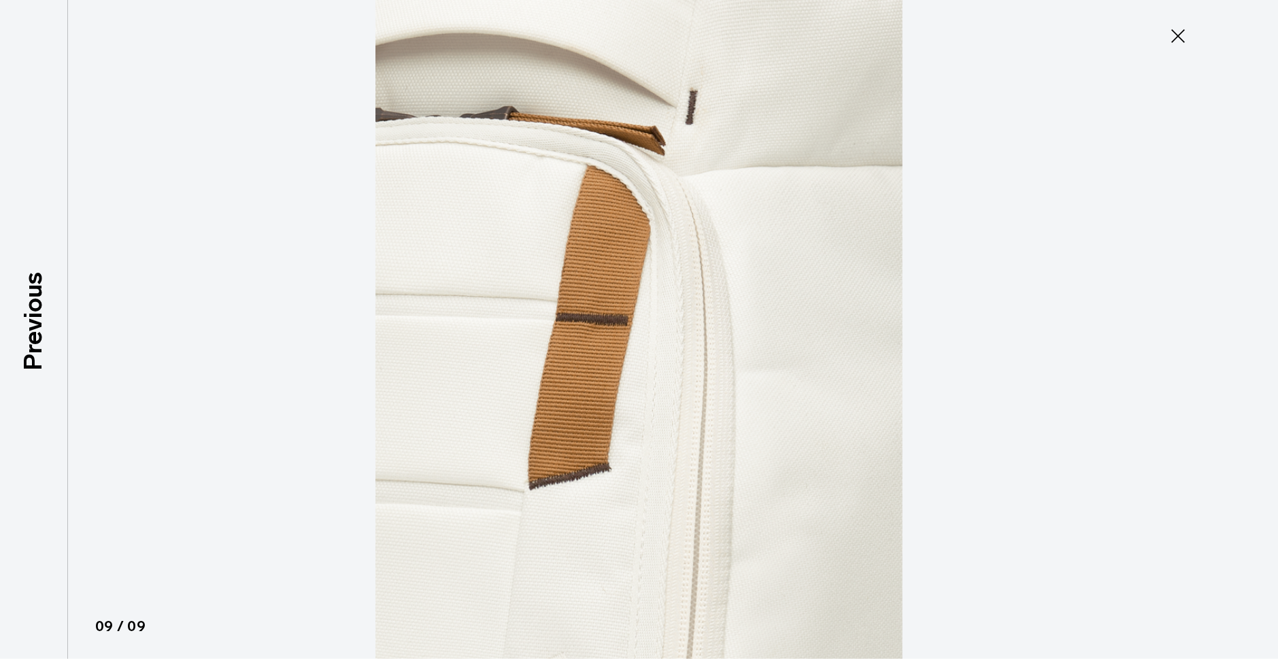
click at [706, 384] on img at bounding box center [639, 329] width 612 height 659
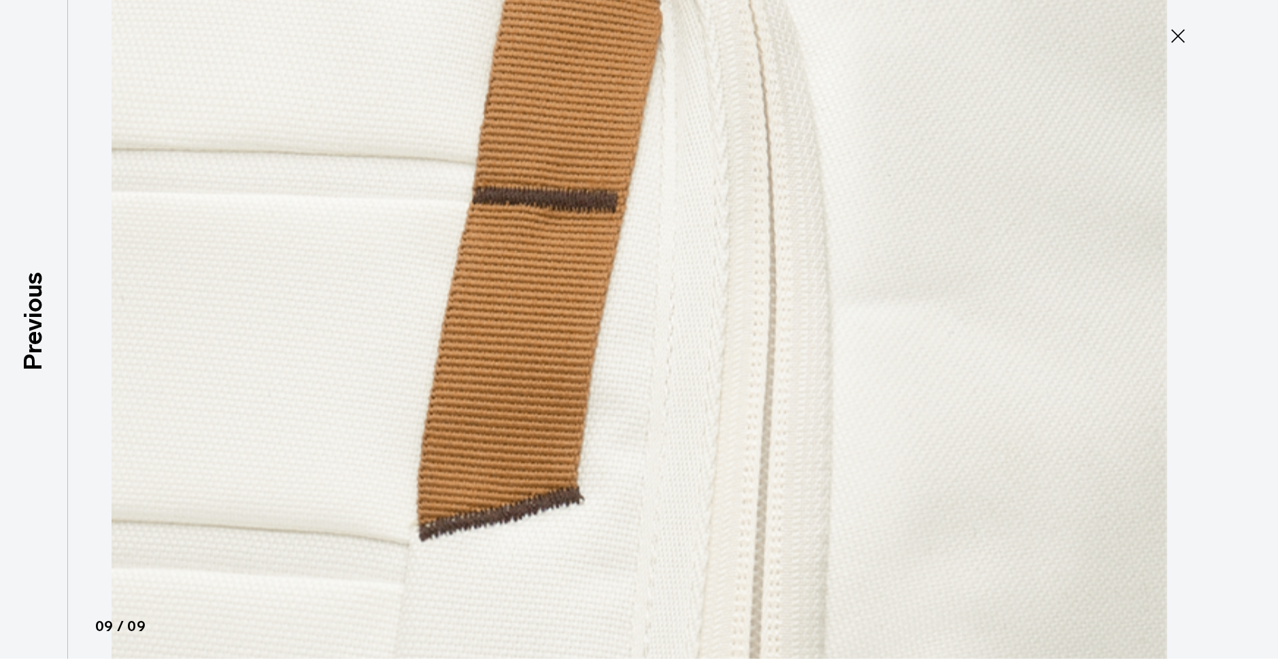
click at [706, 384] on img at bounding box center [639, 220] width 1225 height 1318
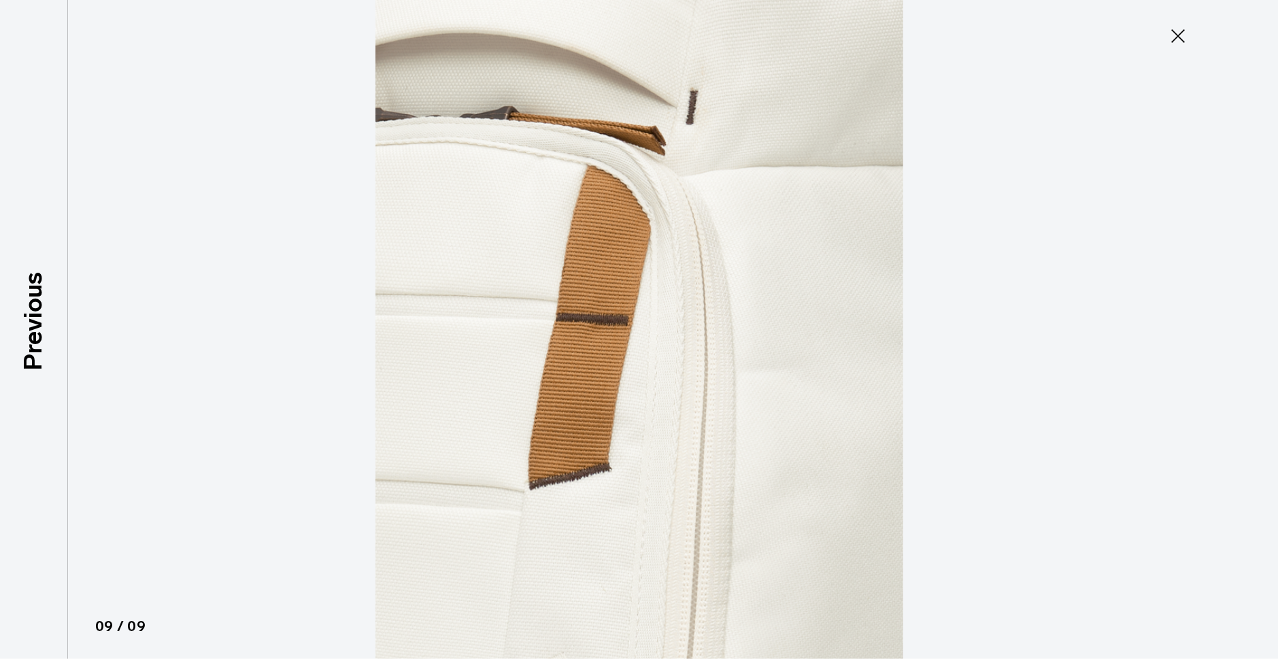
click at [1188, 41] on icon at bounding box center [1178, 36] width 22 height 22
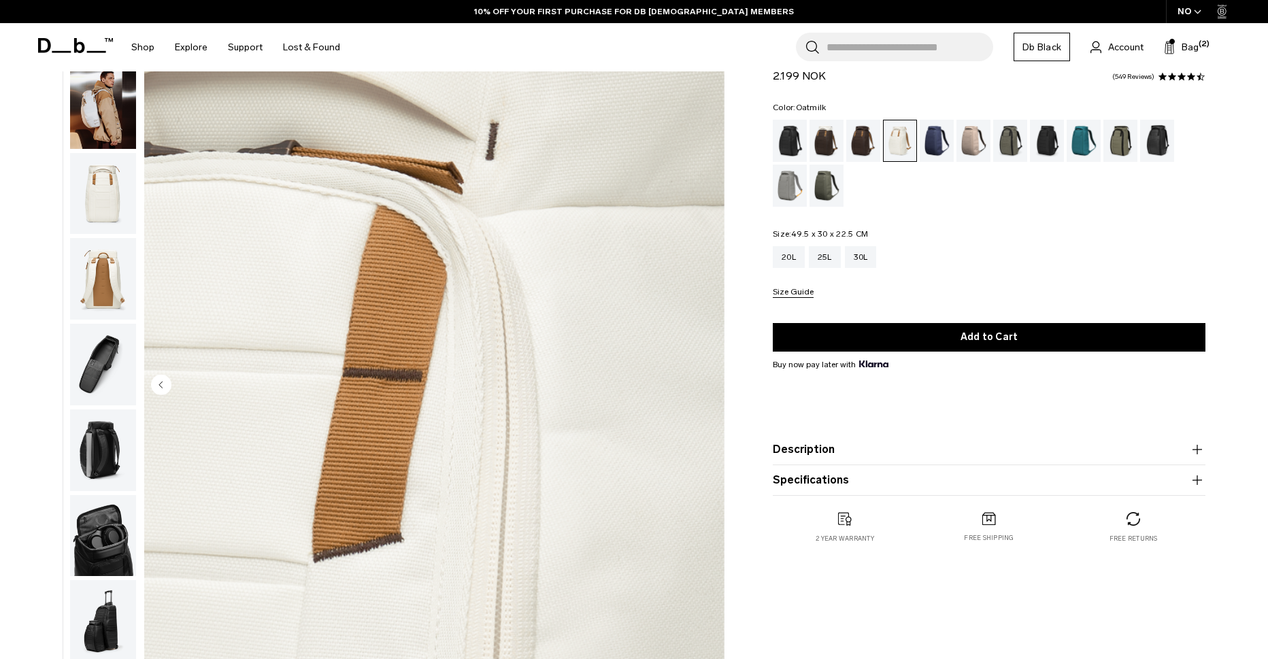
click at [115, 184] on img "button" at bounding box center [103, 194] width 66 height 82
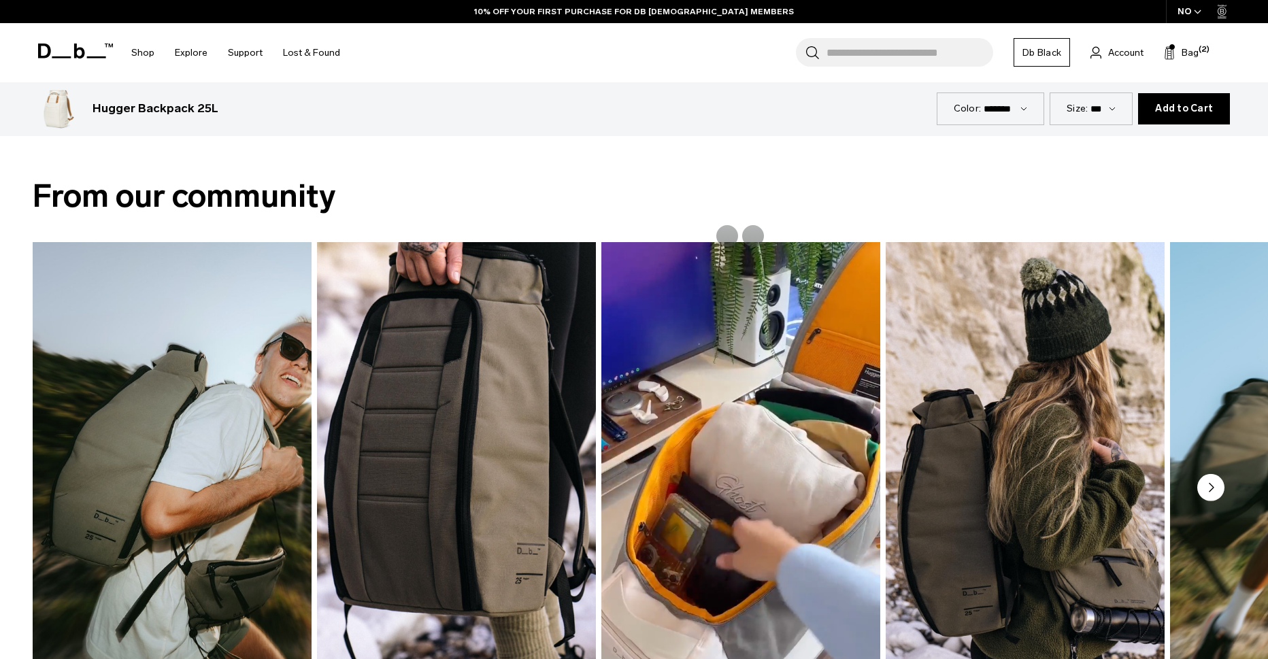
scroll to position [748, 0]
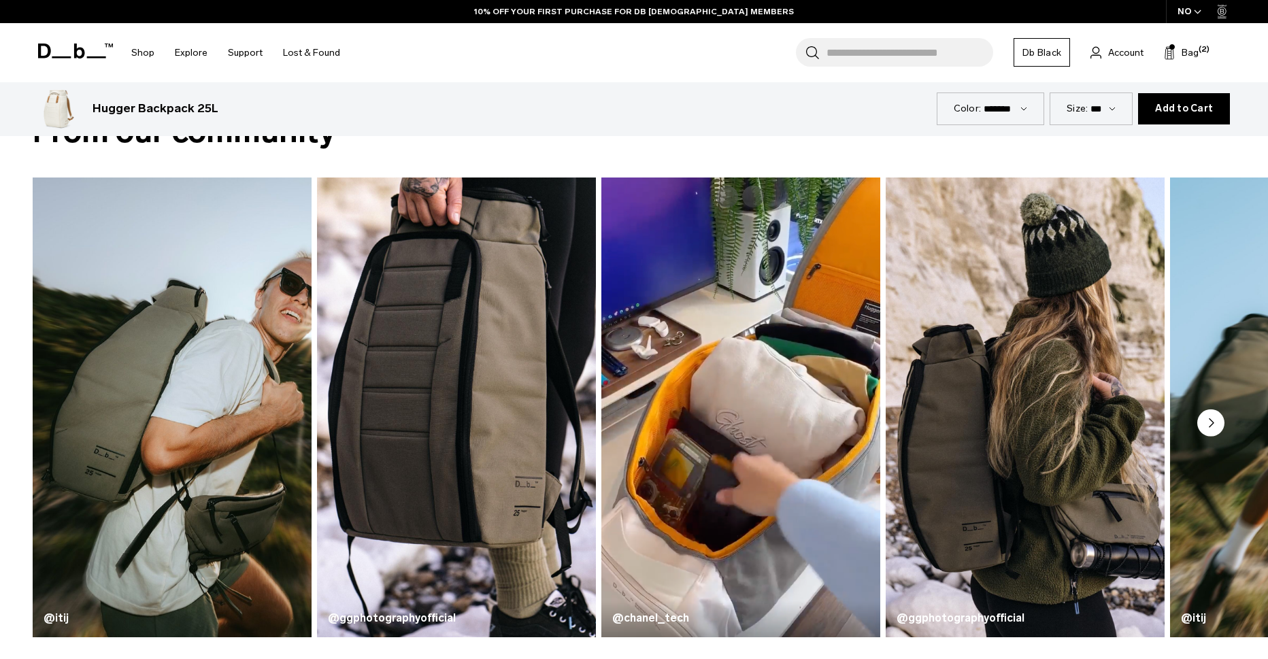
click at [1220, 420] on circle "Next slide" at bounding box center [1210, 423] width 27 height 27
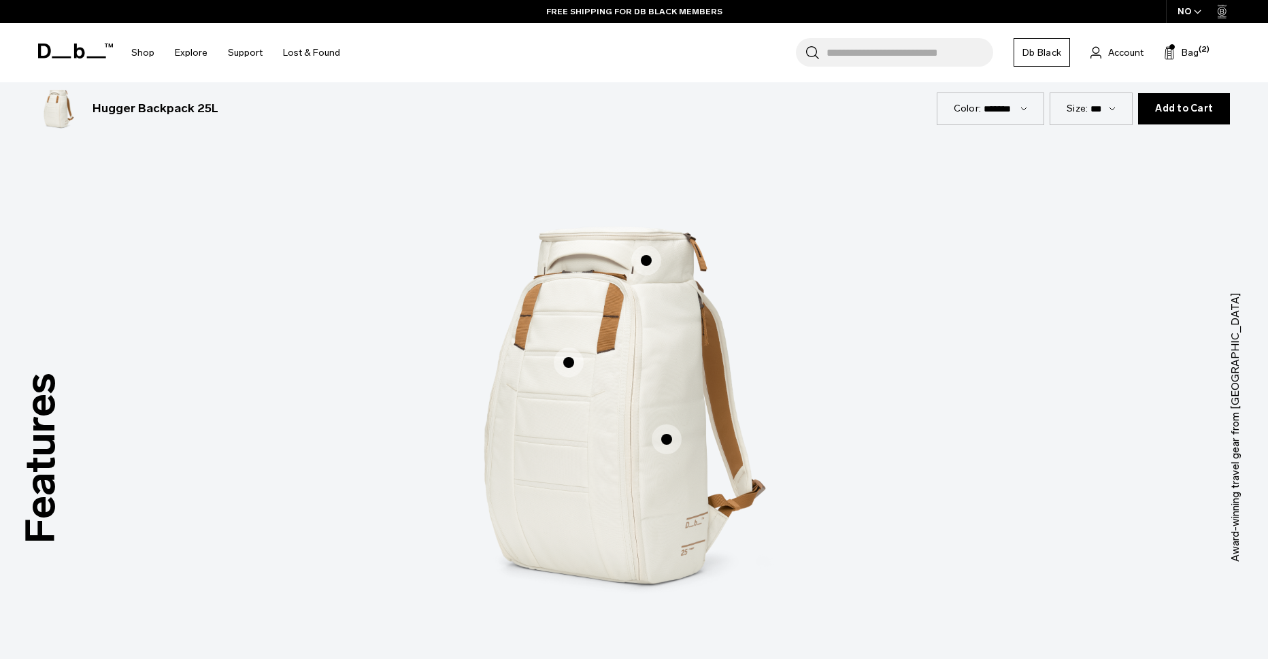
scroll to position [1905, 0]
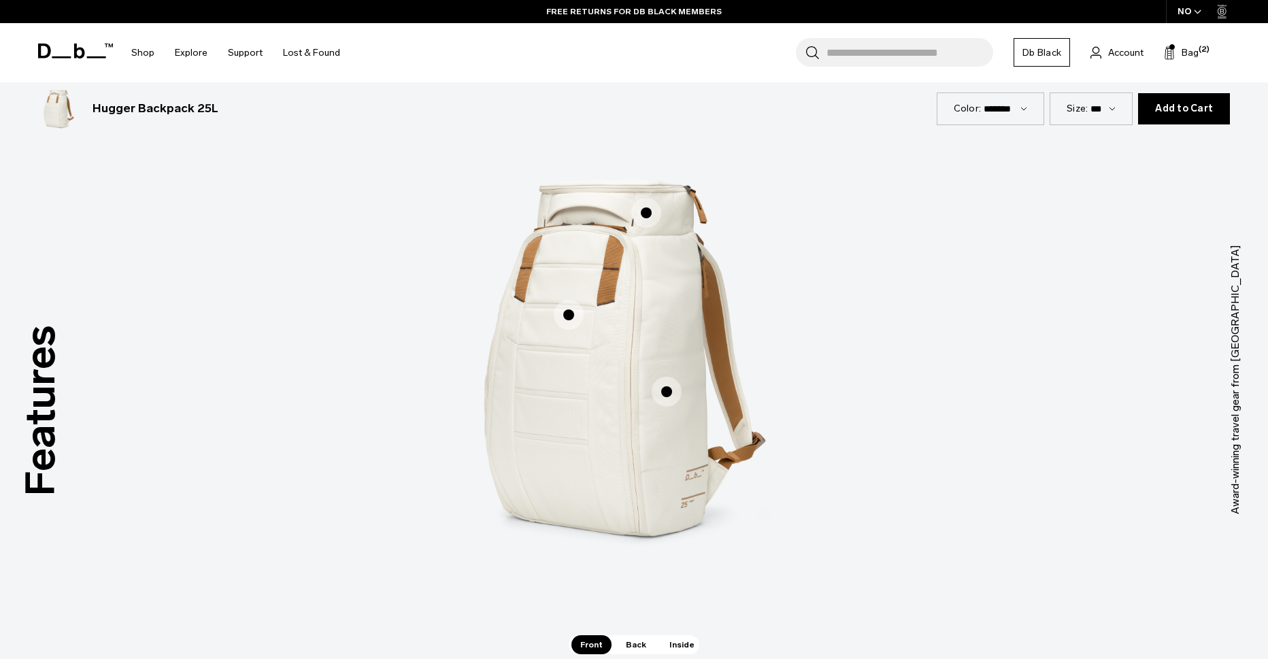
click at [569, 307] on span "1 / 3" at bounding box center [569, 315] width 30 height 30
click at [569, 312] on span "1 / 3" at bounding box center [569, 315] width 30 height 30
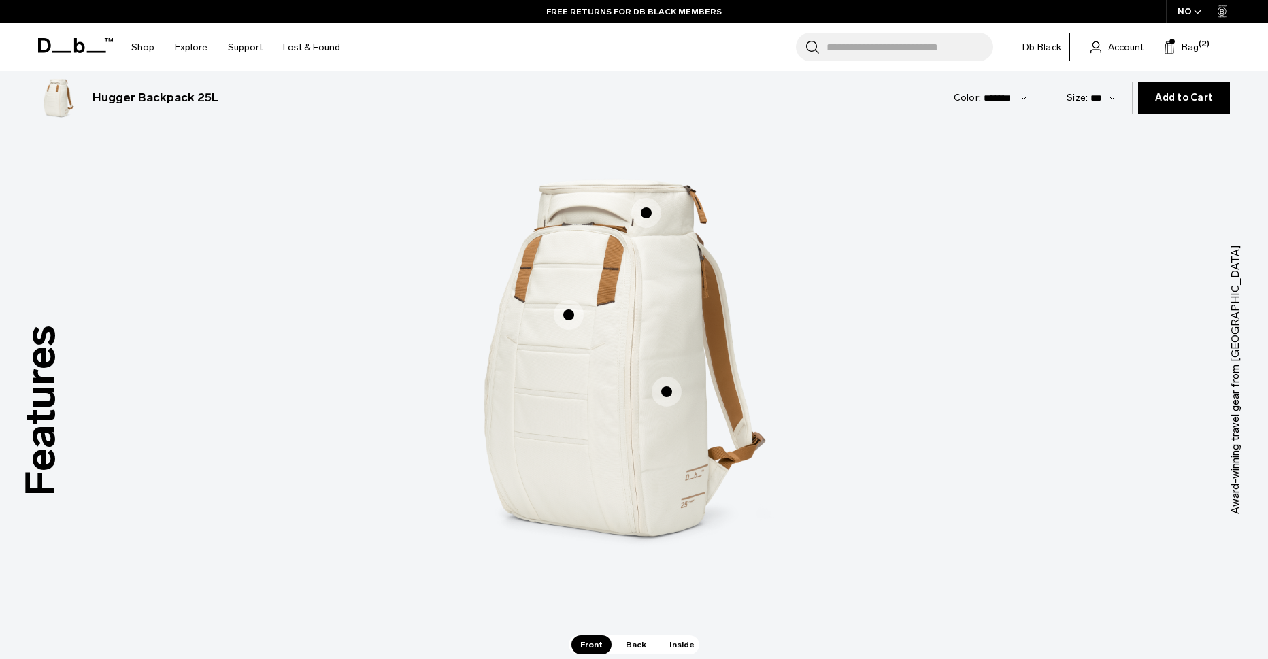
click at [565, 316] on span "1 / 3" at bounding box center [569, 315] width 30 height 30
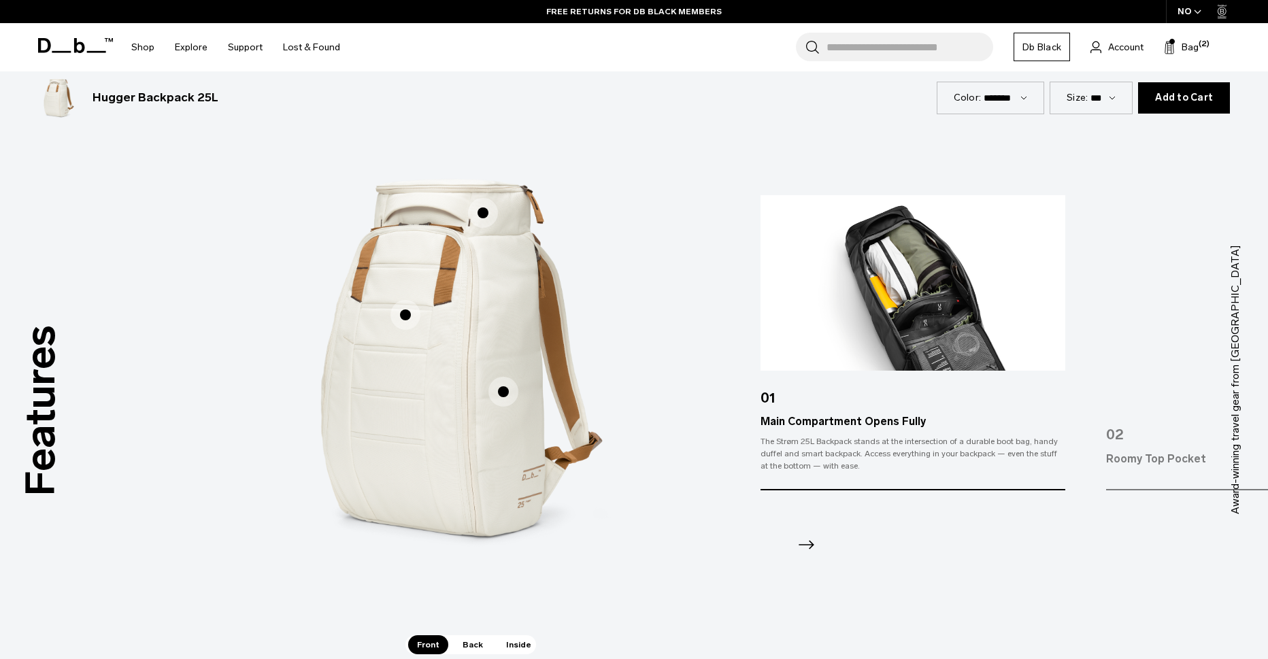
click at [506, 390] on span "1 / 3" at bounding box center [503, 392] width 30 height 30
click at [506, 392] on span "1 / 3" at bounding box center [503, 392] width 30 height 30
click at [503, 392] on span "1 / 3" at bounding box center [503, 392] width 30 height 30
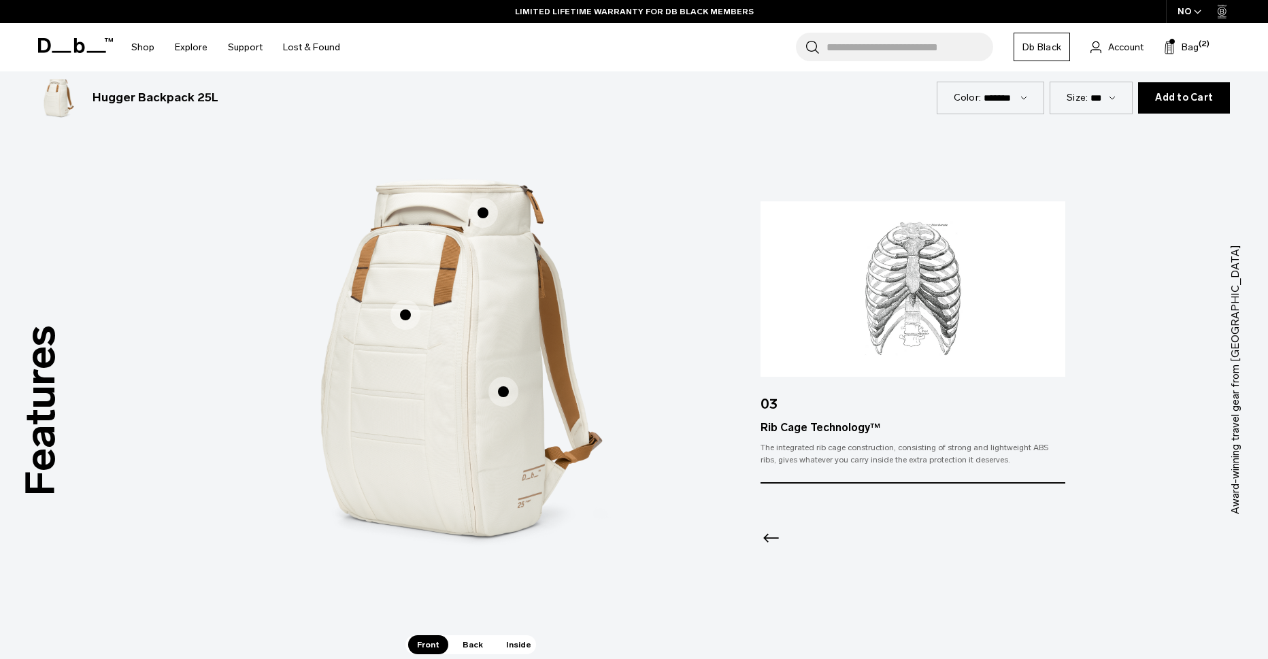
click at [482, 218] on span "1 / 3" at bounding box center [483, 213] width 30 height 30
click at [482, 215] on span "1 / 3" at bounding box center [483, 213] width 30 height 30
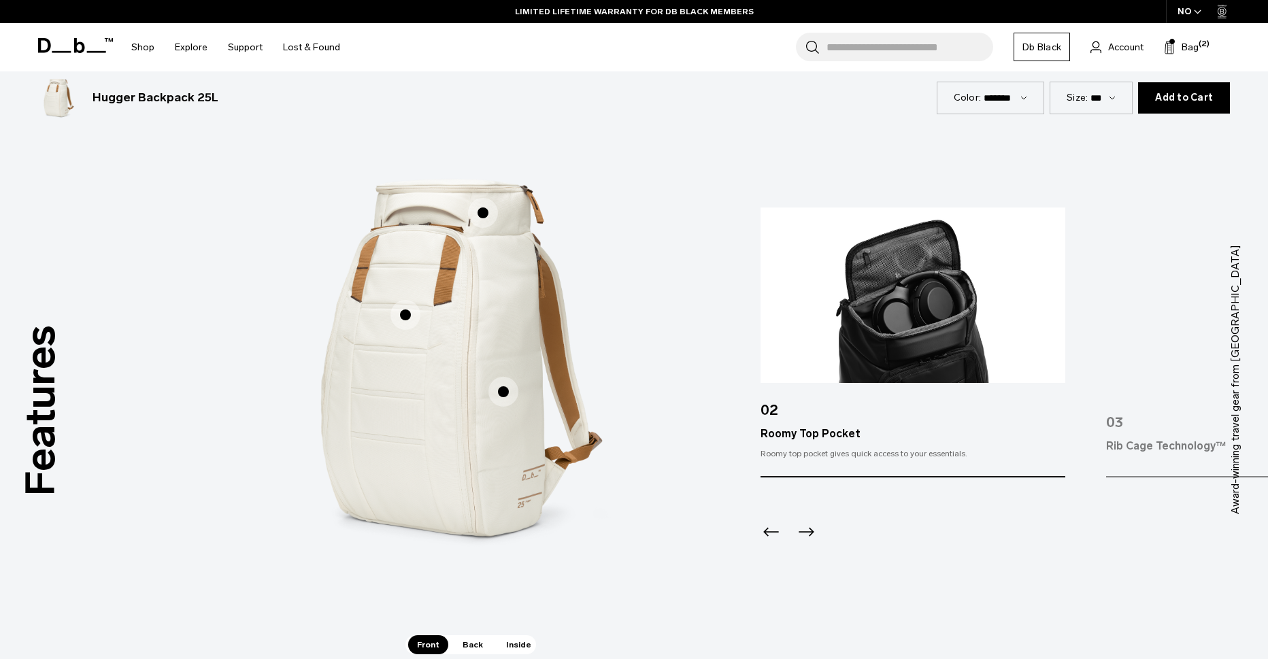
click at [808, 526] on icon "Next slide" at bounding box center [806, 532] width 22 height 22
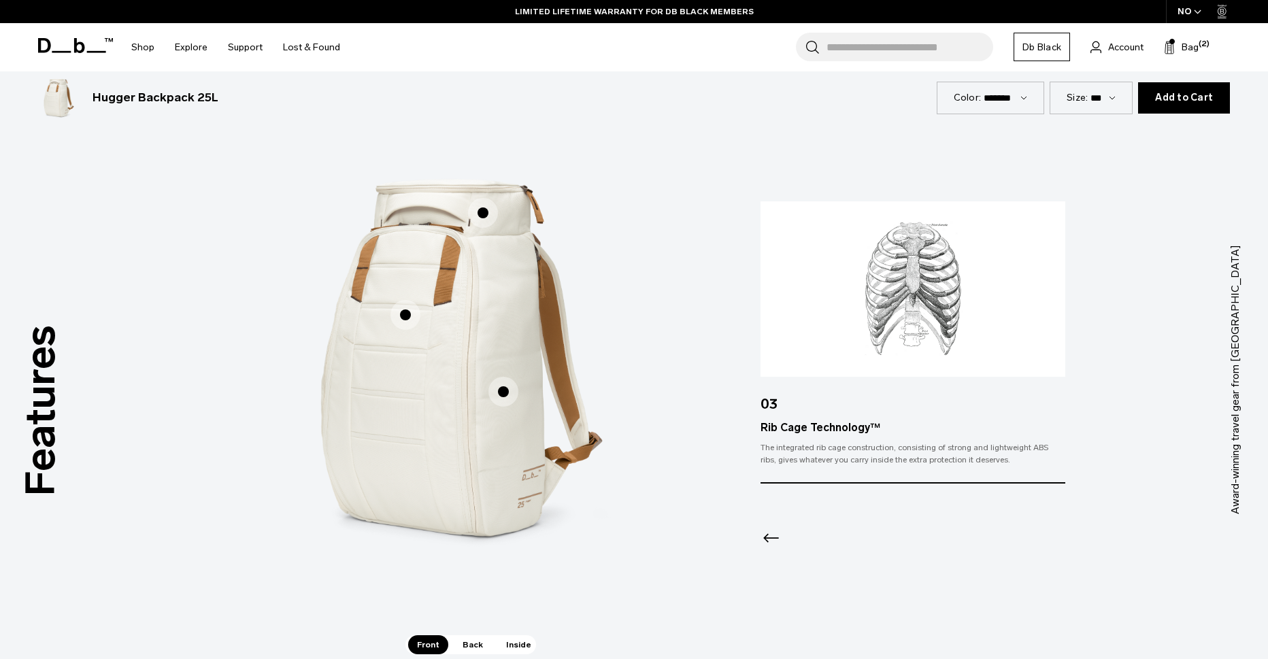
click at [814, 530] on div at bounding box center [913, 520] width 304 height 73
click at [810, 531] on div at bounding box center [913, 520] width 304 height 73
click at [771, 539] on icon "Previous slide" at bounding box center [772, 538] width 22 height 22
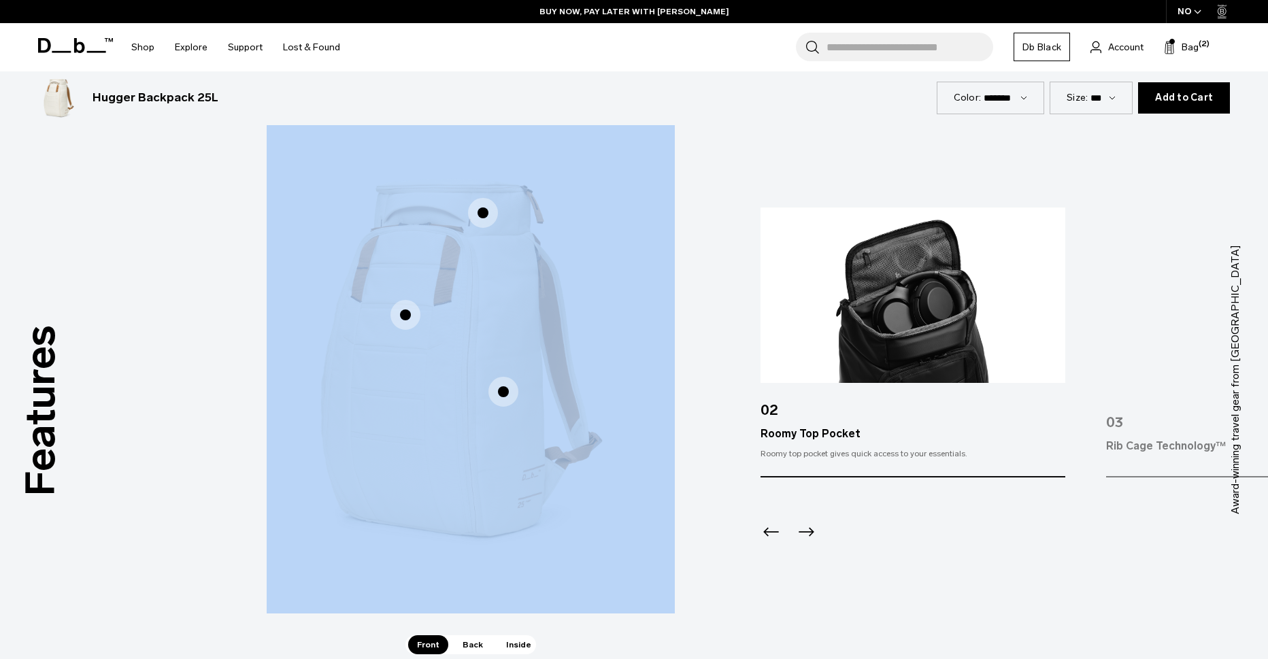
click at [771, 539] on icon "Previous slide" at bounding box center [772, 532] width 22 height 22
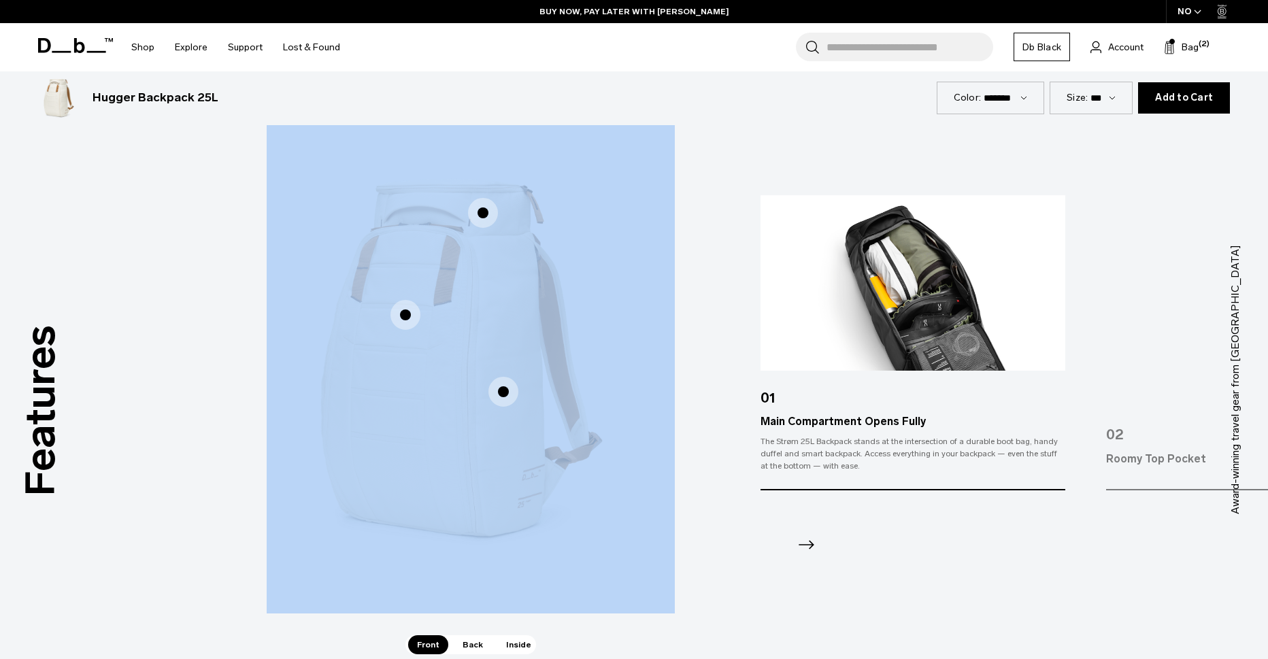
click at [771, 539] on div at bounding box center [913, 526] width 304 height 73
click at [748, 220] on img "2 / 3" at bounding box center [890, 359] width 408 height 510
click at [747, 219] on img "2 / 3" at bounding box center [890, 359] width 408 height 510
drag, startPoint x: 747, startPoint y: 219, endPoint x: 741, endPoint y: 214, distance: 7.8
click at [746, 219] on img "2 / 3" at bounding box center [890, 359] width 408 height 510
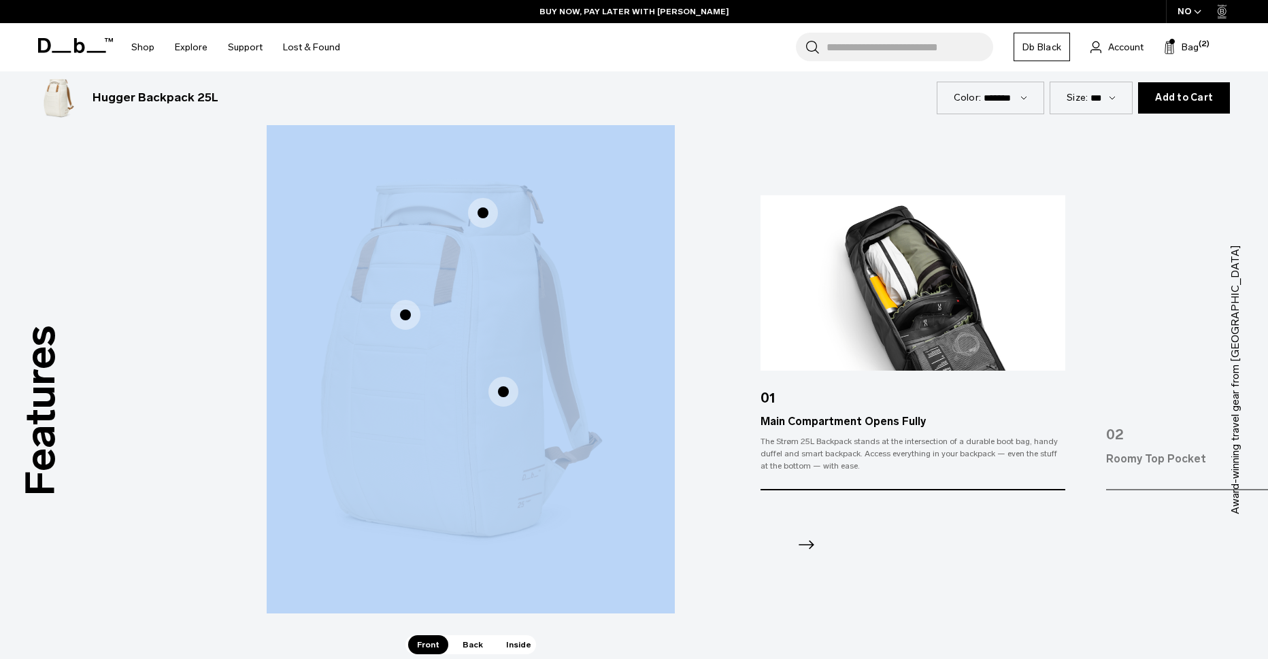
click at [585, 135] on img "1 / 3" at bounding box center [471, 359] width 408 height 510
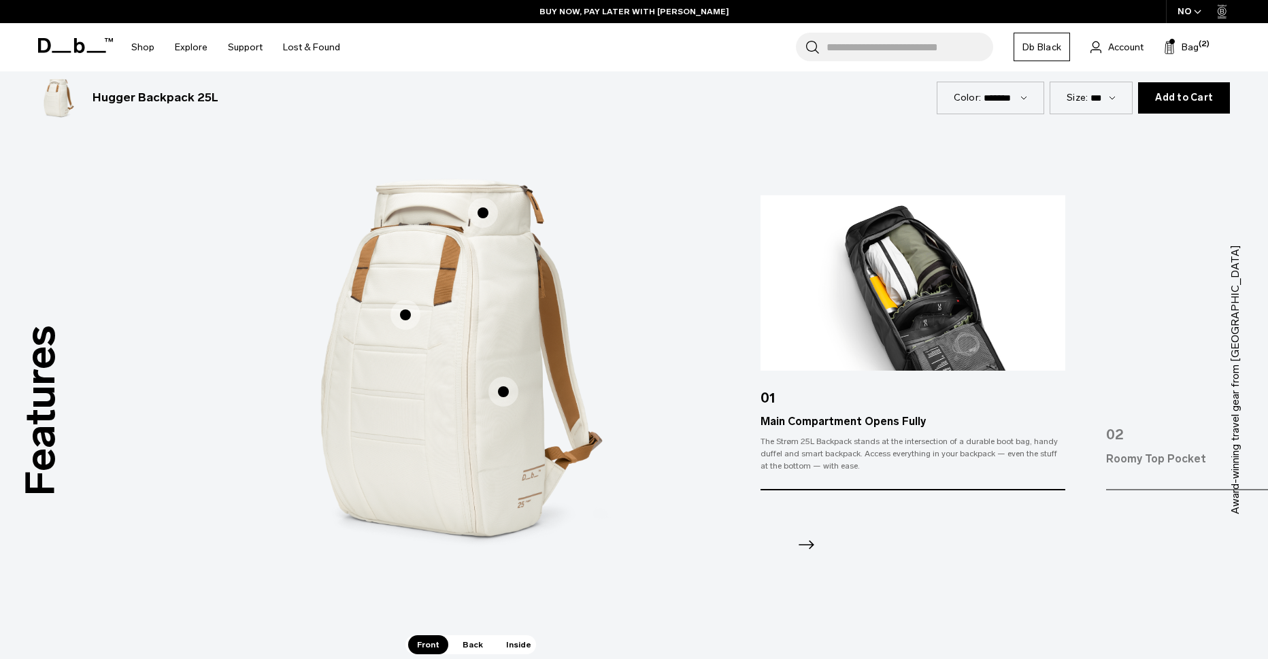
drag, startPoint x: 558, startPoint y: 113, endPoint x: 544, endPoint y: 113, distance: 14.3
click at [550, 113] on div "Hugger Backpack 25L 2.199 NOK" at bounding box center [487, 98] width 899 height 44
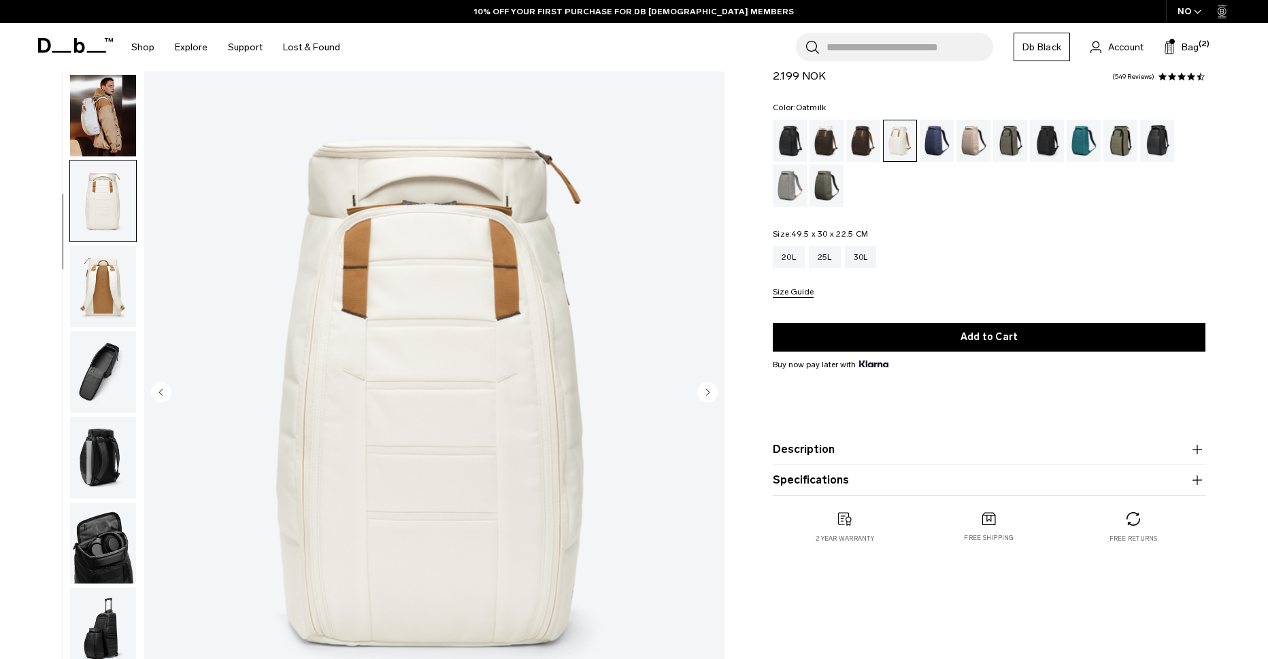
scroll to position [68, 0]
